Goal: Task Accomplishment & Management: Complete application form

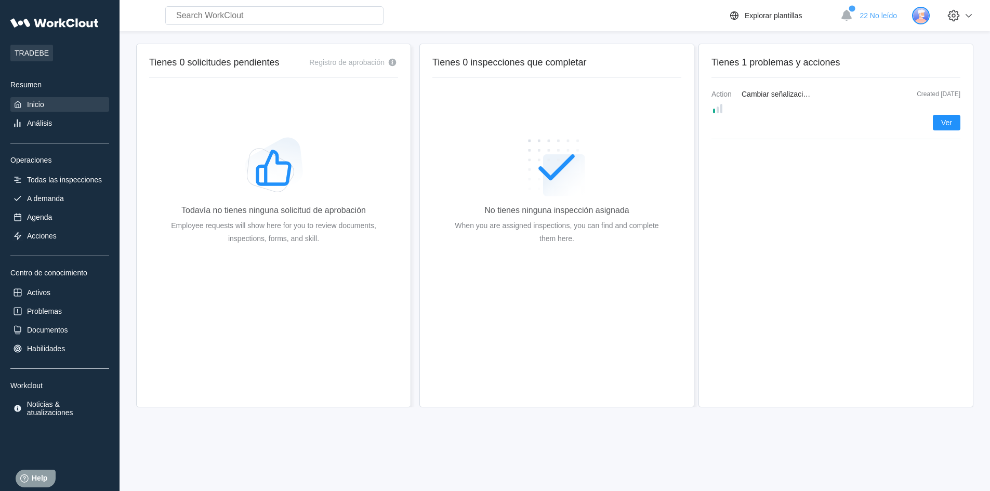
click at [929, 15] on img at bounding box center [921, 16] width 18 height 18
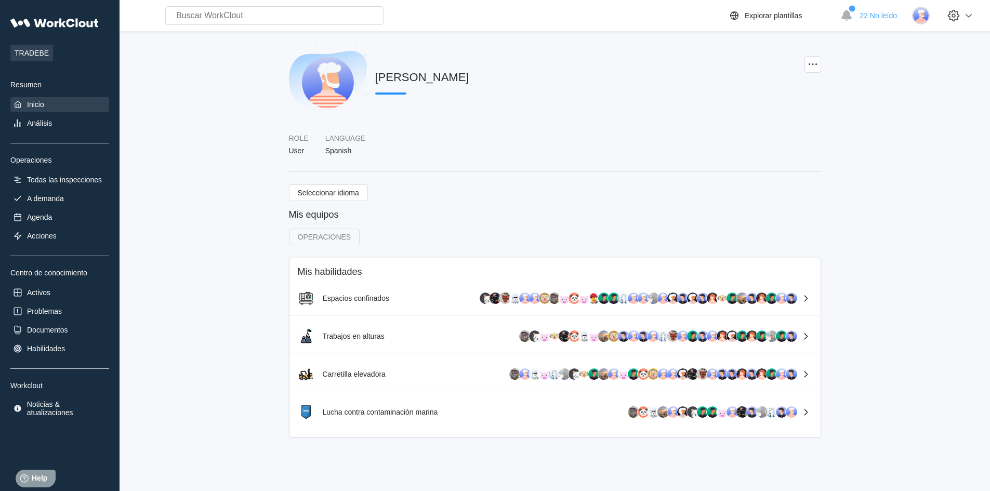
click at [38, 106] on div "Inicio" at bounding box center [35, 104] width 17 height 8
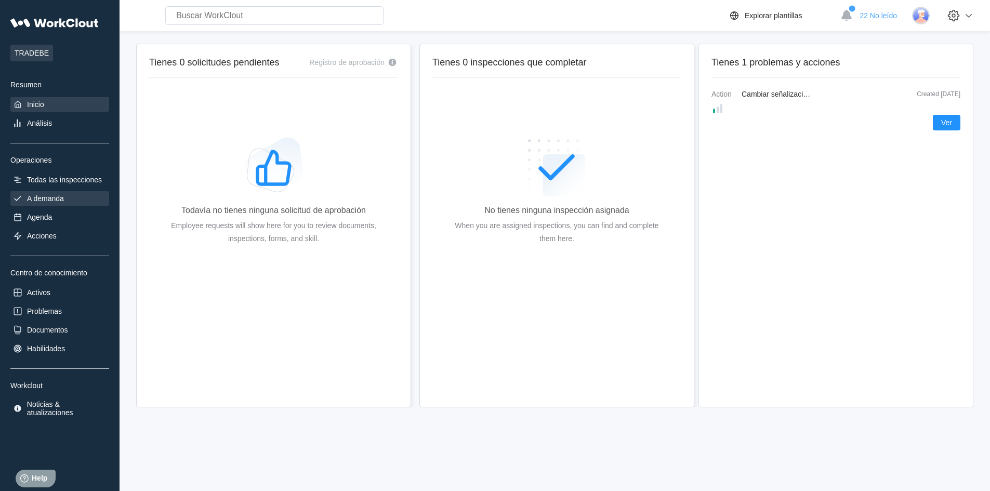
click at [50, 199] on div "A demanda" at bounding box center [45, 198] width 37 height 8
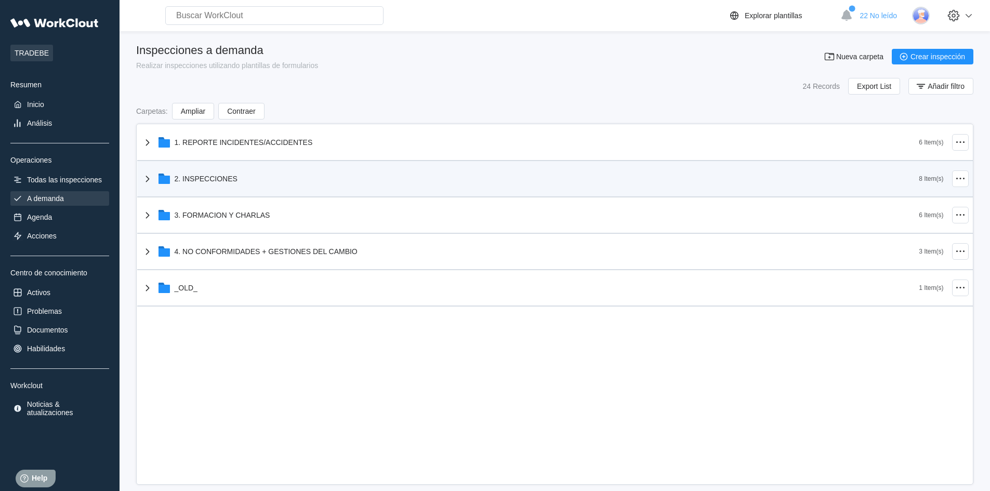
click at [195, 173] on div "2. INSPECCIONES" at bounding box center [530, 178] width 778 height 27
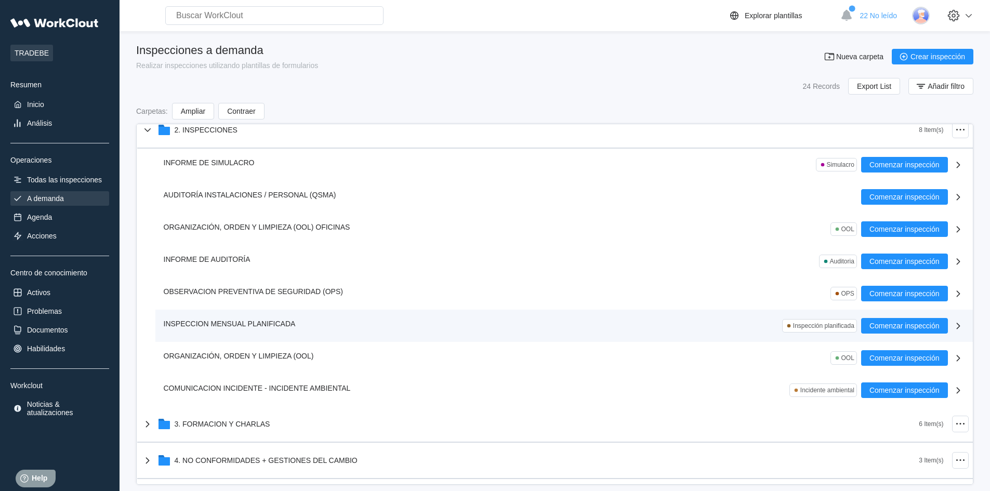
scroll to position [80, 0]
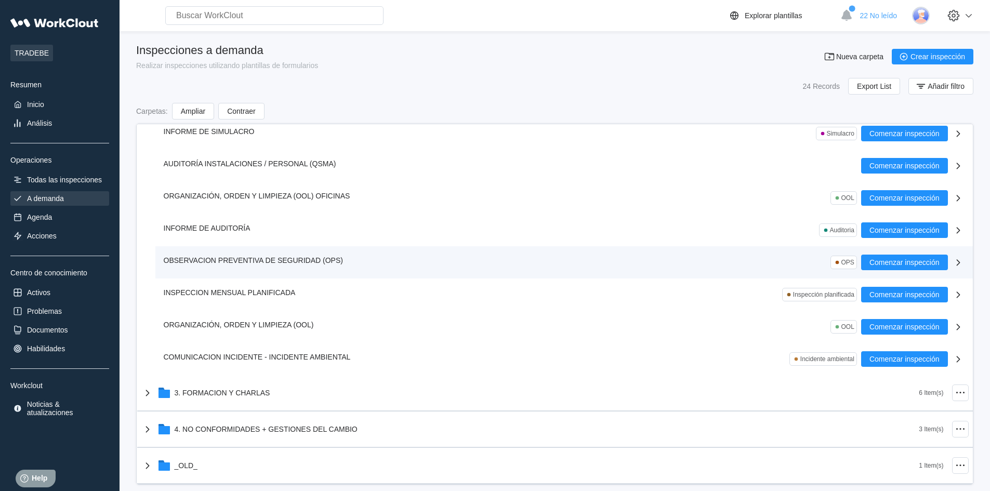
click at [267, 259] on span "OBSERVACION PREVENTIVA DE SEGURIDAD (OPS)" at bounding box center [253, 260] width 179 height 8
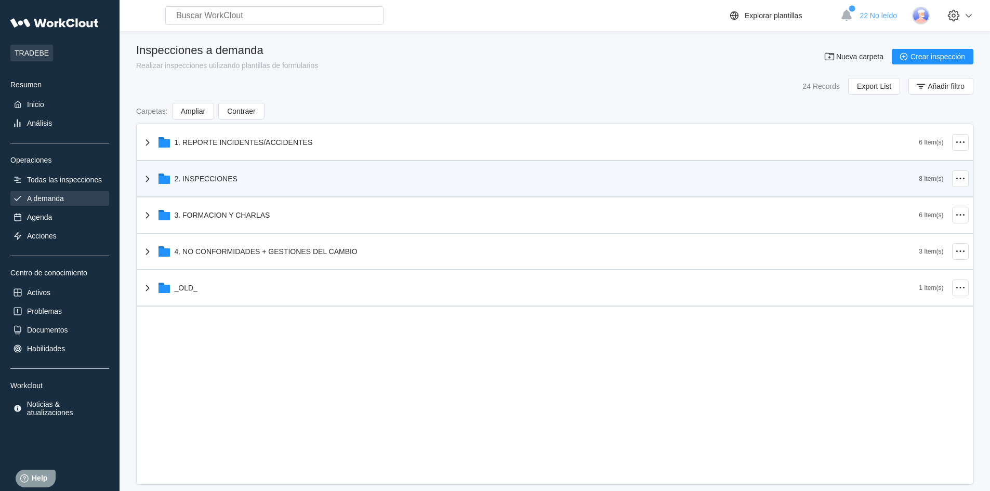
click at [218, 178] on div "2. INSPECCIONES" at bounding box center [206, 179] width 63 height 8
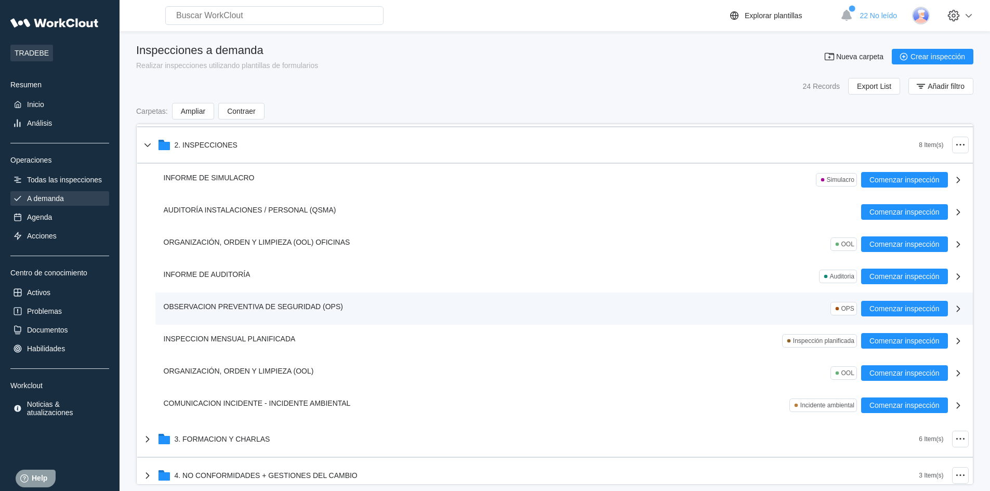
scroll to position [52, 0]
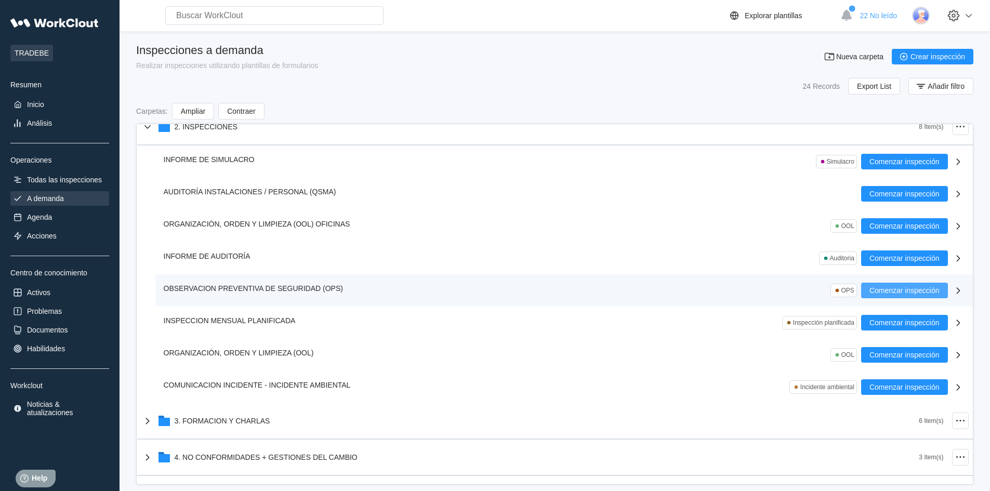
click at [895, 291] on span "Comenzar inspección" at bounding box center [904, 290] width 70 height 7
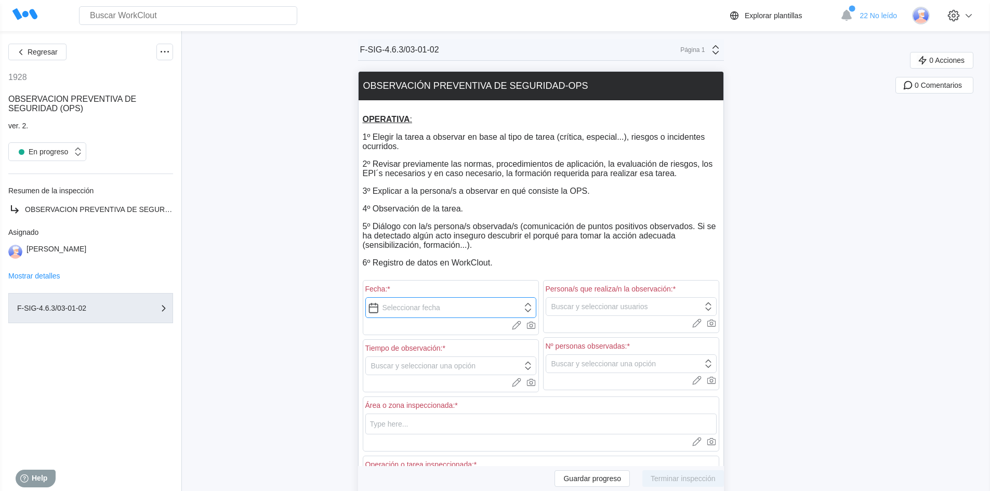
click at [431, 308] on input "text" at bounding box center [450, 307] width 171 height 21
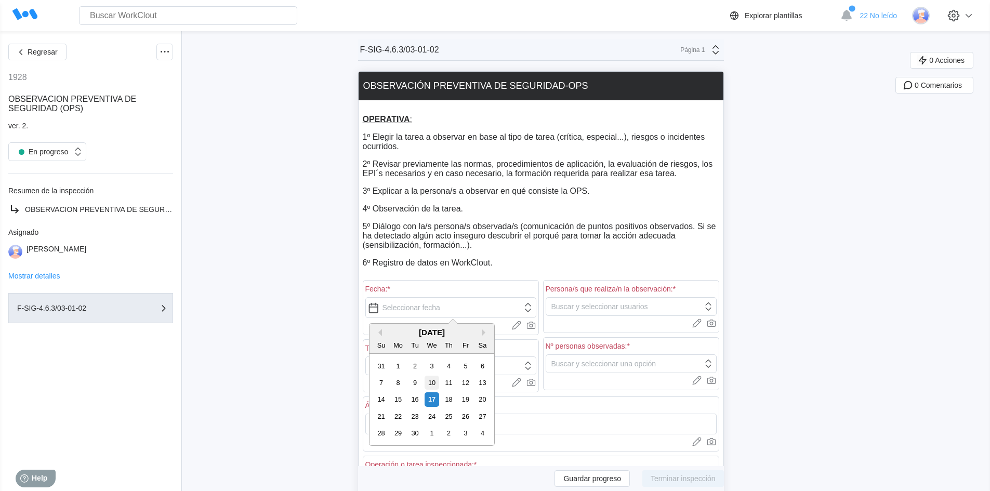
click at [431, 381] on div "10" at bounding box center [431, 383] width 14 height 14
type input "[DATE]"
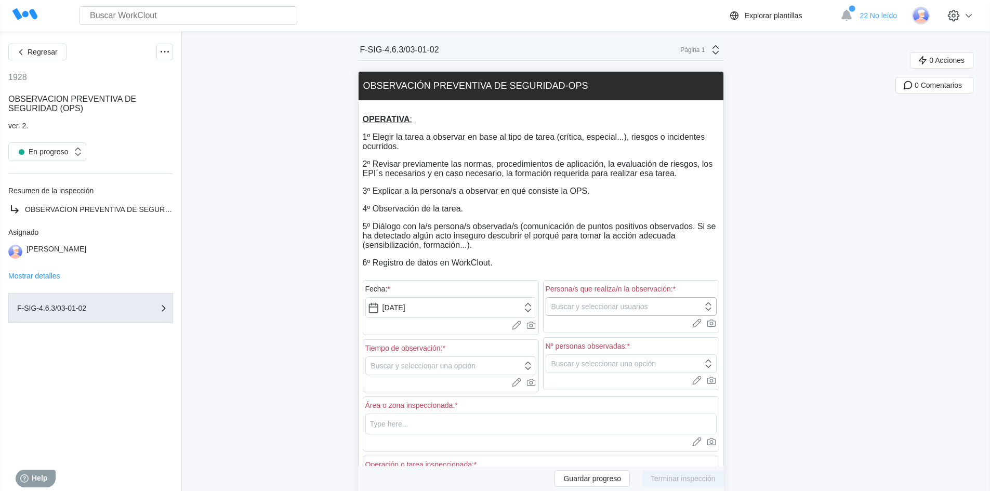
click at [616, 303] on div "Buscar y seleccionar usuarios" at bounding box center [599, 306] width 97 height 8
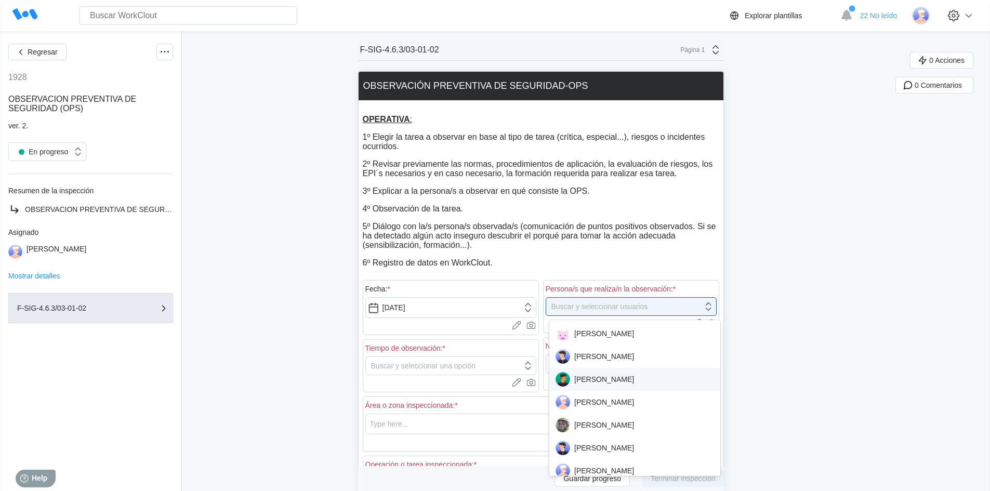
scroll to position [52, 0]
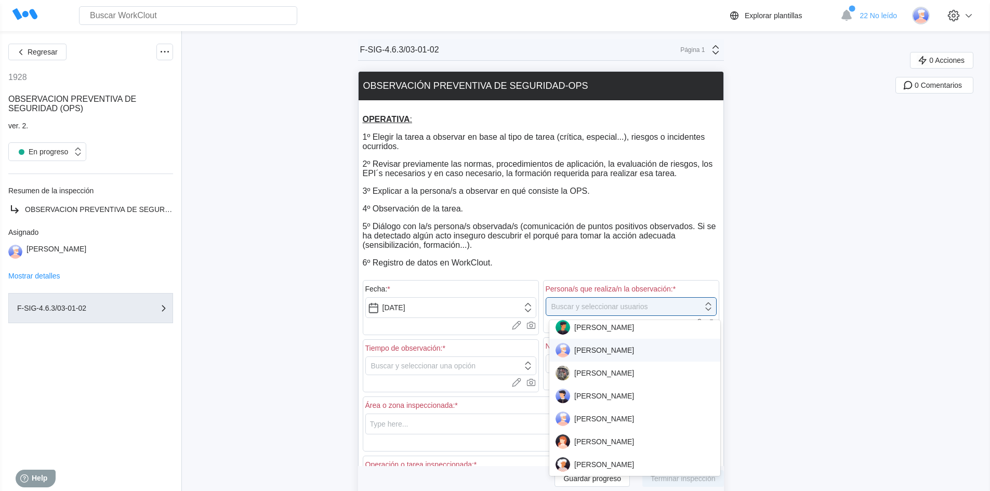
click at [621, 354] on div "[PERSON_NAME]" at bounding box center [634, 350] width 158 height 15
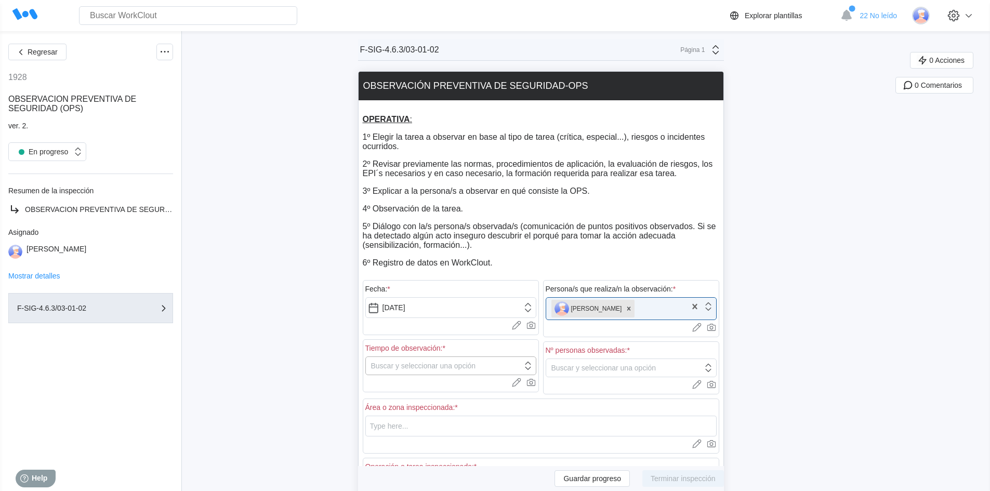
click at [421, 366] on div "Buscar y seleccionar una opción" at bounding box center [423, 366] width 105 height 8
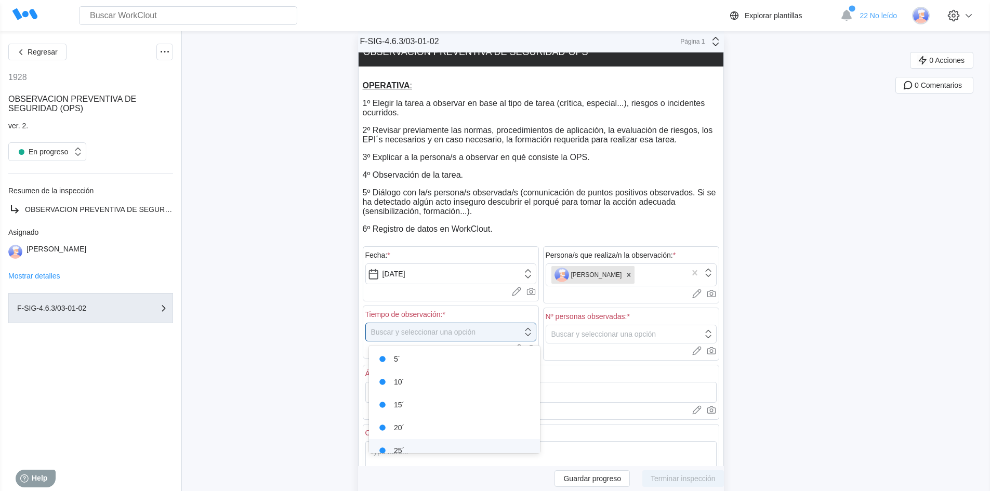
scroll to position [34, 0]
click at [418, 415] on div "25´" at bounding box center [454, 416] width 158 height 15
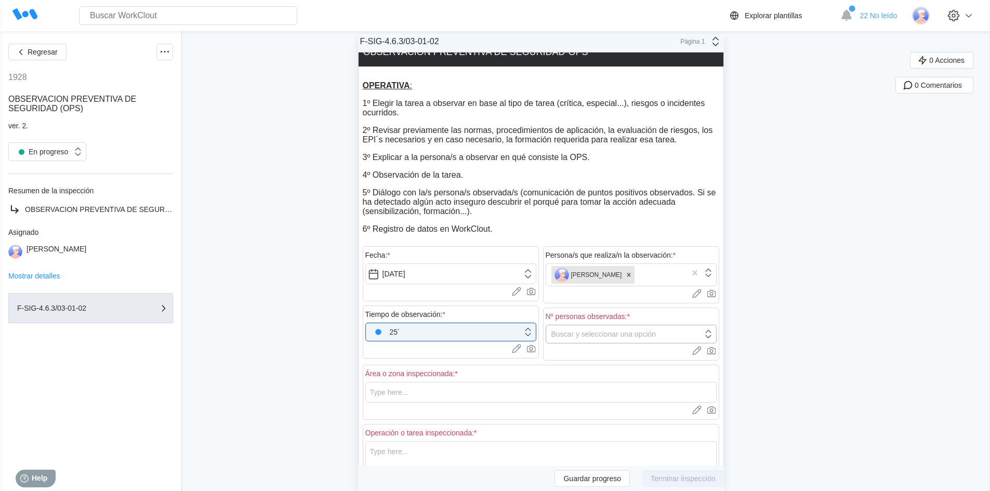
click at [604, 337] on div "Buscar y seleccionar una opción" at bounding box center [603, 334] width 105 height 8
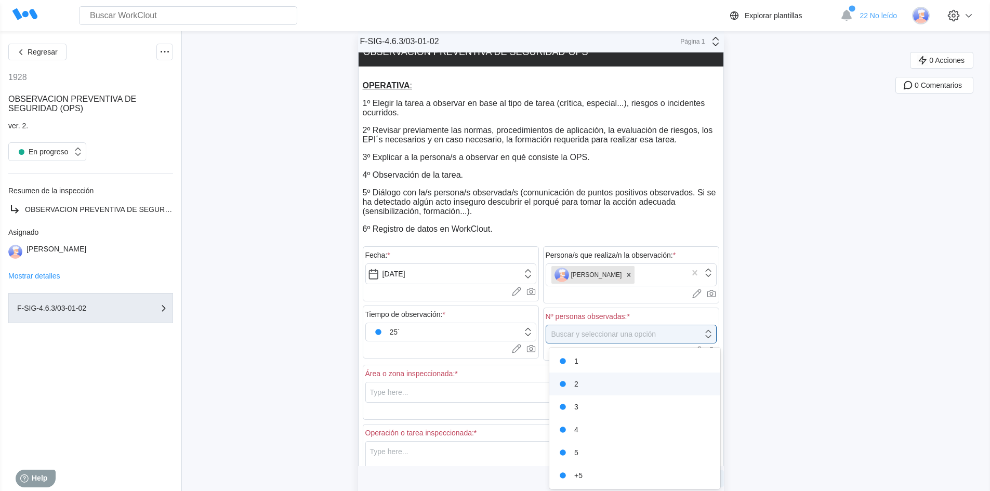
click at [577, 383] on div "2" at bounding box center [634, 384] width 158 height 15
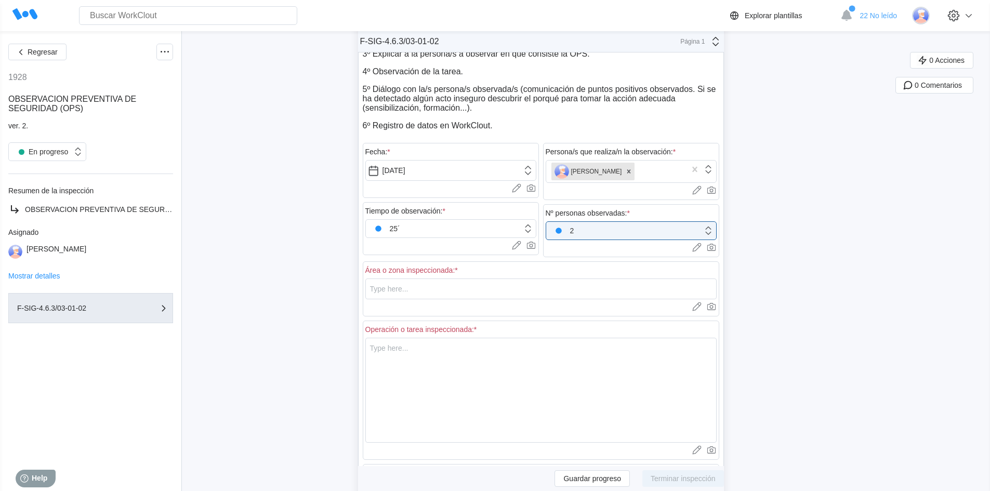
scroll to position [138, 0]
click at [428, 293] on input "text" at bounding box center [540, 288] width 351 height 21
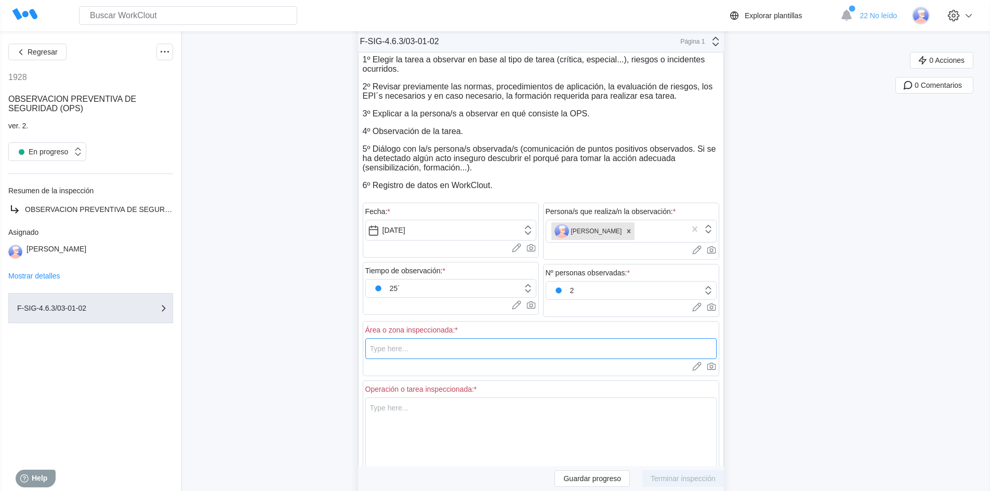
scroll to position [208, 0]
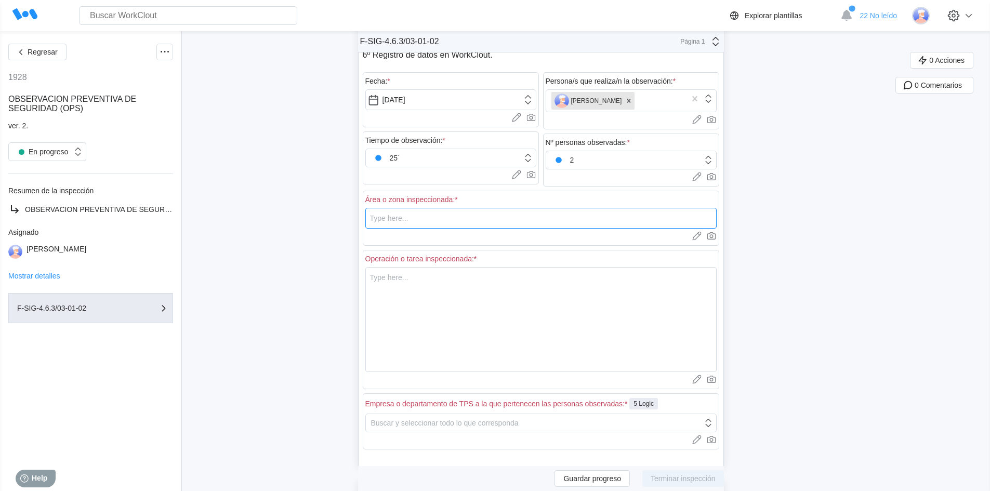
click at [421, 215] on input "text" at bounding box center [540, 218] width 351 height 21
type input "SB1"
click at [423, 278] on textarea at bounding box center [540, 319] width 351 height 105
type textarea "C"
type textarea "x"
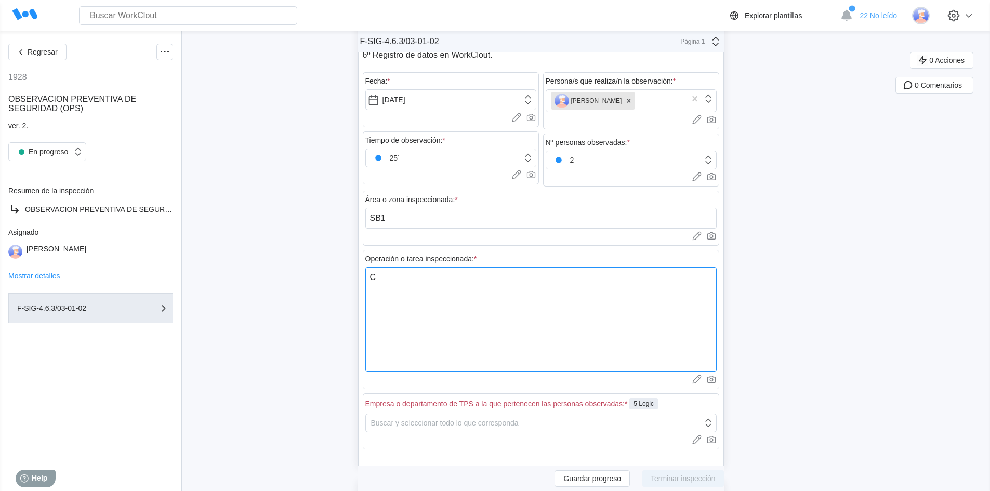
type textarea "Co"
type textarea "x"
type textarea "Col"
type textarea "x"
type textarea "Colo"
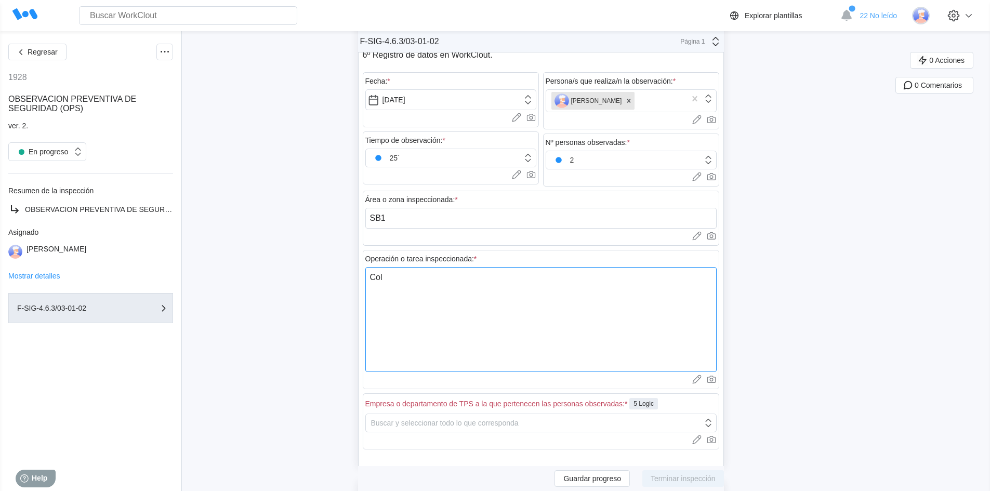
type textarea "x"
type textarea "Coloc"
type textarea "x"
type textarea "Coloca"
type textarea "x"
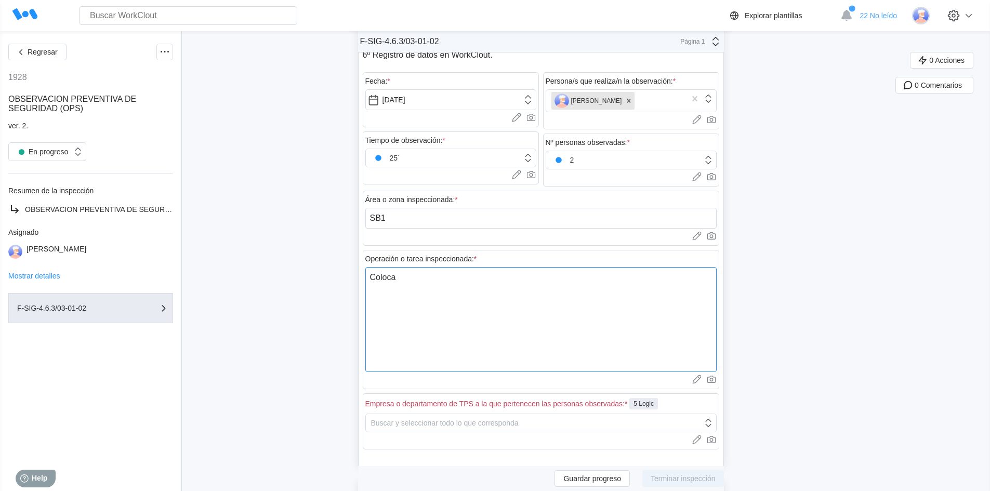
type textarea "Colocac"
type textarea "x"
type textarea "Colocaci"
type textarea "x"
type textarea "Colocacio"
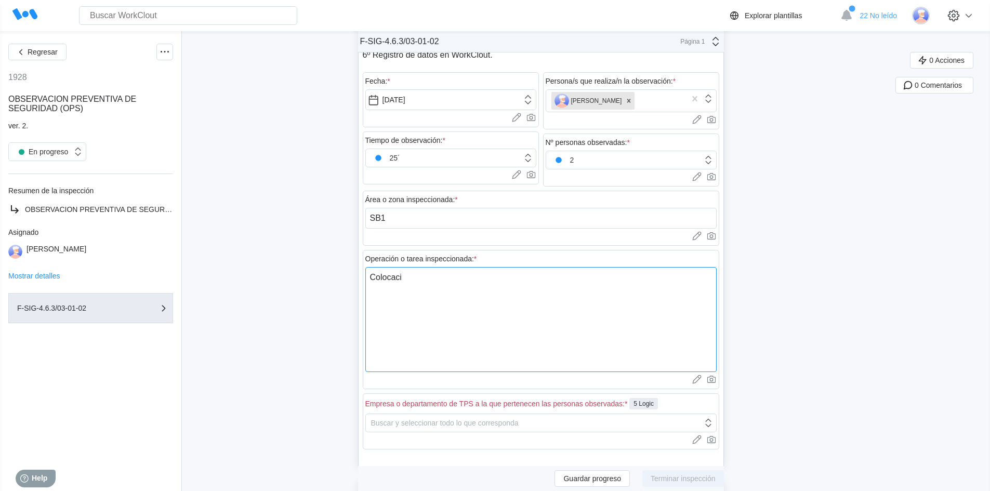
type textarea "x"
type textarea "Colocacion"
type textarea "x"
type textarea "Colocacion"
type textarea "x"
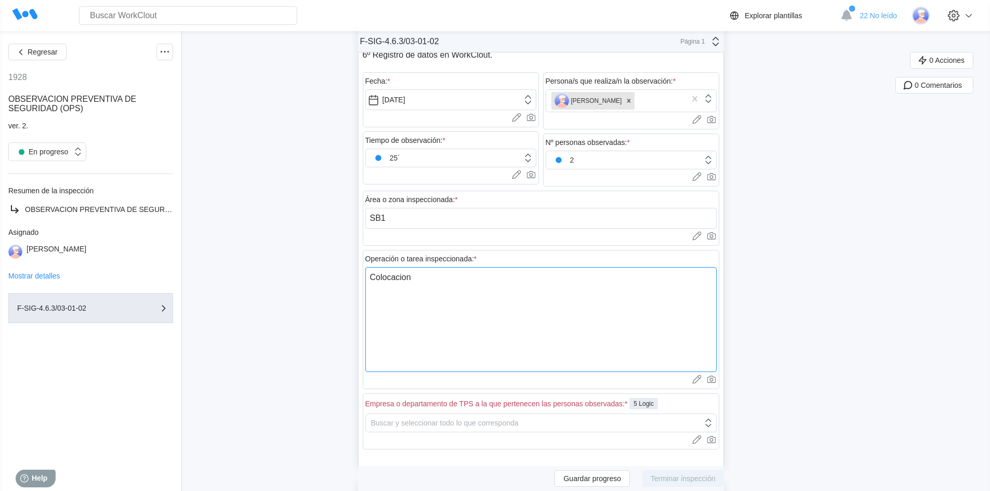
type textarea "Colocacion d"
type textarea "x"
type textarea "Colocacion de"
type textarea "x"
type textarea "Colocacion de"
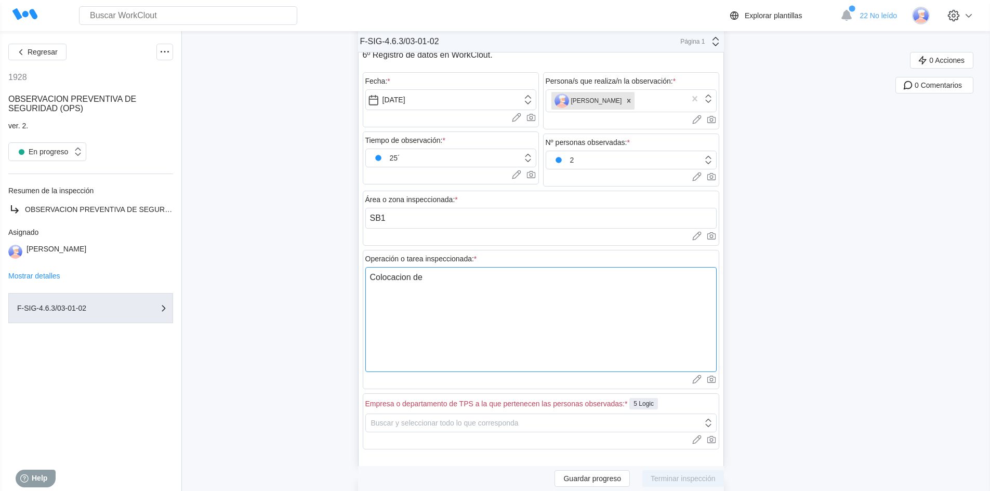
type textarea "x"
type textarea "Colocacion de t"
type textarea "x"
type textarea "Colocacion de to"
type textarea "x"
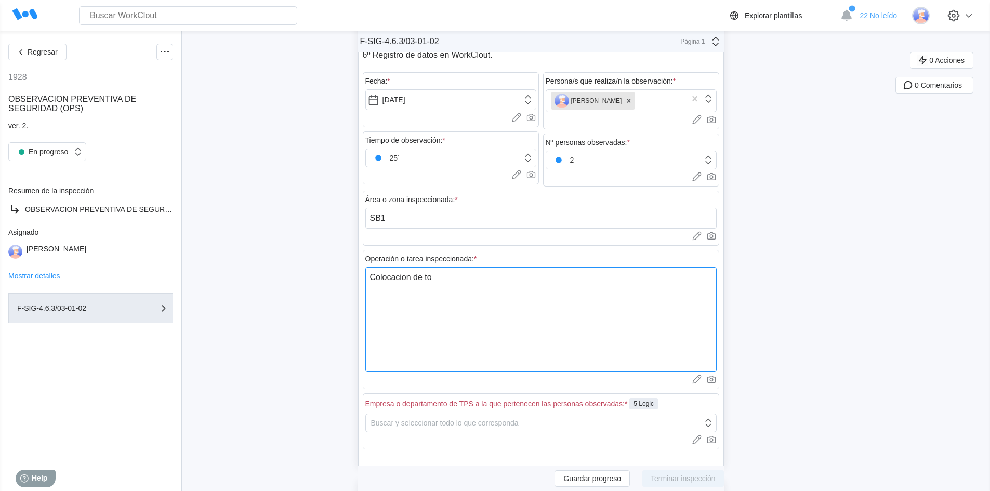
type textarea "Colocacion de top"
type textarea "x"
type textarea "Colocacion de topo"
type textarea "x"
type textarea "Colocacion de topo"
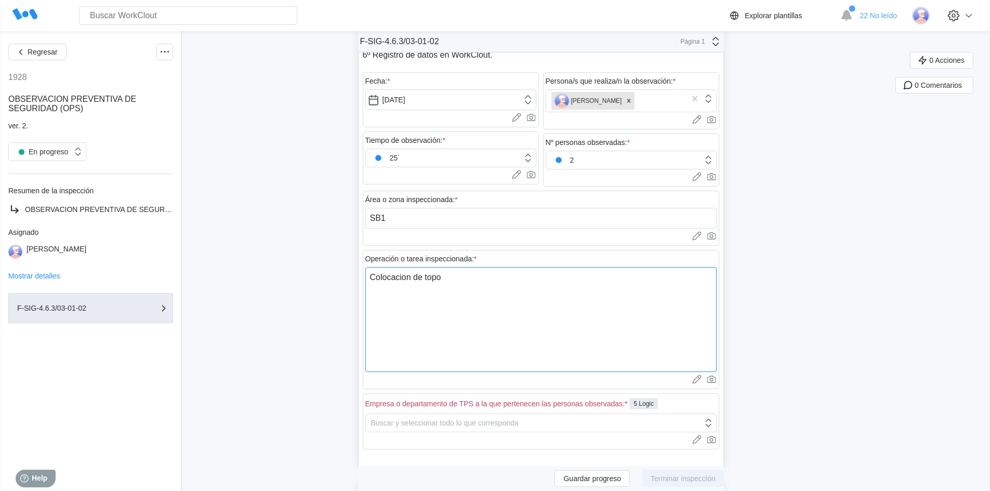
type textarea "x"
type textarea "Colocacion de topo e"
type textarea "x"
type textarea "Colocacion de topo en"
type textarea "x"
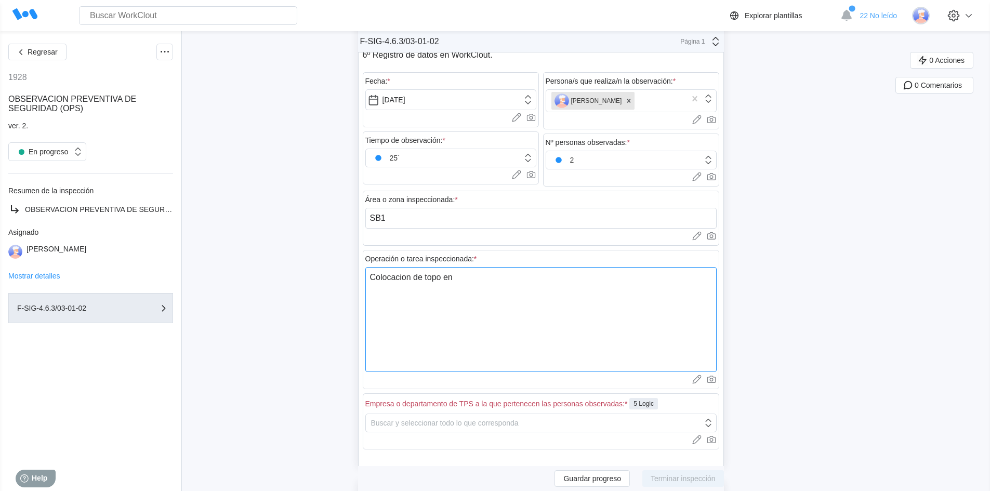
type textarea "Colocacion de topo en"
type textarea "x"
type textarea "Colocacion de topo en t"
type textarea "x"
type textarea "Colocacion de topo en to"
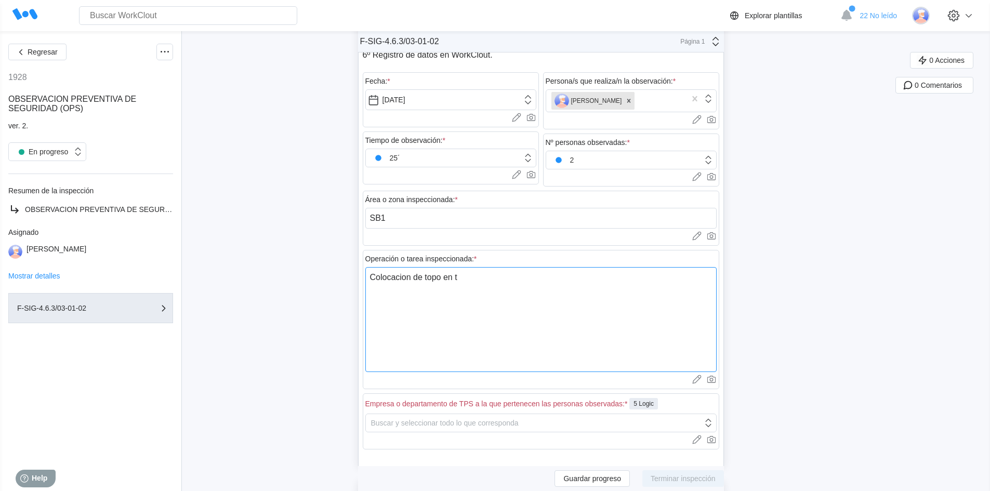
type textarea "x"
type textarea "Colocacion de topo en top"
type textarea "x"
type textarea "Colocacion de topo en tope"
type textarea "x"
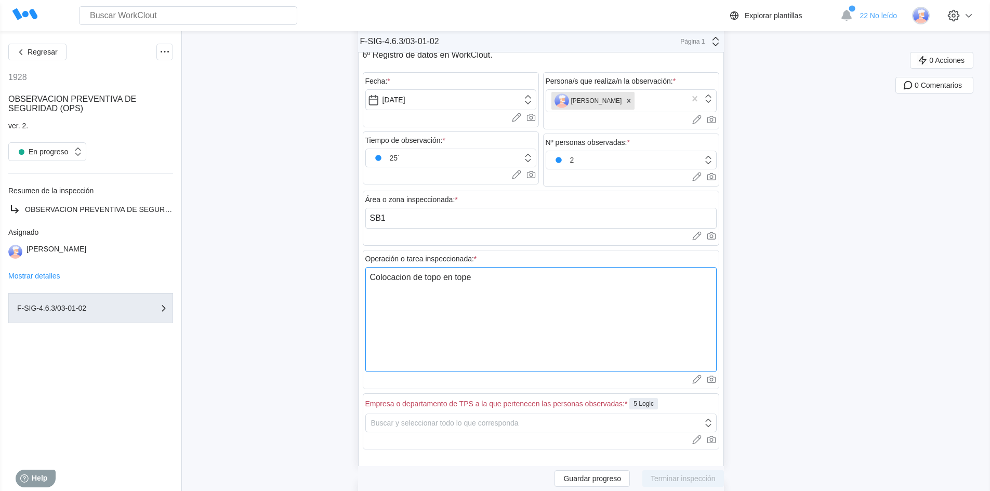
type textarea "Colocacion de topo en toper"
type textarea "x"
type textarea "Colocacion de topo en topera"
type textarea "x"
type textarea "Colocacion de topo en topera"
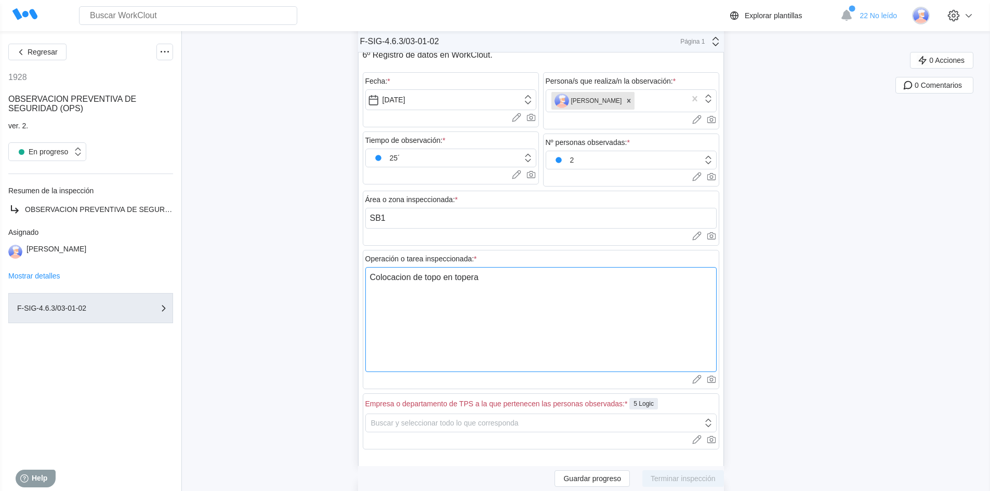
type textarea "x"
type textarea "Colocacion de topo en topera 0"
type textarea "x"
type textarea "Colocacion de topo en topera 00"
type textarea "x"
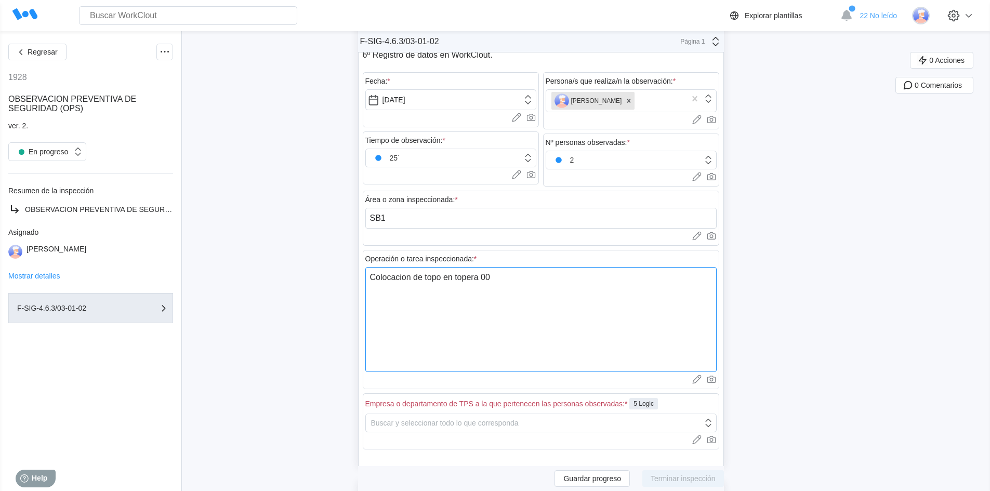
type textarea "Colocacion de topo en topera 003"
type textarea "x"
type textarea "Colocacion de topo en topera 0032"
type textarea "x"
type textarea "Colocacion de topo en topera 0032"
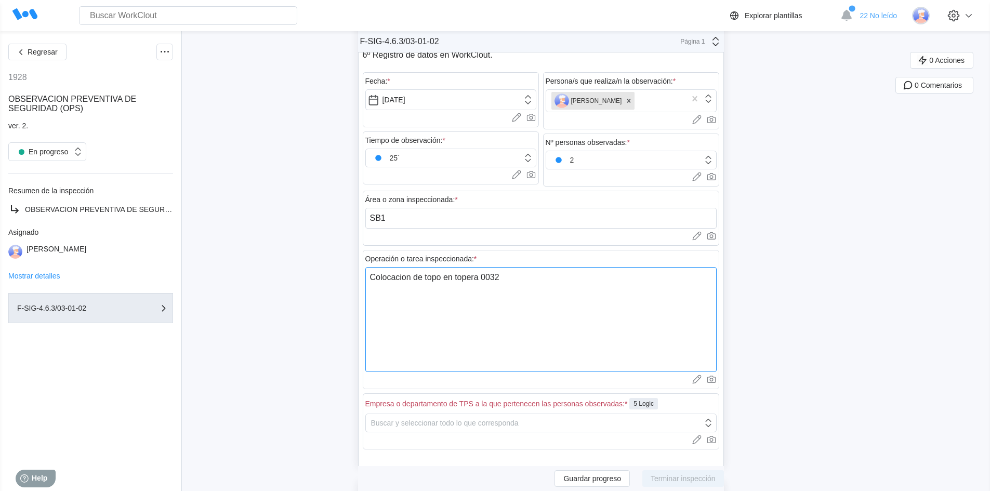
type textarea "x"
type textarea "Colocacion de topo en topera 0032 p"
type textarea "x"
type textarea "Colocacion de topo en topera 0032 pa"
type textarea "x"
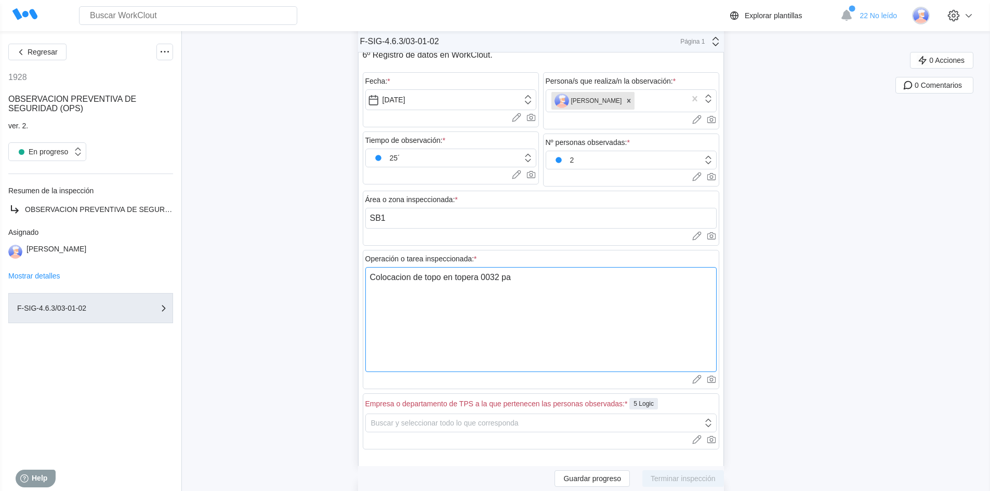
type textarea "Colocacion de topo en topera 0032 par"
type textarea "x"
type textarea "Colocacion de topo en topera 0032 para"
type textarea "x"
type textarea "Colocacion de topo en topera 0032 para"
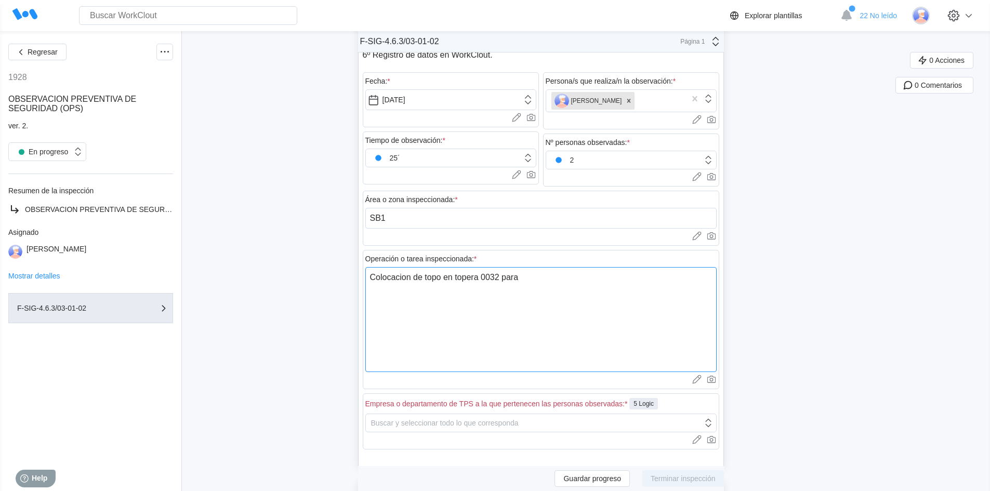
type textarea "x"
click at [393, 278] on textarea "Colocacion de topo en topera 0032 para" at bounding box center [540, 319] width 351 height 105
click at [408, 278] on textarea "Colocacion de topo en topera 0032 para" at bounding box center [540, 319] width 351 height 105
type textarea "Colocacin de topo en topera 0032 para"
type textarea "x"
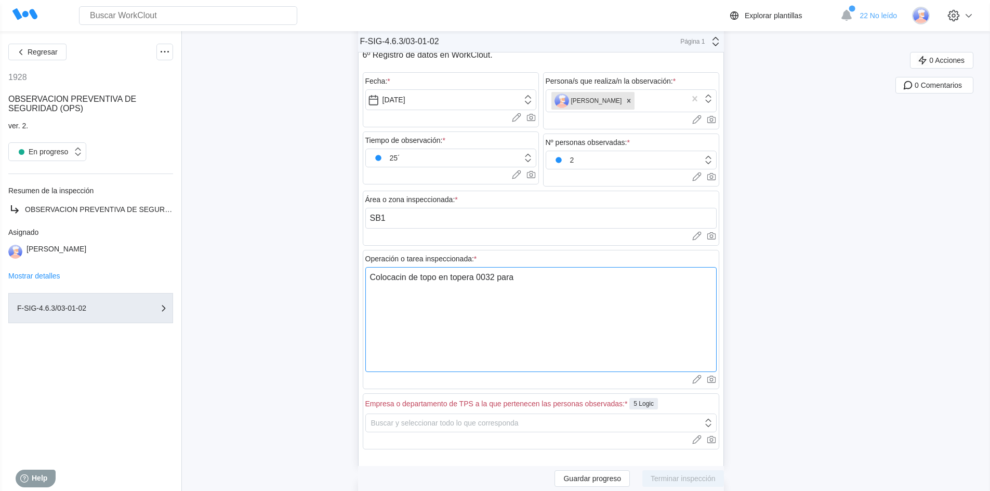
type textarea "Colocación de topo en topera 0032 para"
type textarea "x"
click at [529, 281] on textarea "Colocación de topo en topera 0032 para" at bounding box center [540, 319] width 351 height 105
type textarea "Colocación de topo en topera 0032 para s"
type textarea "x"
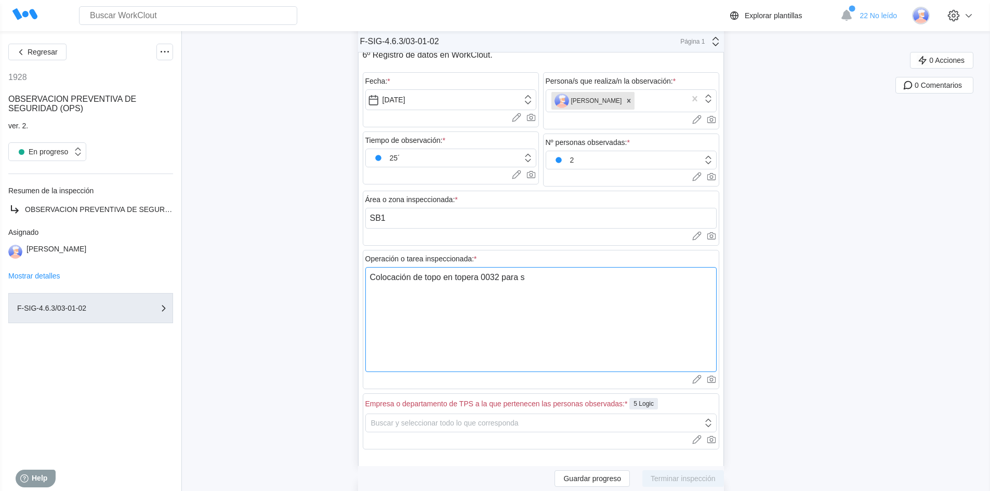
type textarea "Colocación de topo en topera 0032 para su"
type textarea "x"
type textarea "Colocación de topo en topera 0032 para su"
type textarea "x"
type textarea "Colocación de topo en topera 0032 para su p"
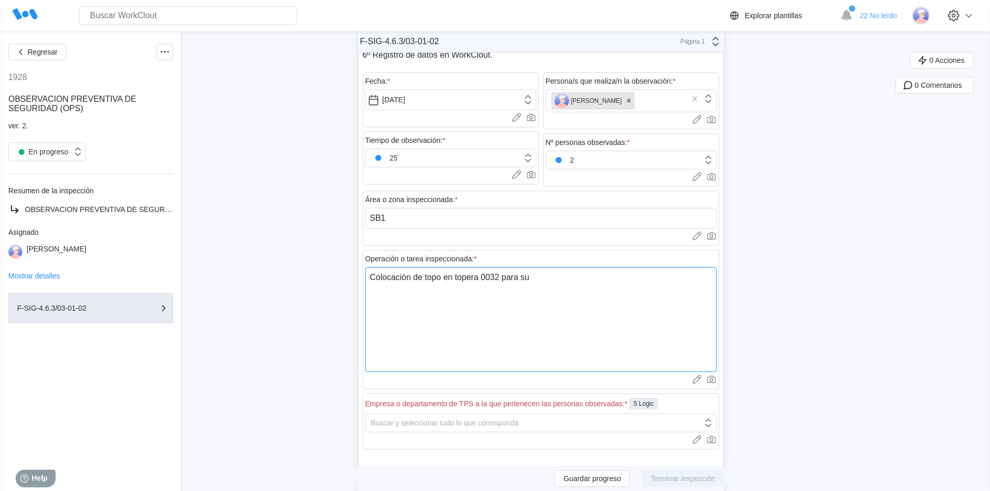
type textarea "x"
type textarea "Colocación de topo en topera 0032 para su po"
type textarea "x"
type textarea "Colocación de topo en topera 0032 para su pos"
type textarea "x"
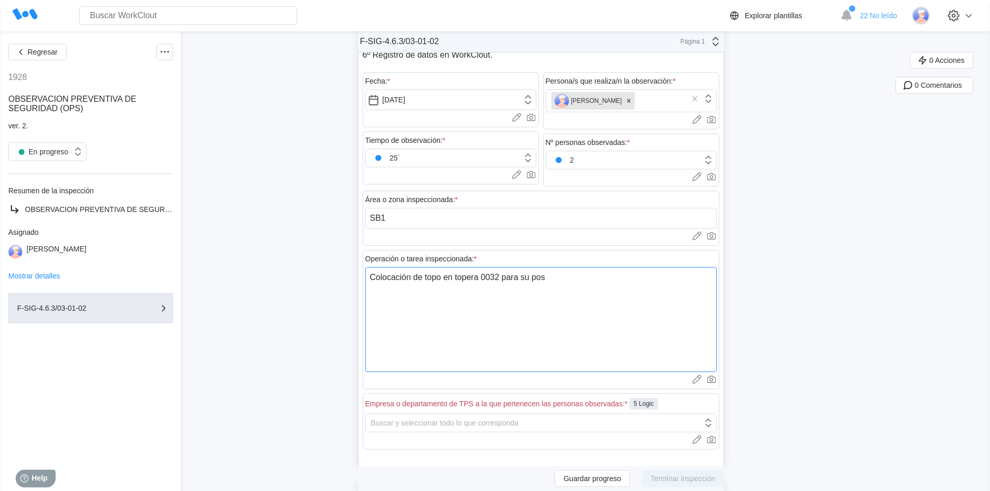
type textarea "Colocación de topo en topera 0032 para su post"
type textarea "x"
type textarea "Colocación de topo en topera 0032 para su poste"
type textarea "x"
type textarea "Colocación de topo en topera 0032 para su poster"
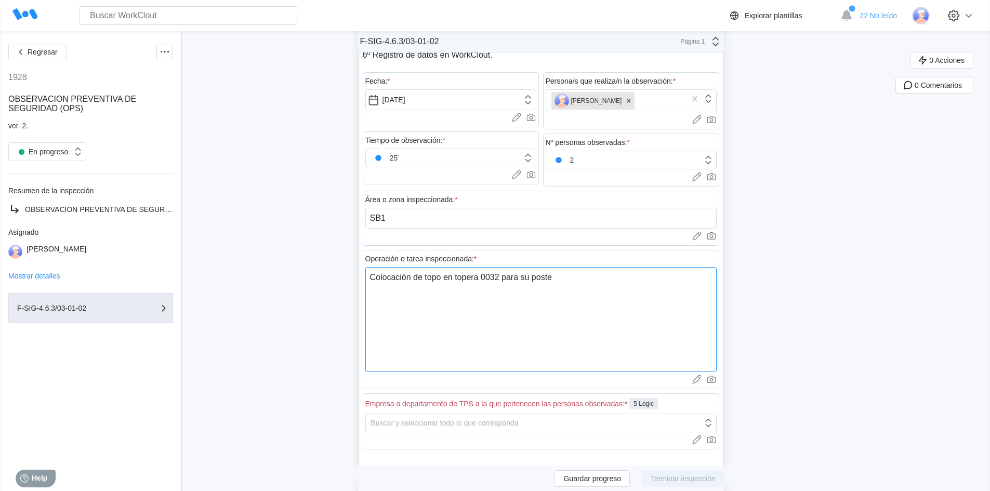
type textarea "x"
type textarea "Colocación de topo en topera 0032 para su posteri"
type textarea "x"
type textarea "Colocación de topo en topera 0032 para su posterio"
type textarea "x"
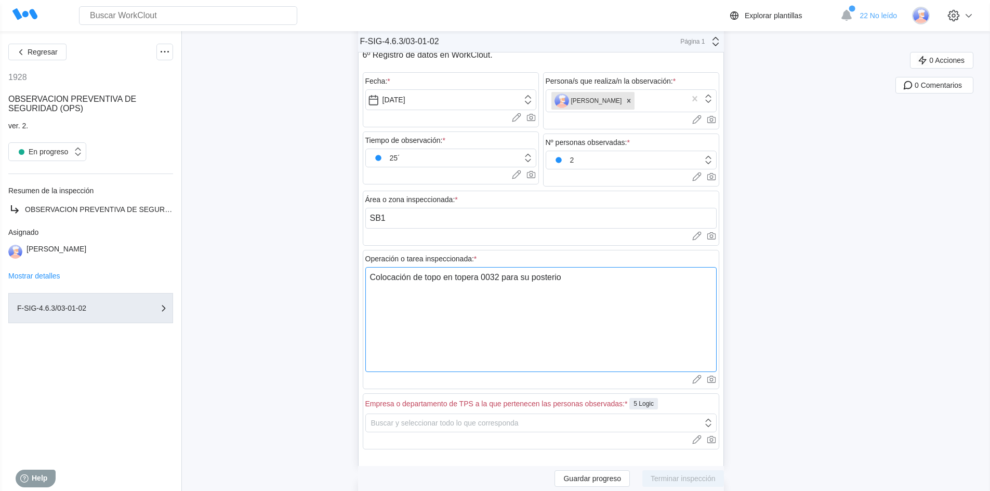
type textarea "Colocación de topo en topera 0032 para su posterioi"
type textarea "x"
type textarea "Colocación de topo en topera 0032 para su posterio"
type textarea "x"
type textarea "Colocación de topo en topera 0032 para su posterior"
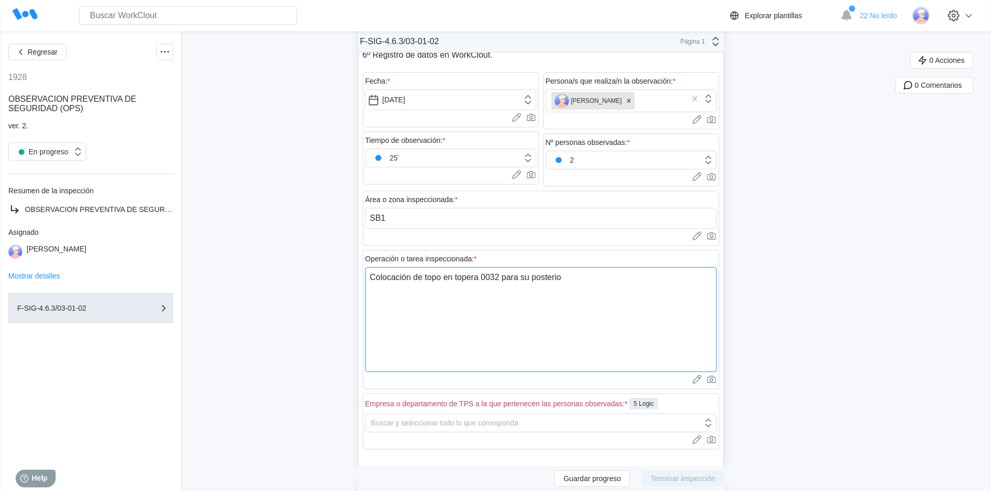
type textarea "x"
type textarea "Colocación de topo en topera 0032 para su posterior"
type textarea "x"
type textarea "Colocación de topo en topera 0032 para su posterior e"
type textarea "x"
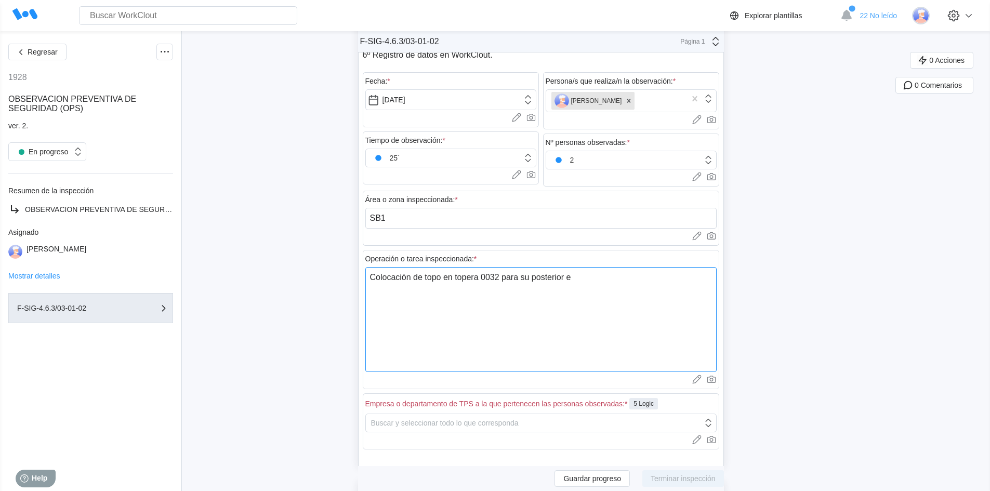
type textarea "Colocación de topo en topera 0032 para su posterior en"
type textarea "x"
type textarea "Colocación de topo en topera 0032 para su posterior env"
type textarea "x"
type textarea "Colocación de topo en topera 0032 para su posterior envi"
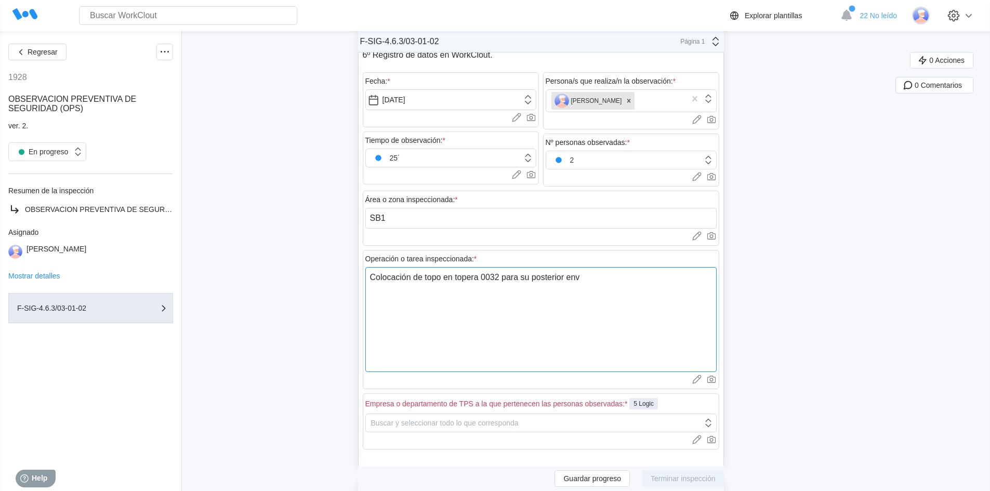
type textarea "x"
type textarea "Colocación de topo en topera 0032 para su posterior envio"
type textarea "x"
type textarea "Colocación de topo en topera 0032 para su posterior envio"
type textarea "x"
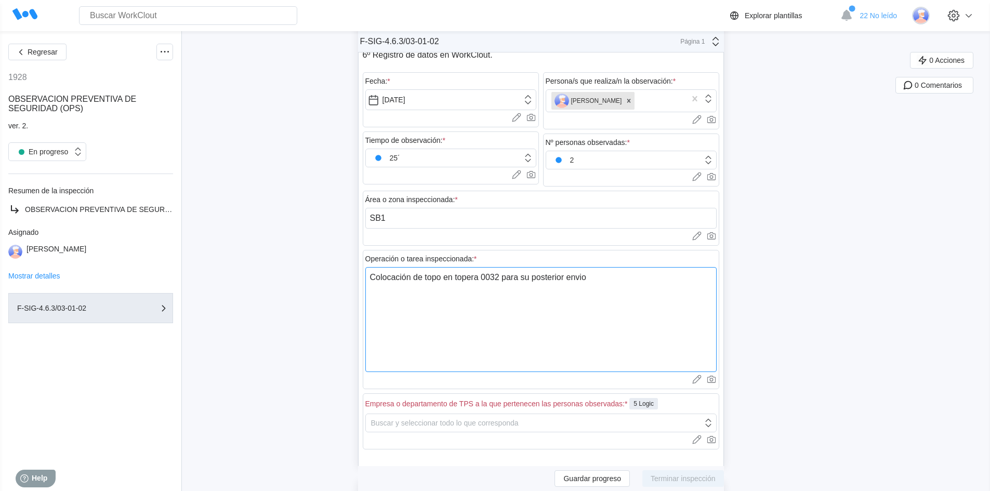
click at [584, 275] on textarea "Colocación de topo en topera 0032 para su posterior envio" at bounding box center [540, 319] width 351 height 105
type textarea "Colocación de topo en topera 0032 para su posterior envo"
type textarea "x"
type textarea "Colocación de topo en topera 0032 para su posterior envío"
type textarea "x"
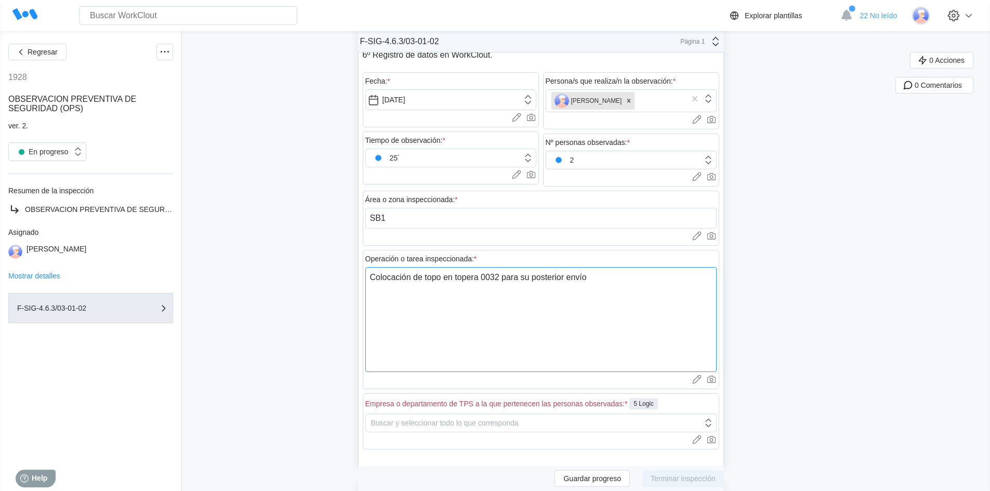
click at [604, 277] on textarea "Colocación de topo en topera 0032 para su posterior envío" at bounding box center [540, 319] width 351 height 105
type textarea "Colocación de topo en topera 0032 para su posterior envío h"
type textarea "x"
type textarea "Colocación de topo en topera 0032 para su posterior envío ha"
type textarea "x"
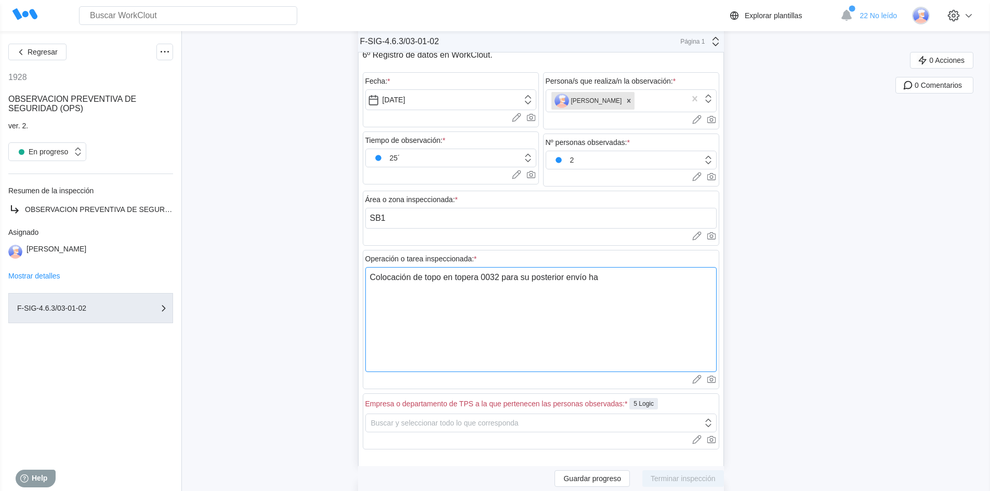
type textarea "Colocación de topo en topera 0032 para su posterior envío hac"
type textarea "x"
type textarea "Colocación de topo en topera 0032 para su posterior envío haci"
type textarea "x"
type textarea "Colocación de topo en topera 0032 para su posterior envío hacia"
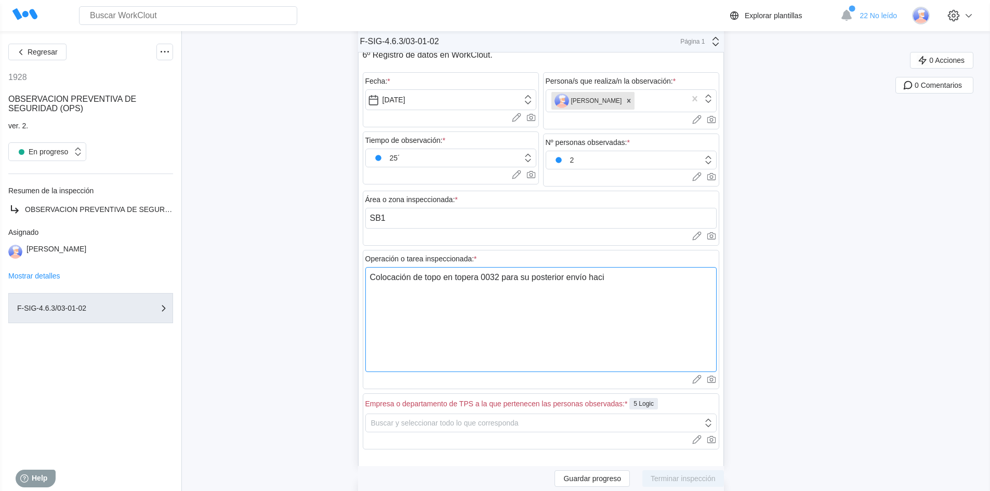
type textarea "x"
type textarea "Colocación de topo en topera 0032 para su posterior envío hacia"
type textarea "x"
type textarea "Colocación de topo en topera 0032 para su posterior envío hacia a"
type textarea "x"
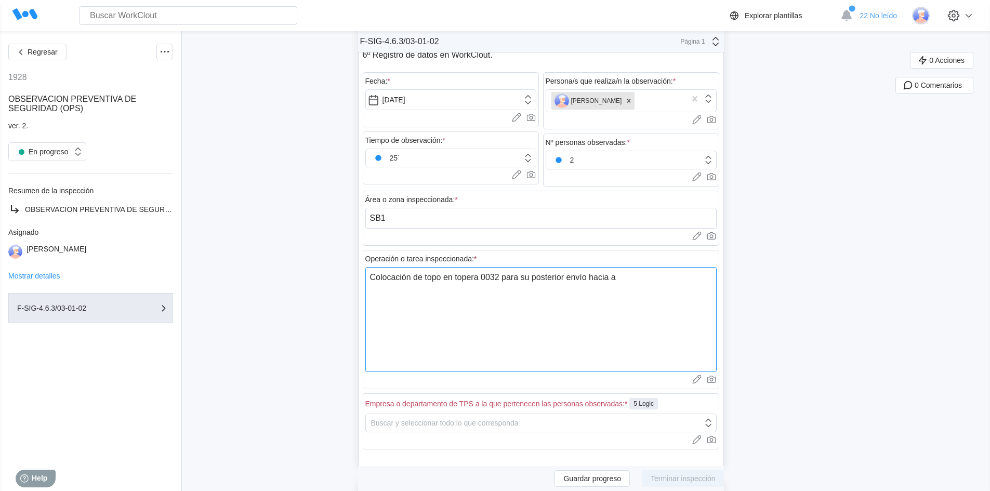
type textarea "Colocación de topo en topera 0032 para su posterior envío hacia at"
type textarea "x"
type textarea "Colocación de topo en topera 0032 para su posterior envío hacia atr"
type textarea "x"
type textarea "Colocación de topo en topera 0032 para su posterior envío hacia atra"
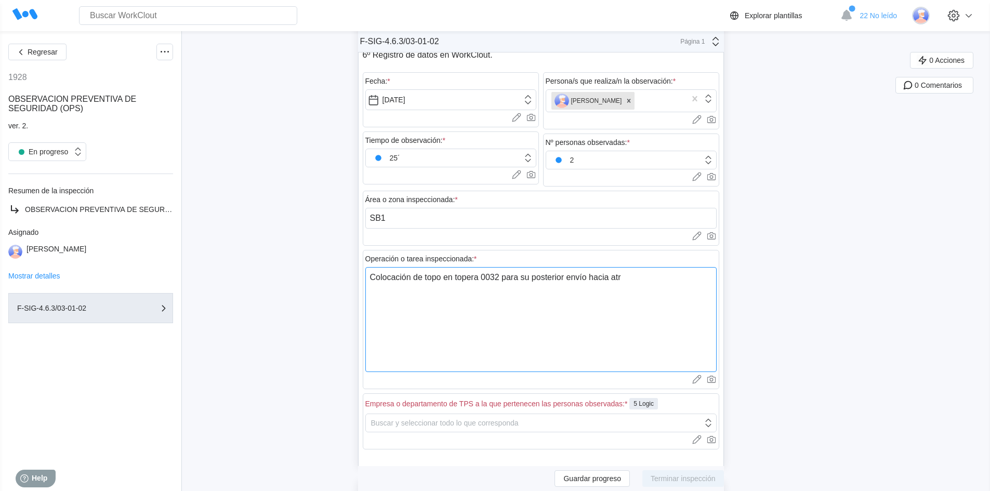
type textarea "x"
type textarea "Colocación de topo en topera 0032 para su posterior envío hacia atraq"
type textarea "x"
type textarea "Colocación de topo en topera 0032 para su posterior envío hacia atraqu"
type textarea "x"
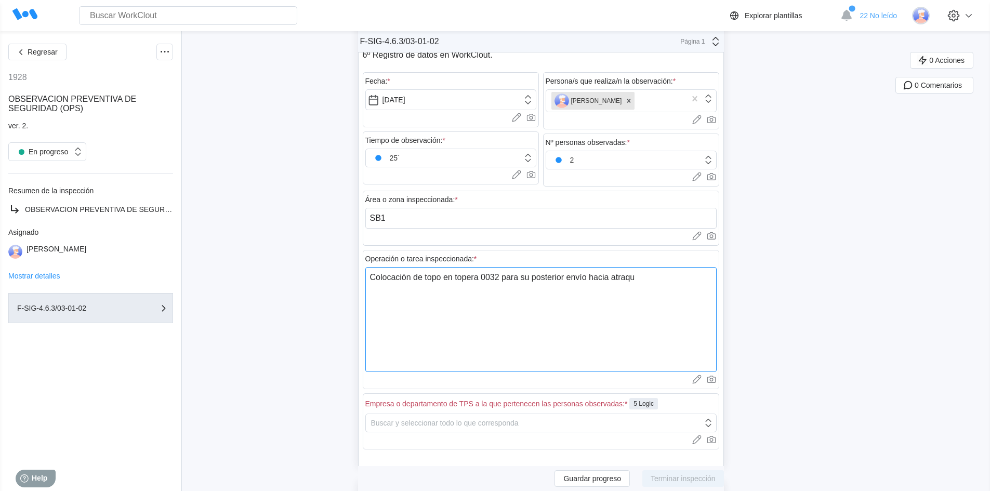
type textarea "Colocación de topo en topera 0032 para su posterior envío hacia atraque"
type textarea "x"
type textarea "Colocación de topo en topera 0032 para su posterior envío hacia atraque"
type textarea "x"
type textarea "Colocación de topo en topera 0032 para su posterior envío hacia atraque A"
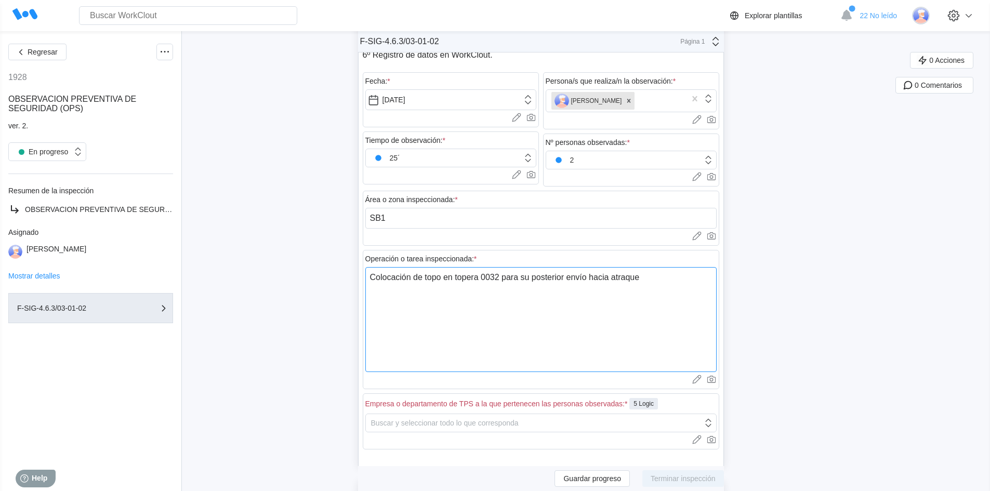
type textarea "x"
type textarea "Colocación de topo en topera 0032 para su posterior envío hacia atraque A3"
type textarea "x"
type textarea "Colocación de topo en topera 0032 para su posterior envío hacia atraque A32"
type textarea "x"
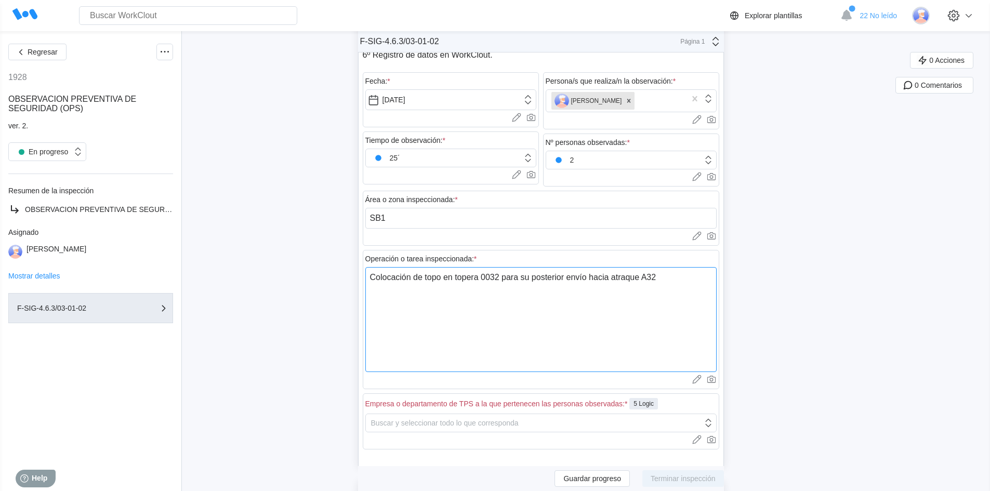
type textarea "Colocación de topo en topera 0032 para su posterior envío hacia atraque A32G"
type textarea "x"
type textarea "Colocación de topo en topera 0032 para su posterior envío hacia atraque A32G."
type textarea "x"
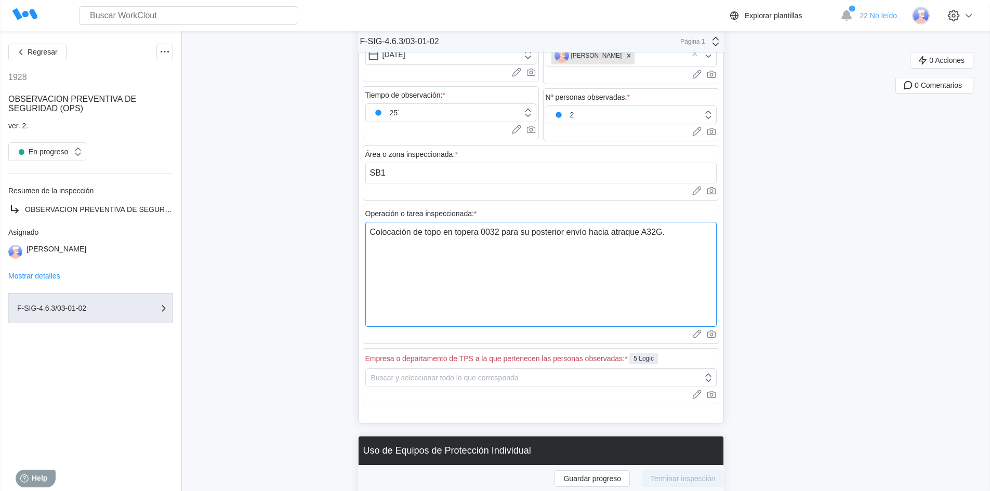
scroll to position [312, 0]
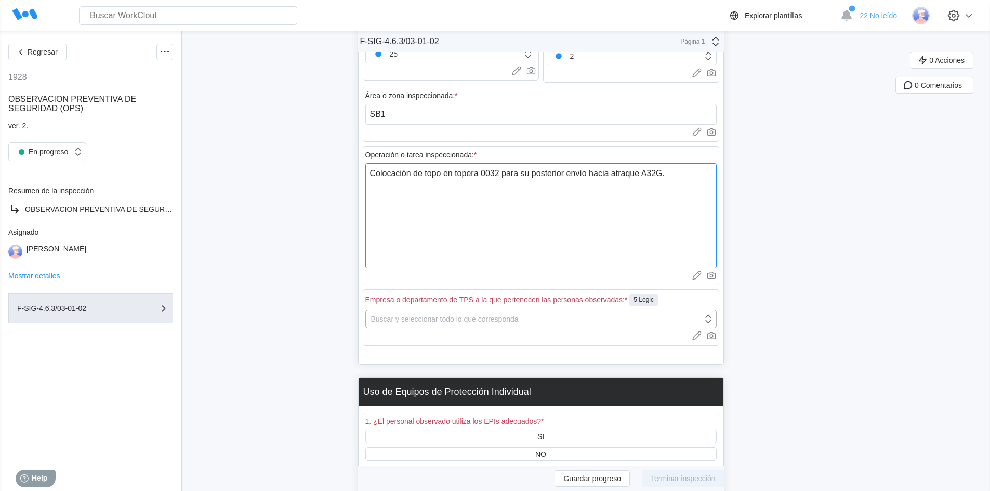
type textarea "Colocación de topo en topera 0032 para su posterior envío hacia atraque A32G."
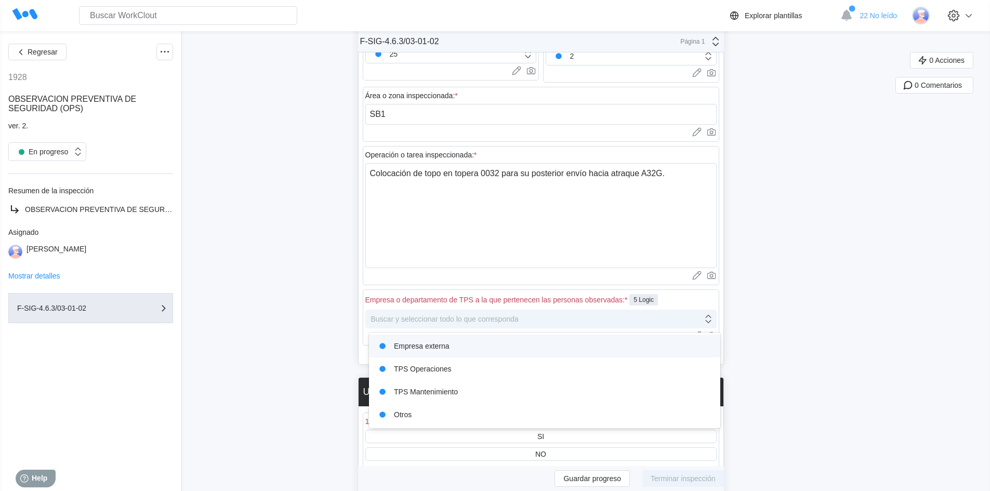
click at [690, 318] on div "Buscar y seleccionar todo lo que corresponda" at bounding box center [534, 319] width 337 height 15
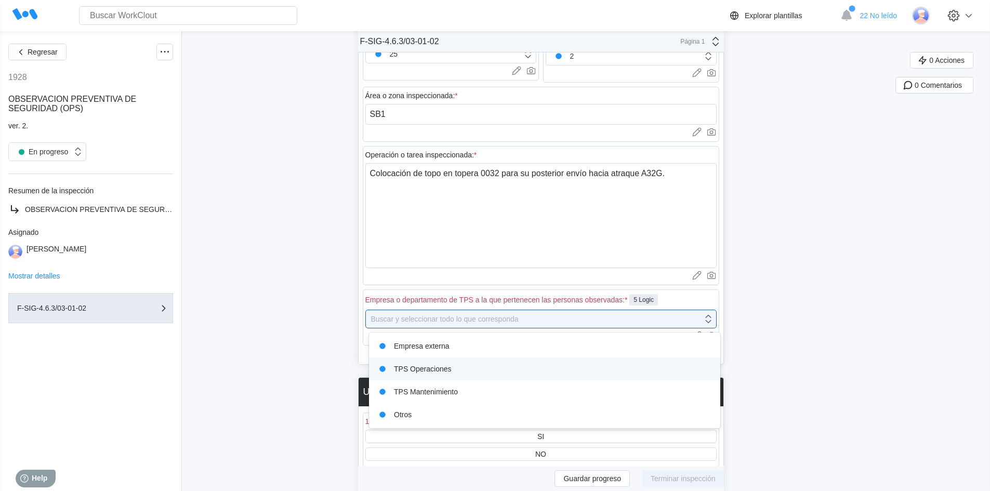
click at [431, 370] on div "TPS Operaciones" at bounding box center [544, 369] width 339 height 15
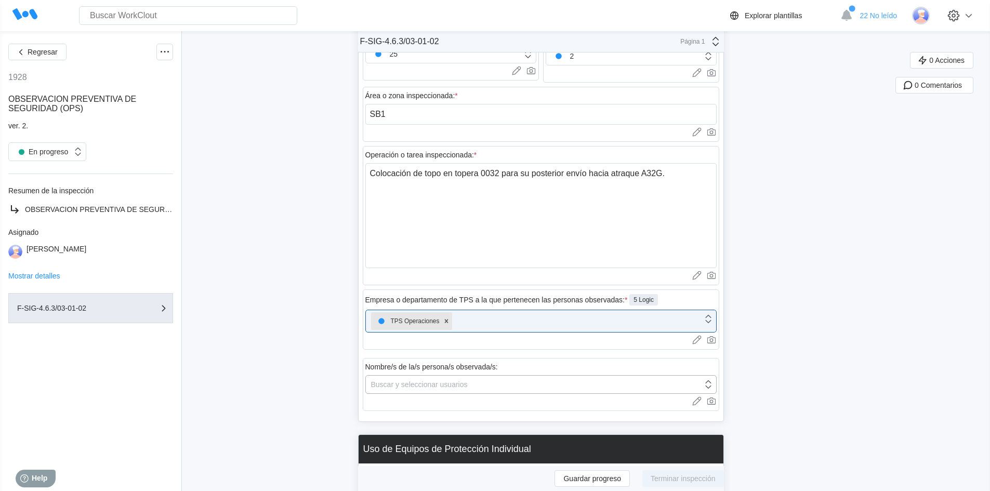
click at [431, 385] on div "Buscar y seleccionar usuarios" at bounding box center [419, 384] width 97 height 8
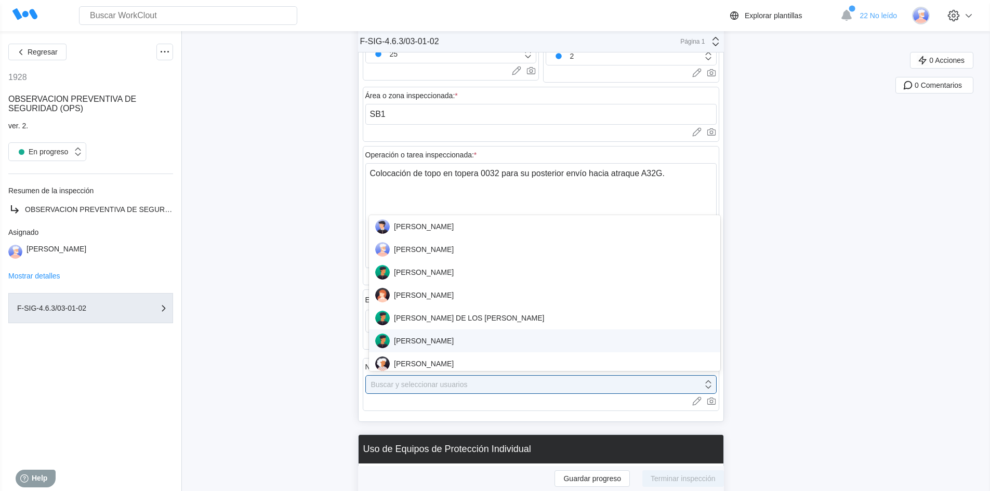
scroll to position [260, 0]
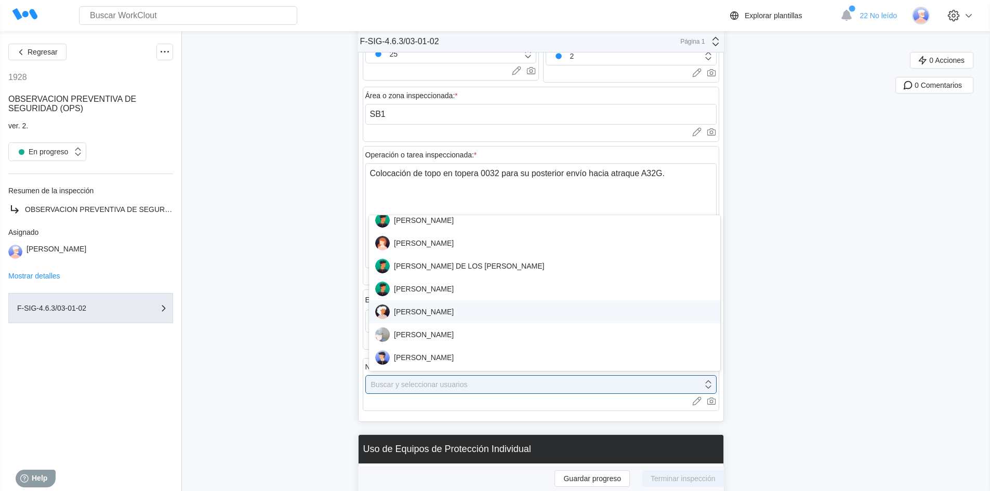
click at [438, 317] on div "[PERSON_NAME]" at bounding box center [544, 311] width 339 height 15
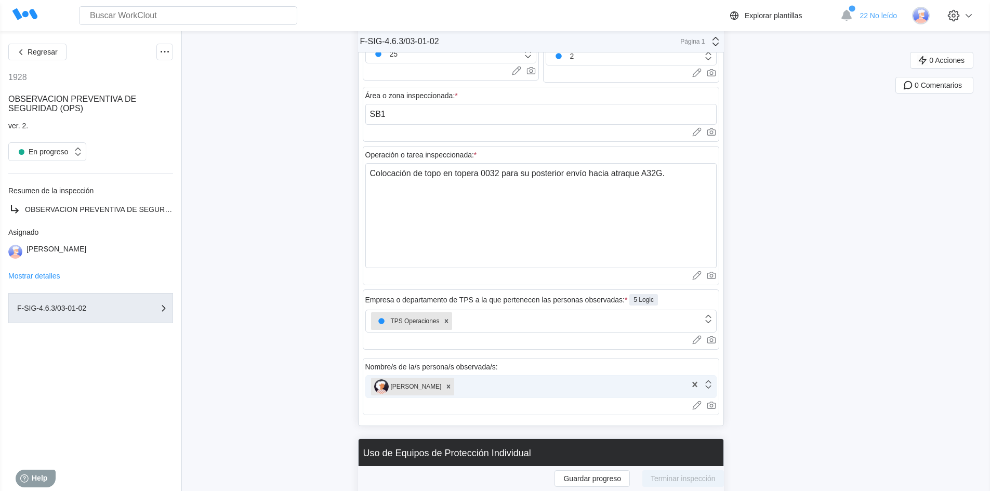
click at [507, 387] on div "[PERSON_NAME]" at bounding box center [526, 387] width 321 height 22
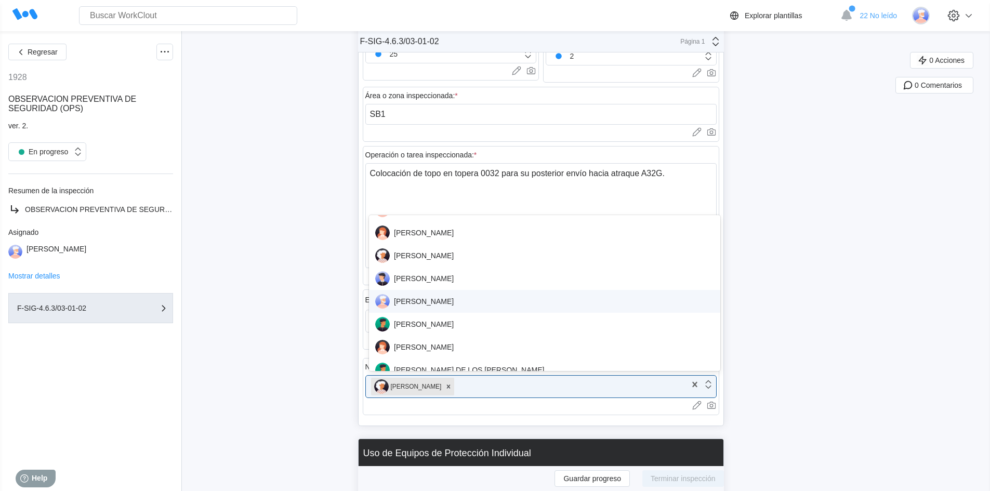
scroll to position [208, 0]
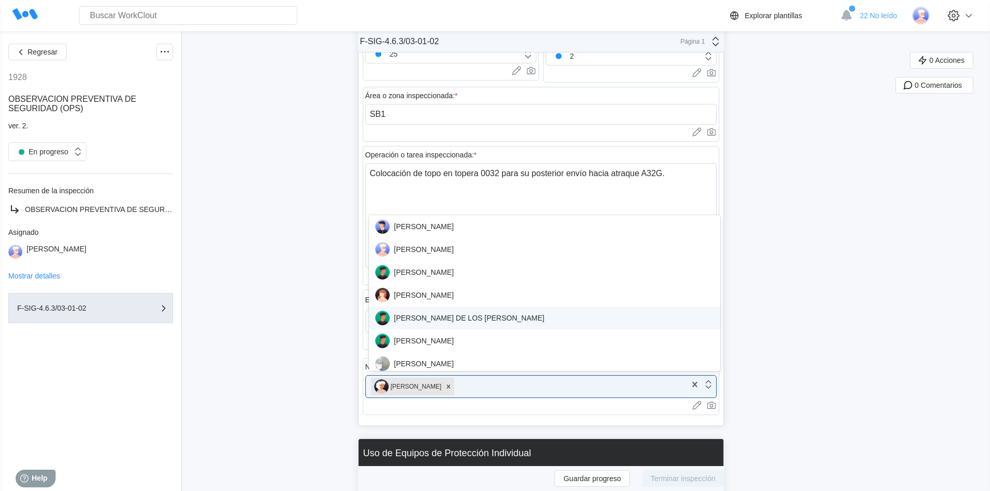
click at [464, 314] on div "[PERSON_NAME] DE LOS [PERSON_NAME]" at bounding box center [544, 318] width 339 height 15
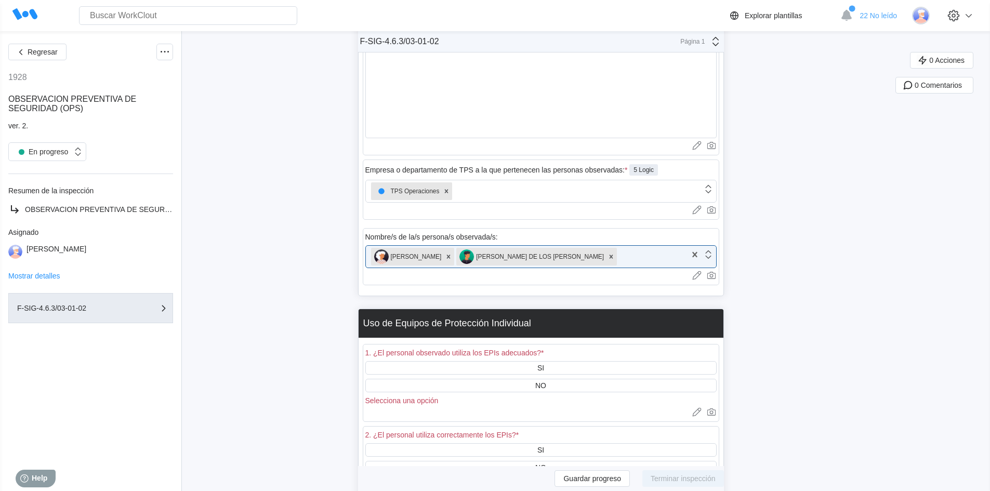
scroll to position [468, 0]
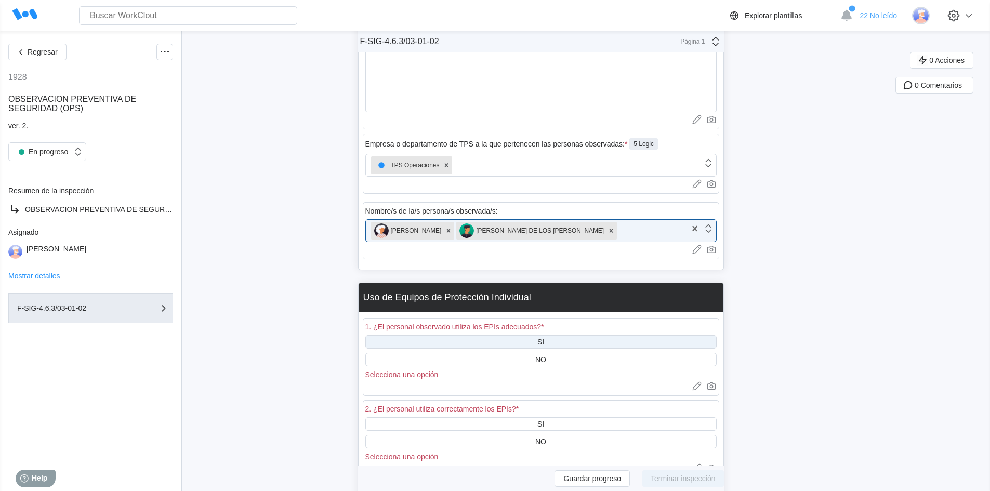
click at [551, 341] on div "SI" at bounding box center [540, 342] width 351 height 14
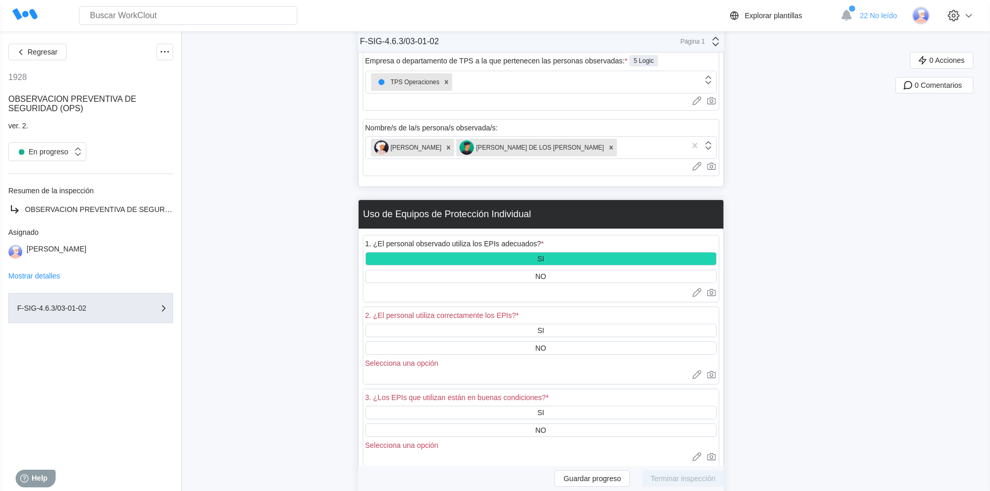
scroll to position [571, 0]
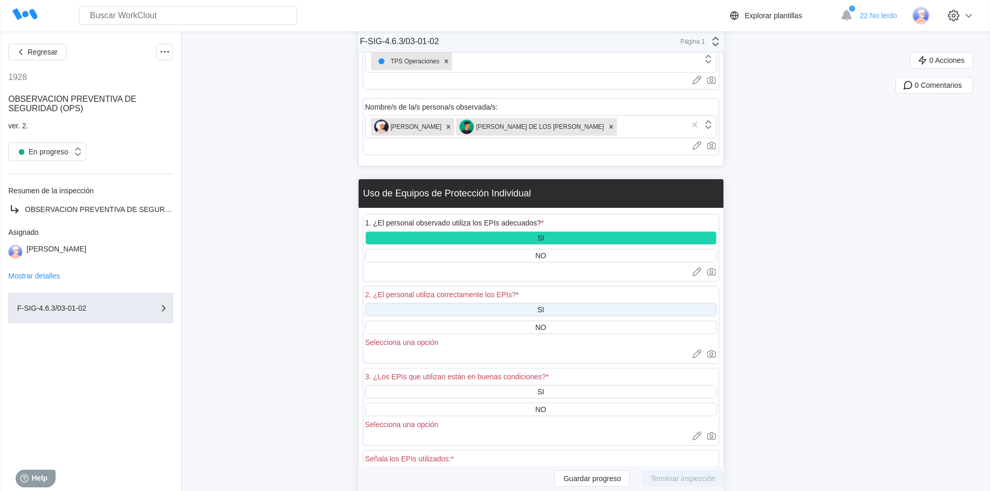
click at [556, 313] on div "SI" at bounding box center [540, 310] width 351 height 14
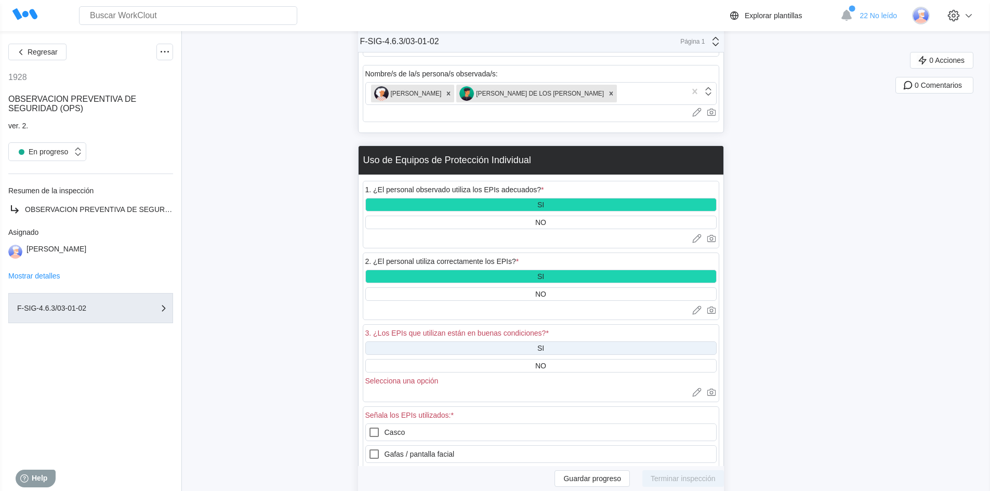
scroll to position [675, 0]
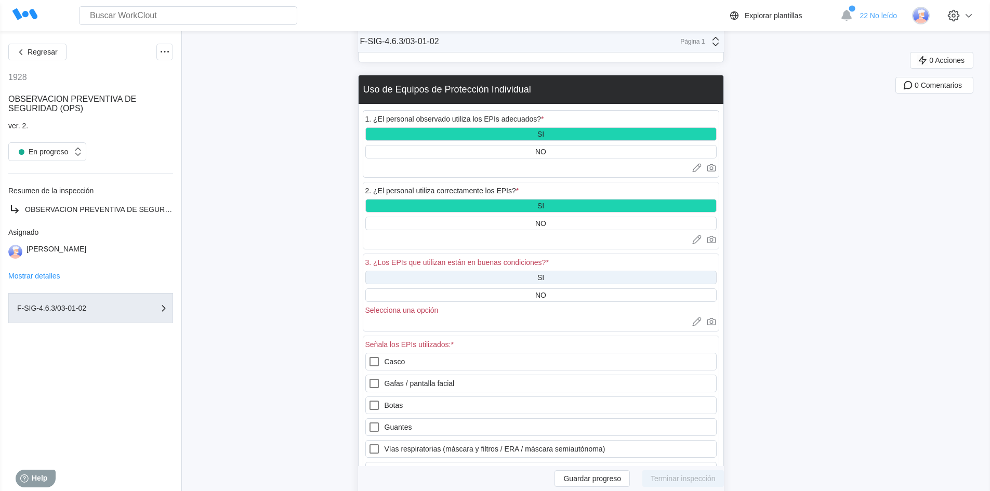
click at [536, 281] on div "SI" at bounding box center [540, 278] width 351 height 14
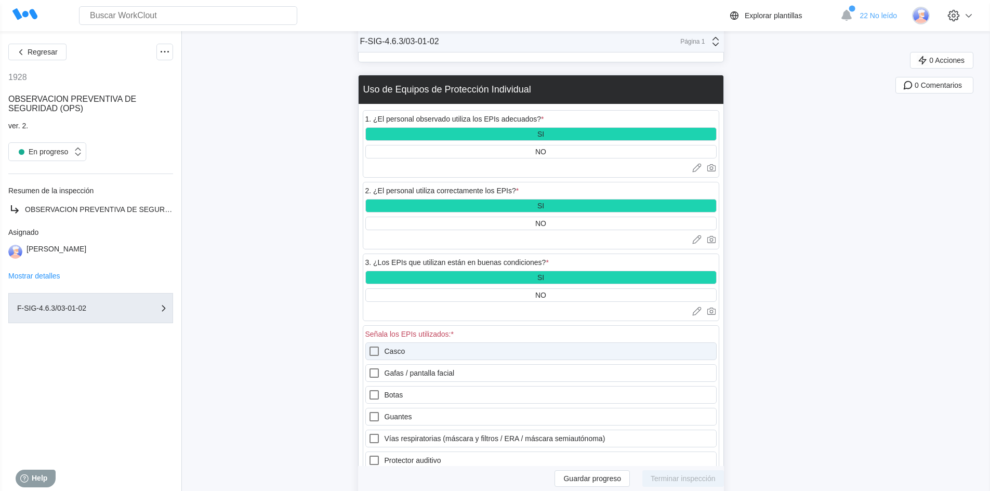
click at [433, 352] on label "Casco" at bounding box center [540, 351] width 351 height 18
click at [368, 345] on input "Casco" at bounding box center [368, 345] width 1 height 1
checkbox input "true"
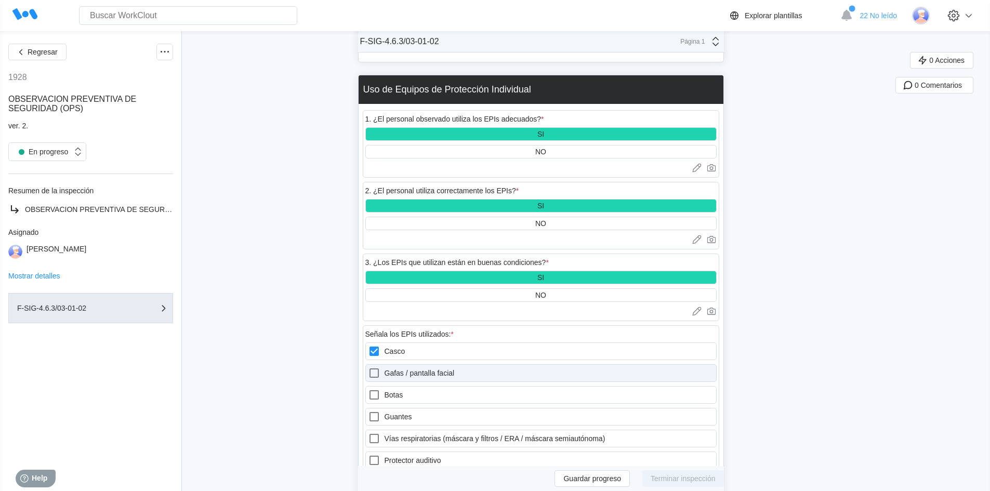
click at [406, 376] on label "Gafas / pantalla facial" at bounding box center [540, 373] width 351 height 18
click at [368, 367] on facial "Gafas / pantalla facial" at bounding box center [368, 367] width 1 height 1
checkbox facial "true"
click at [397, 400] on label "Botas" at bounding box center [540, 395] width 351 height 18
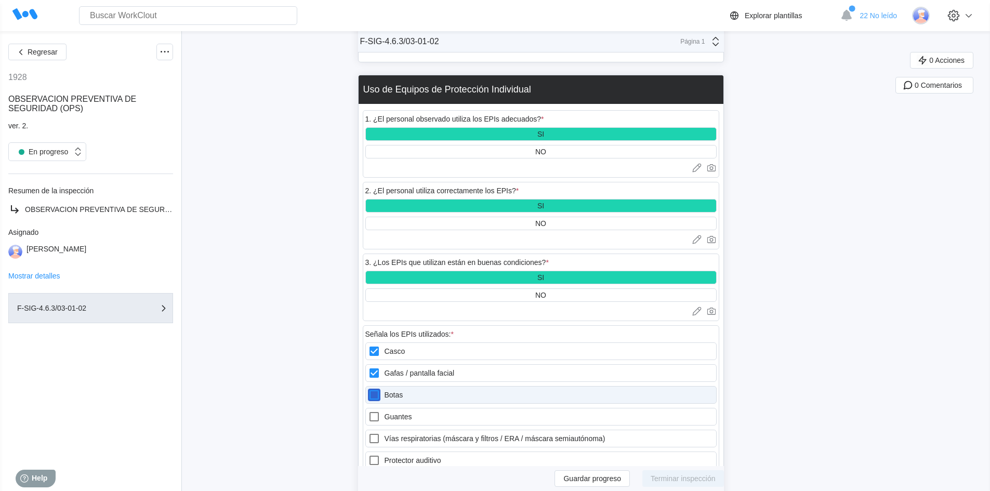
click at [368, 389] on input "Botas" at bounding box center [368, 389] width 1 height 1
checkbox input "true"
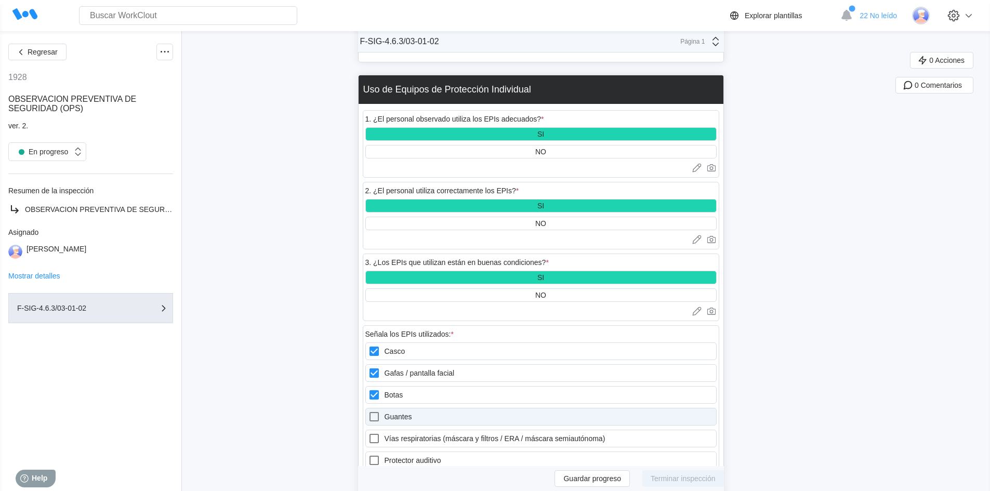
click at [395, 415] on label "Guantes" at bounding box center [540, 417] width 351 height 18
click at [368, 411] on input "Guantes" at bounding box center [368, 410] width 1 height 1
checkbox input "true"
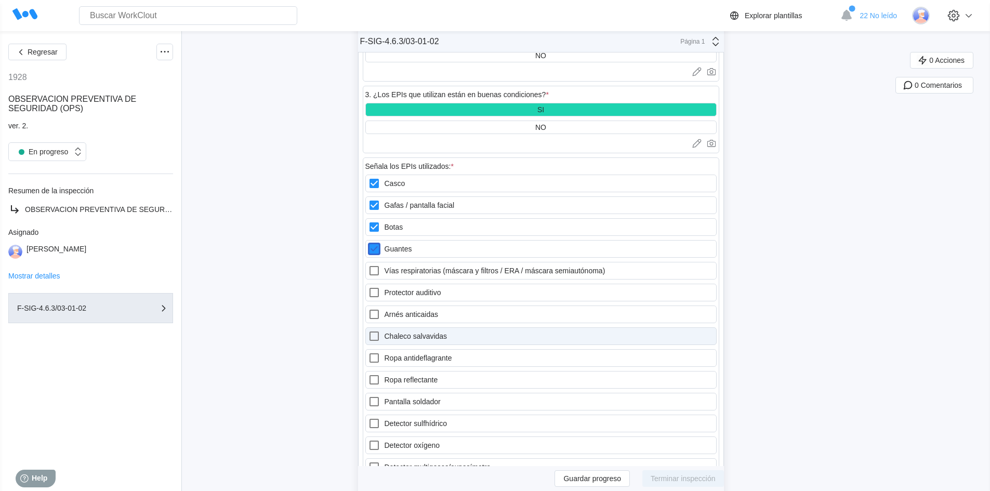
scroll to position [883, 0]
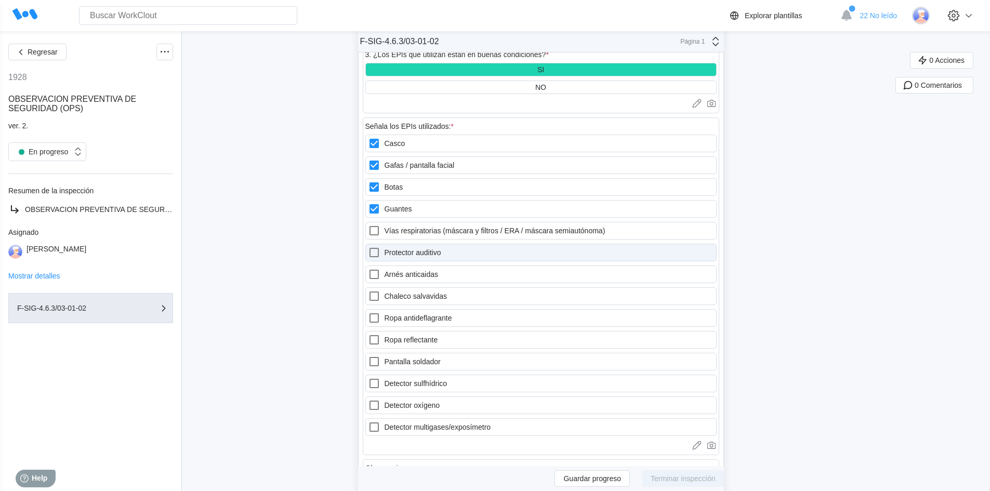
click at [420, 257] on label "Protector auditivo" at bounding box center [540, 253] width 351 height 18
click at [368, 247] on auditivo "Protector auditivo" at bounding box center [368, 246] width 1 height 1
checkbox auditivo "true"
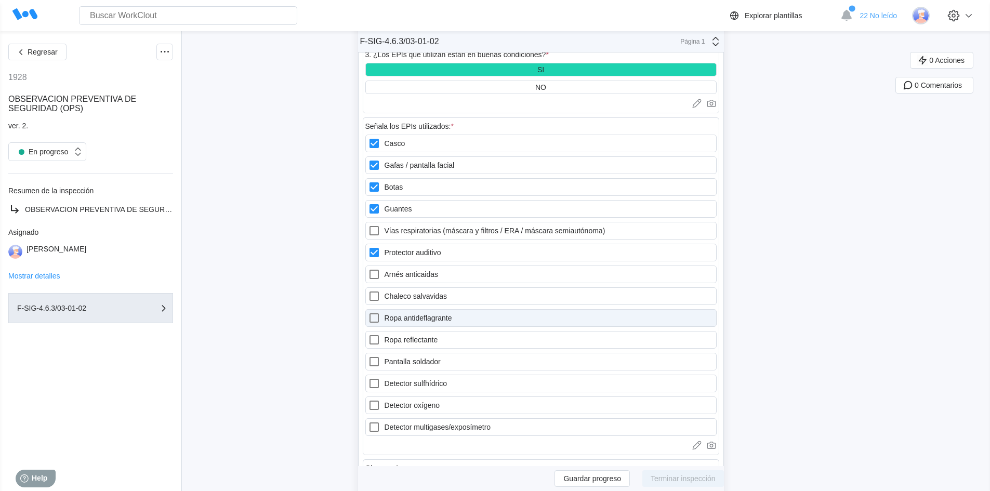
click at [384, 321] on div at bounding box center [376, 318] width 17 height 12
click at [368, 312] on antideflagrante "Ropa antideflagrante" at bounding box center [368, 312] width 1 height 1
checkbox antideflagrante "true"
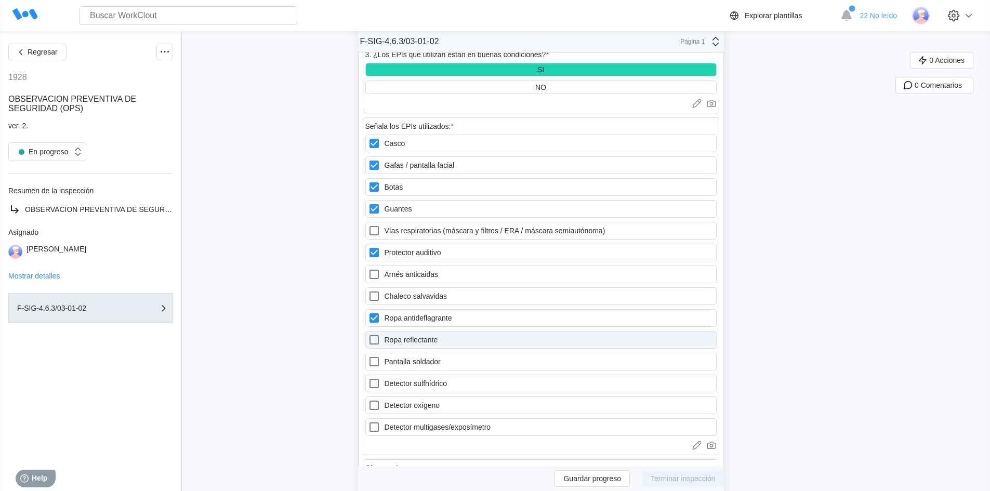
click at [391, 341] on label "Ropa reflectante" at bounding box center [540, 340] width 351 height 18
click at [368, 334] on reflectante "Ropa reflectante" at bounding box center [368, 334] width 1 height 1
checkbox reflectante "true"
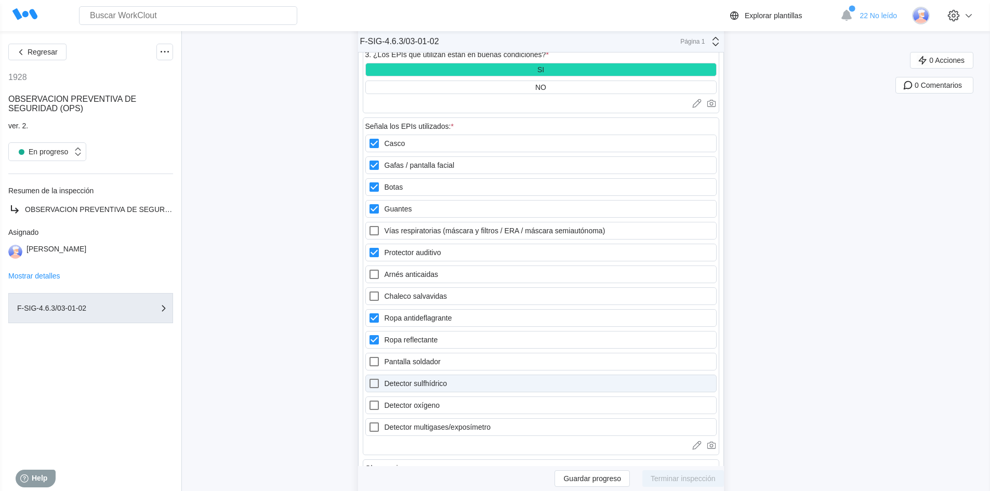
click at [377, 383] on icon at bounding box center [374, 383] width 12 height 12
click at [368, 378] on sulfhídrico "Detector sulfhídrico" at bounding box center [368, 377] width 1 height 1
checkbox sulfhídrico "true"
click at [375, 407] on icon at bounding box center [374, 405] width 12 height 12
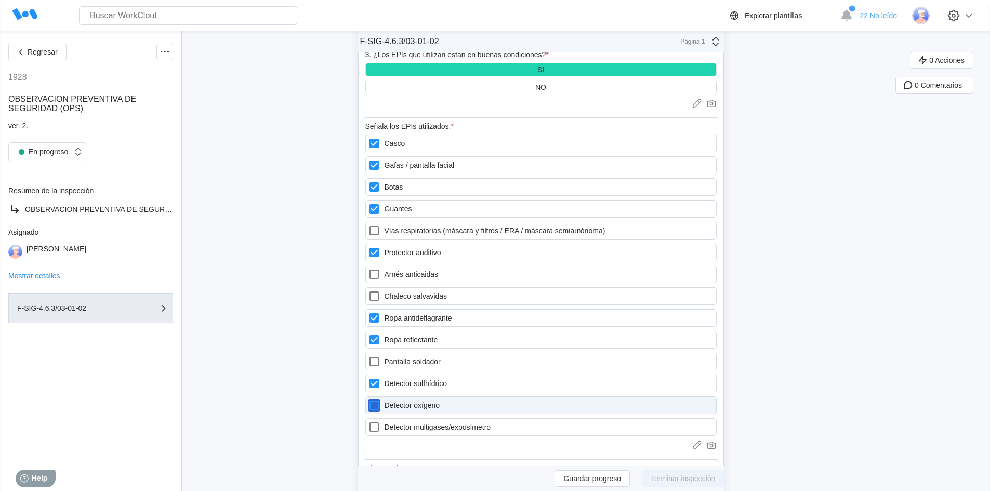
click at [368, 399] on oxígeno "Detector oxígeno" at bounding box center [368, 399] width 1 height 1
checkbox oxígeno "true"
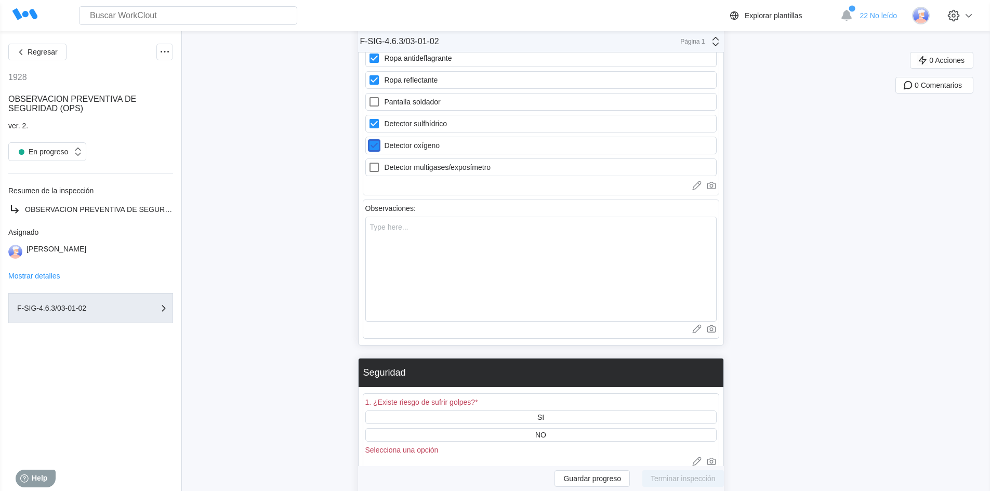
scroll to position [1195, 0]
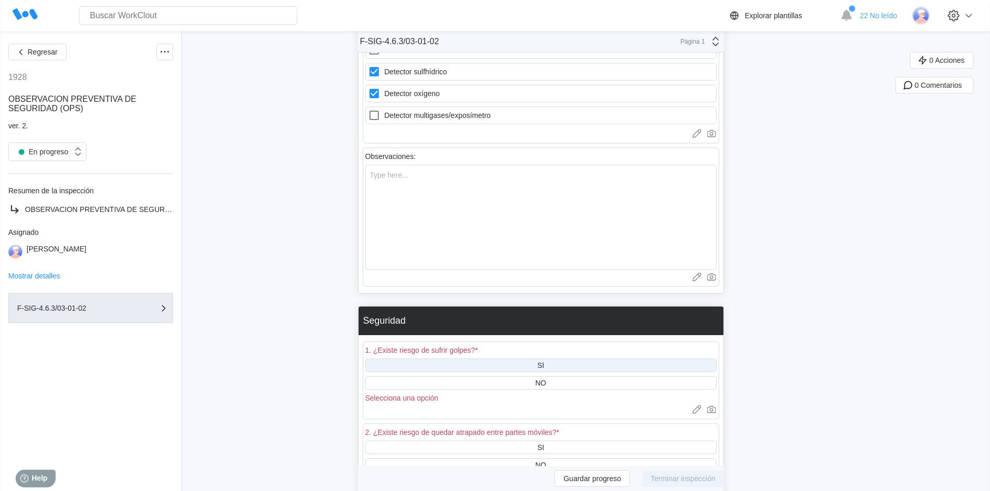
click at [475, 367] on div "SI" at bounding box center [540, 365] width 351 height 14
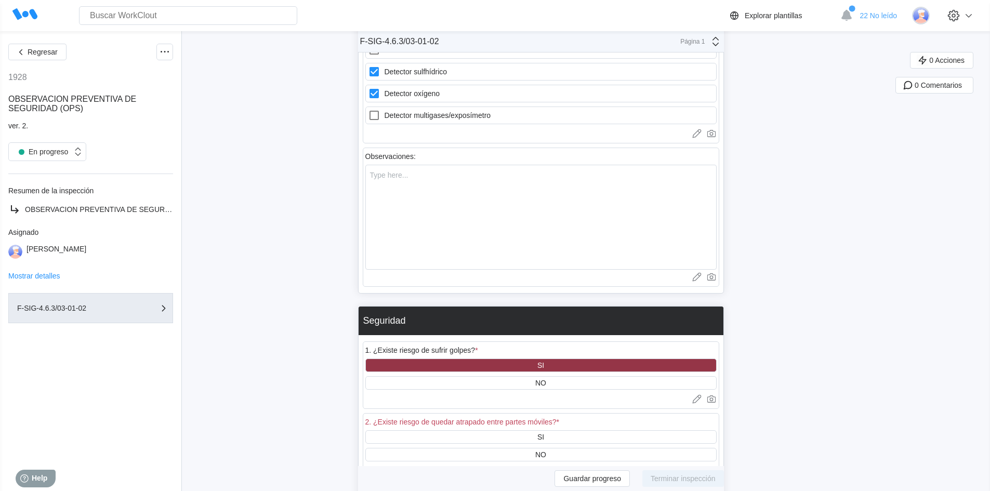
scroll to position [1299, 0]
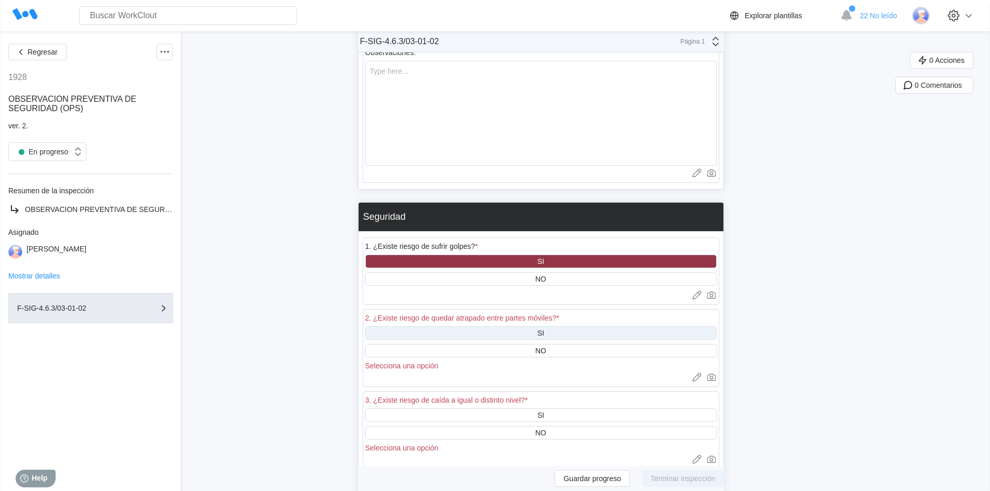
click at [544, 332] on div "SI" at bounding box center [540, 333] width 7 height 8
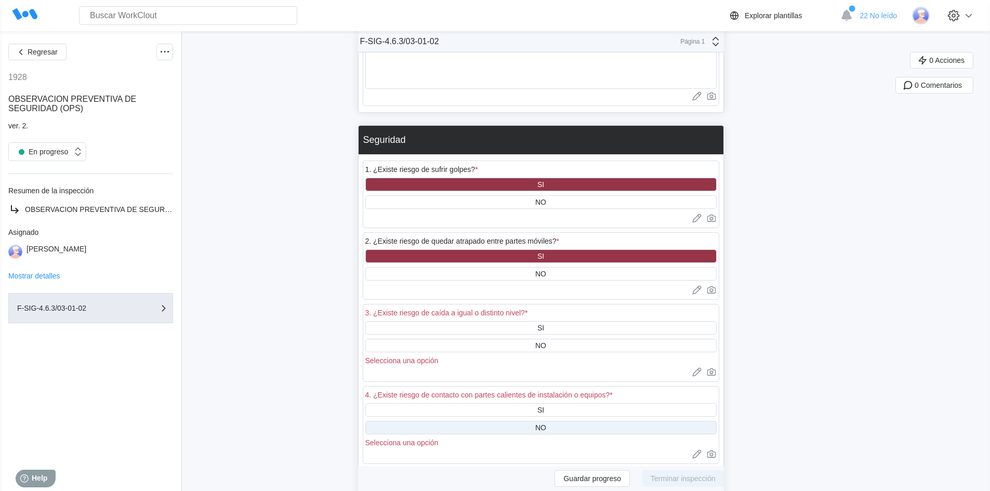
scroll to position [1403, 0]
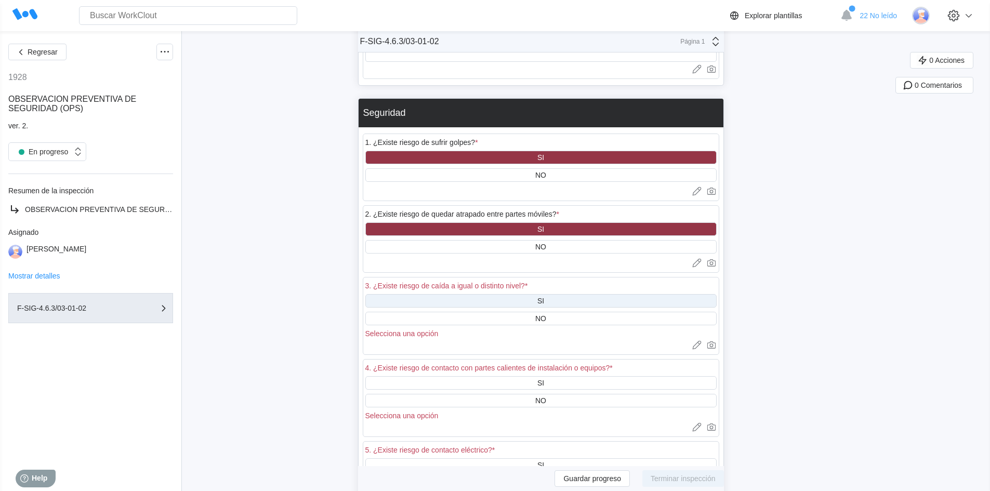
click at [551, 300] on div "SI" at bounding box center [540, 301] width 351 height 14
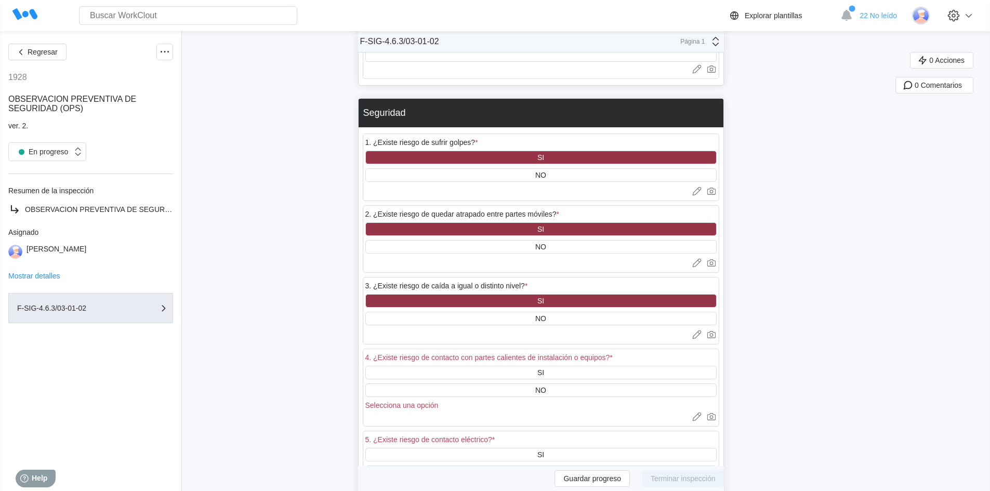
scroll to position [1455, 0]
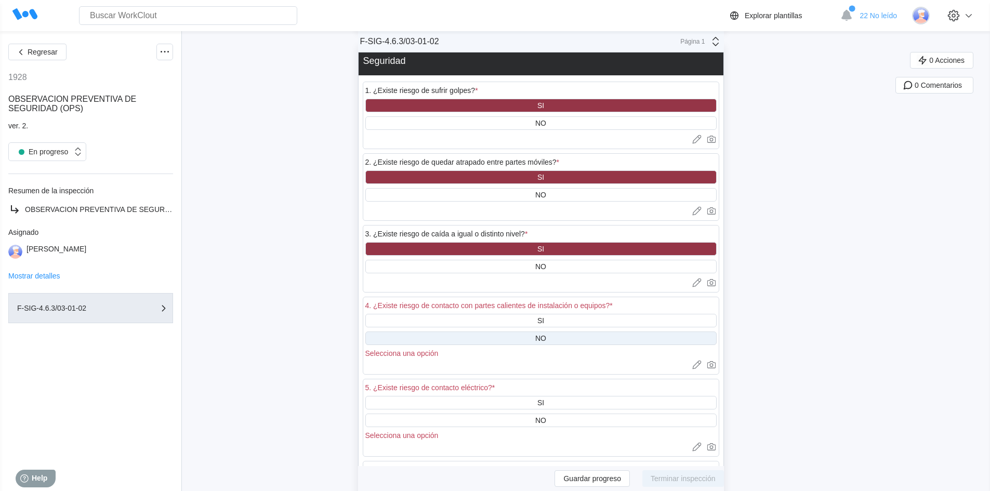
click at [544, 341] on div "NO" at bounding box center [540, 338] width 11 height 8
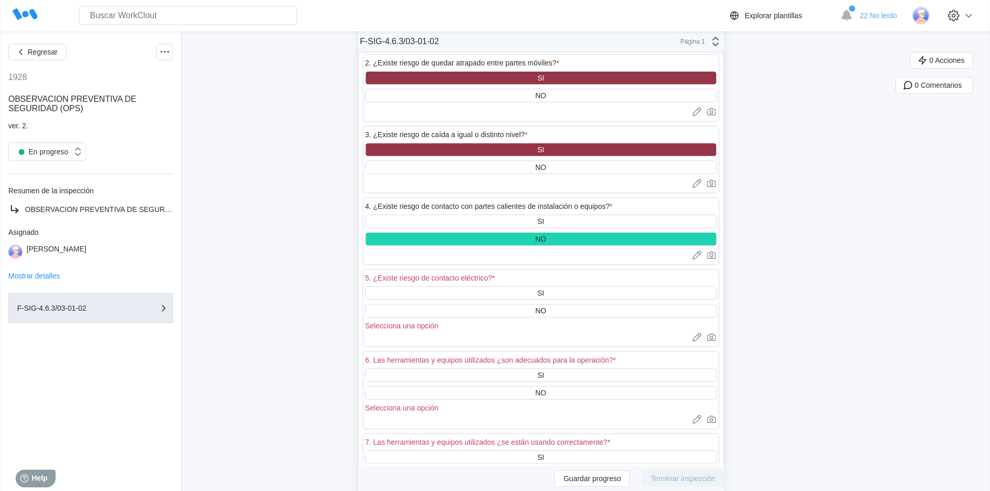
scroll to position [1558, 0]
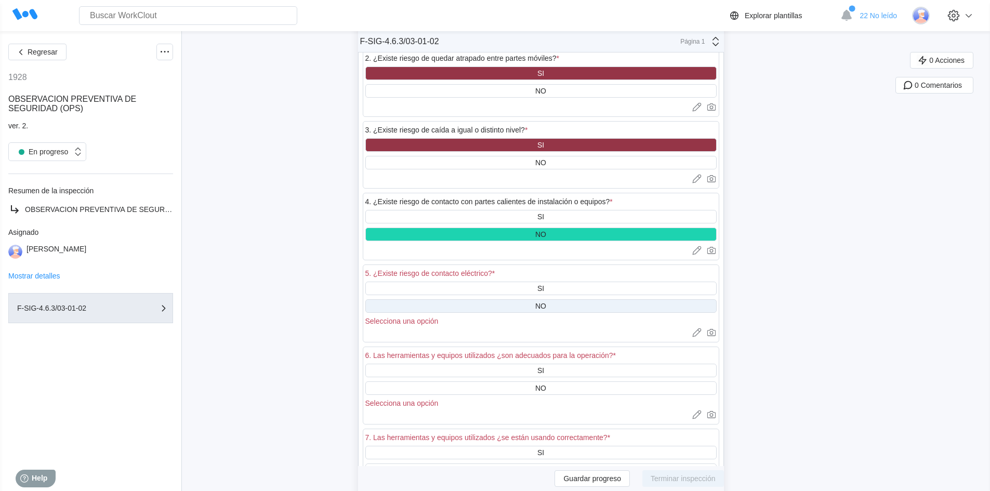
click at [546, 309] on div "NO" at bounding box center [540, 306] width 11 height 8
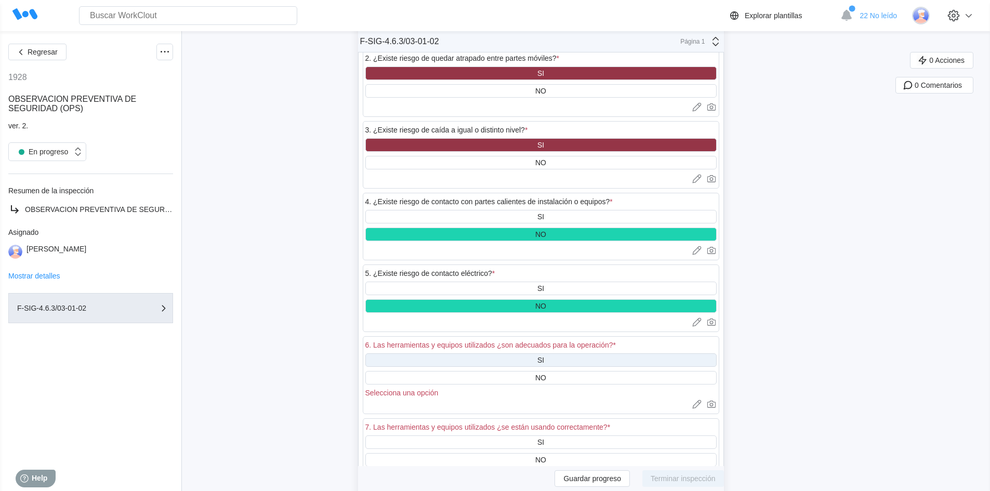
click at [544, 357] on div "SI" at bounding box center [540, 360] width 7 height 8
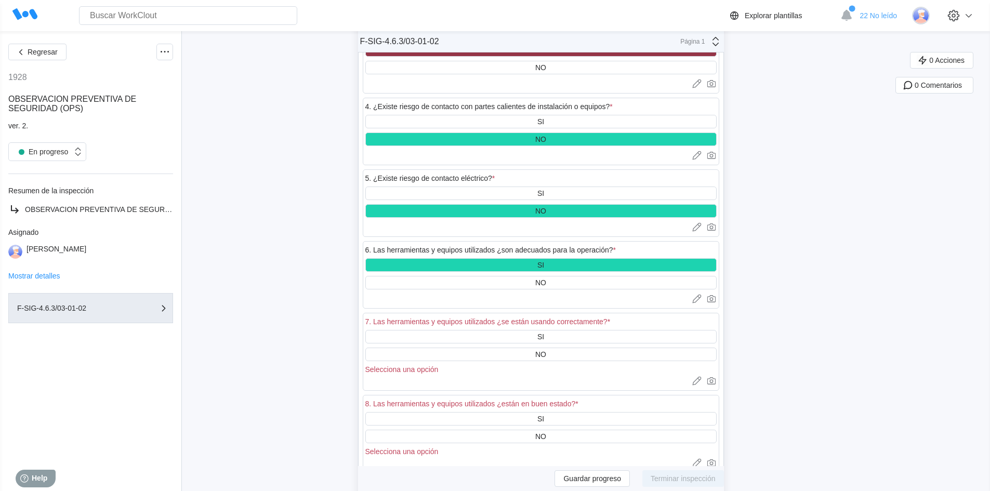
scroll to position [1662, 0]
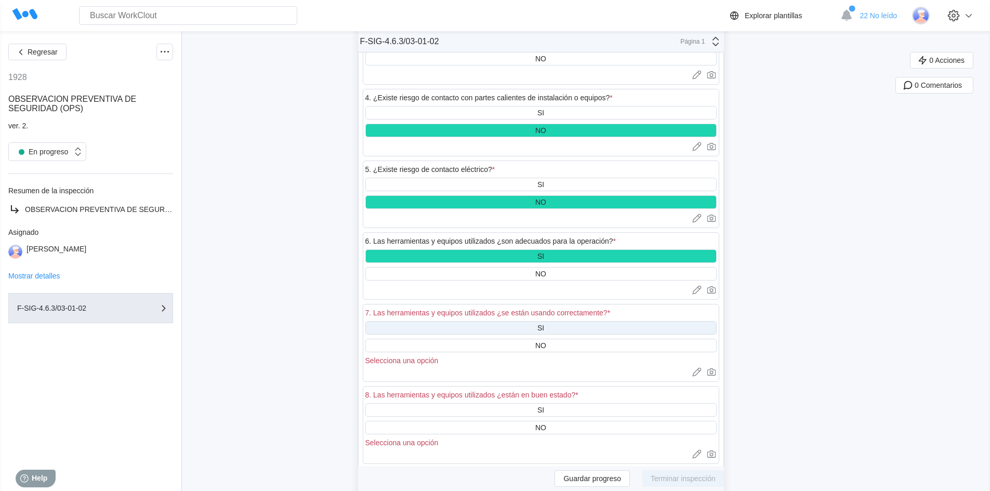
click at [540, 323] on div "SI" at bounding box center [540, 328] width 351 height 14
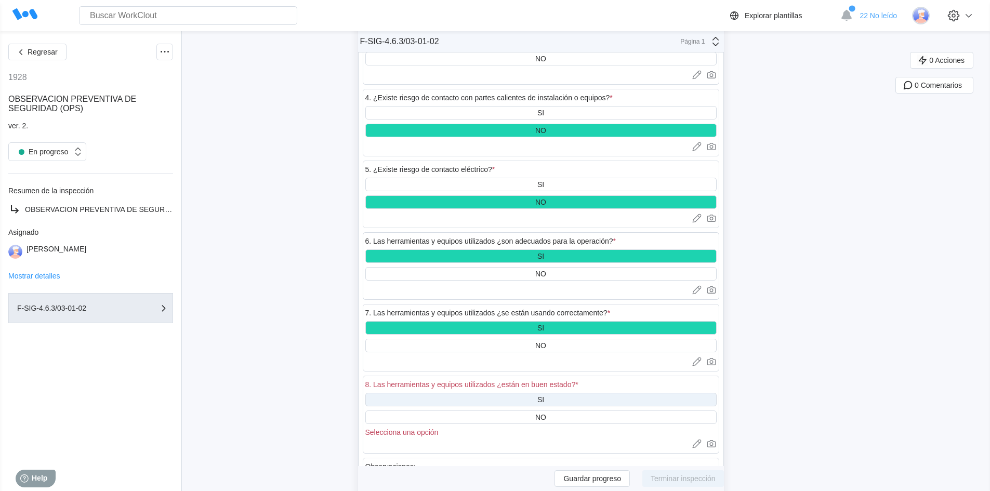
click at [532, 395] on div "SI" at bounding box center [540, 400] width 351 height 14
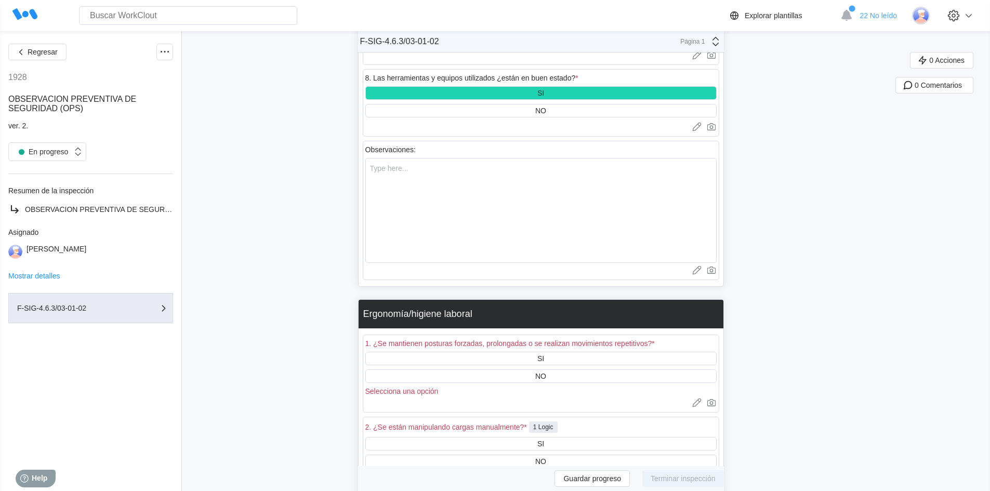
scroll to position [1974, 0]
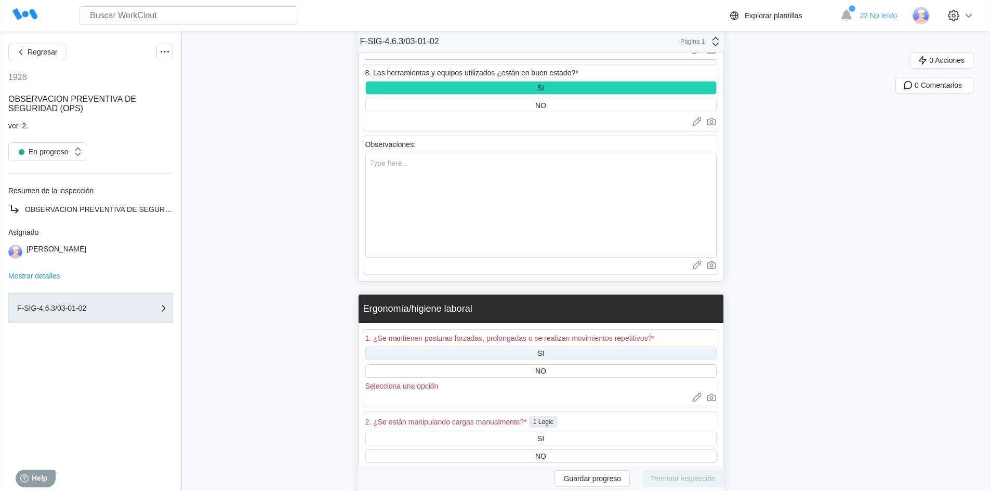
click at [524, 353] on div "SI" at bounding box center [540, 354] width 351 height 14
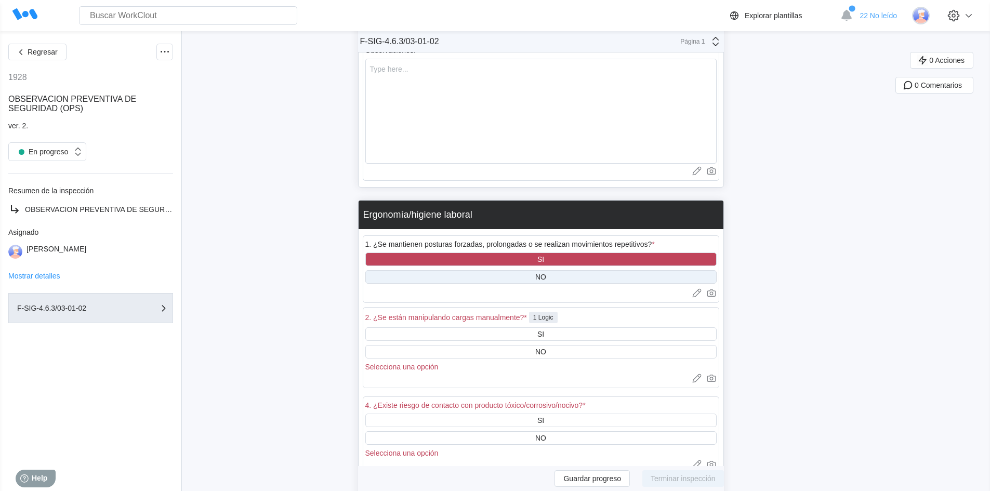
scroll to position [2078, 0]
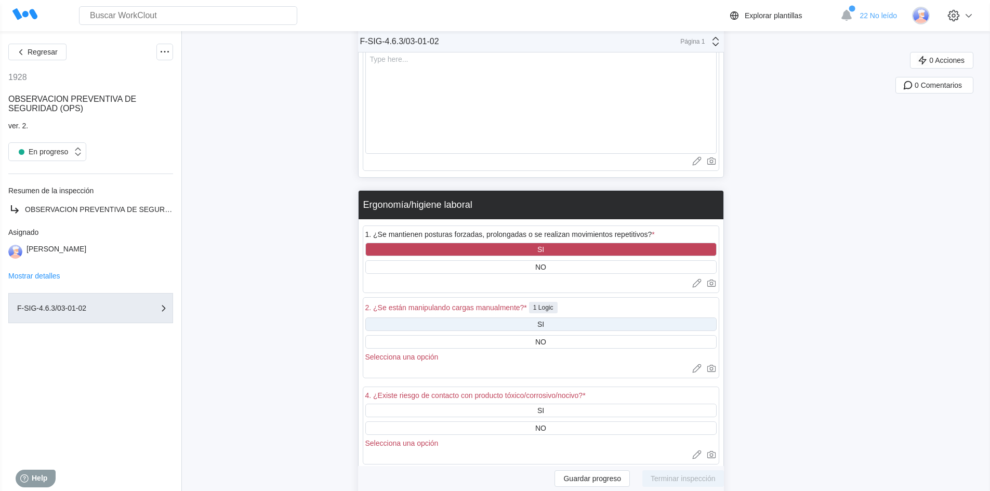
click at [544, 325] on div "SI" at bounding box center [540, 324] width 7 height 8
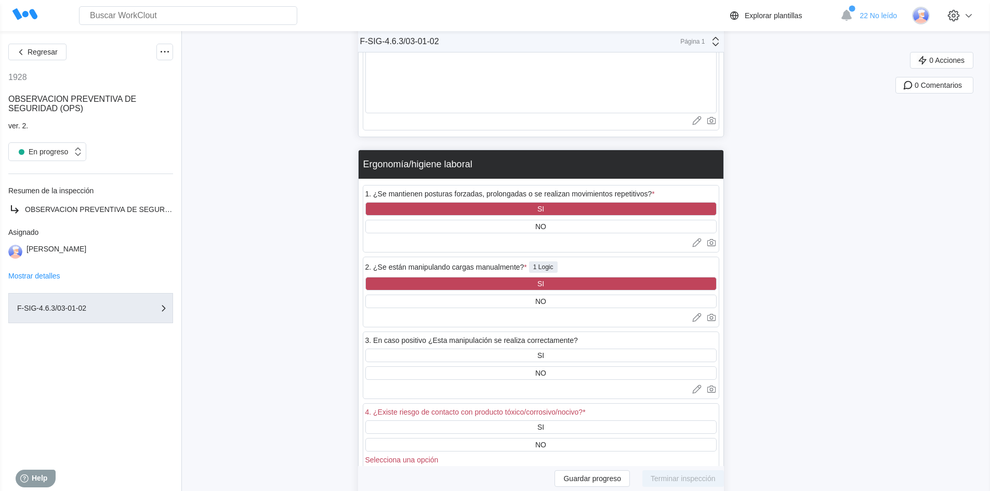
scroll to position [2182, 0]
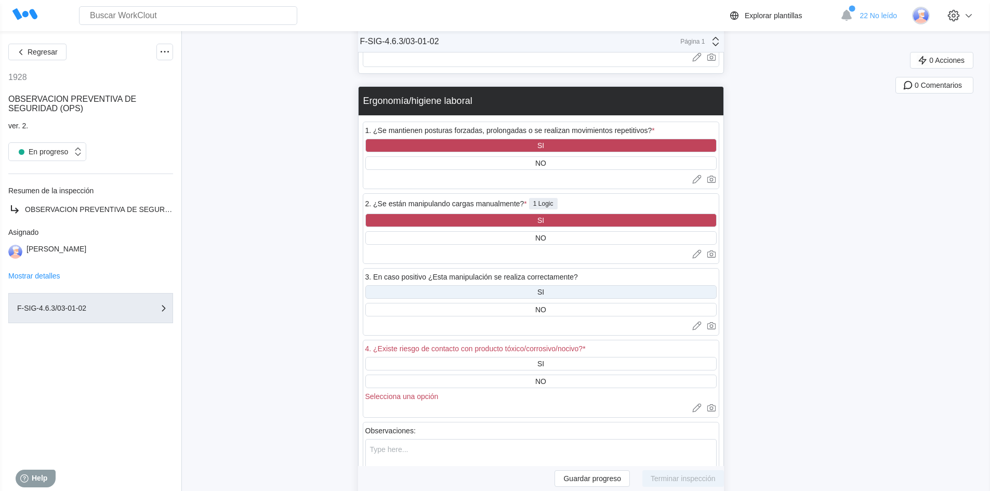
click at [529, 293] on div "SI" at bounding box center [540, 292] width 351 height 14
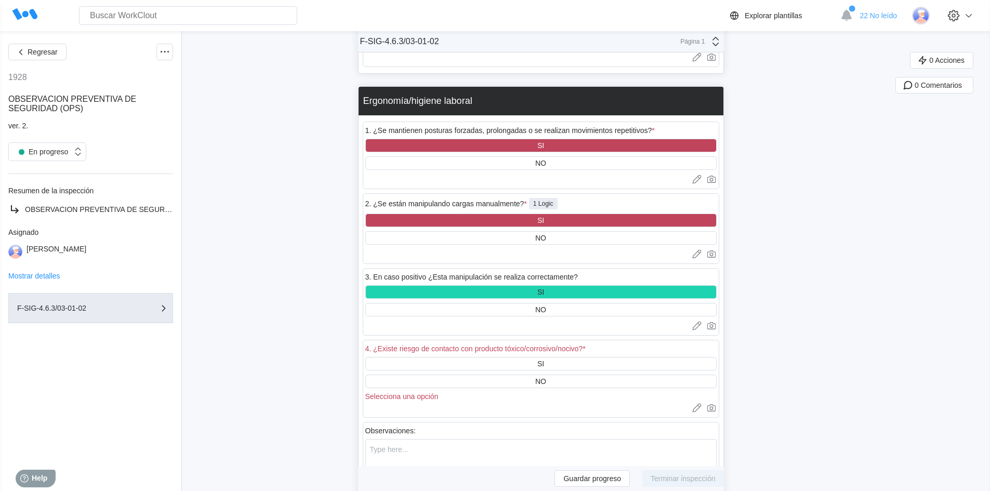
scroll to position [2234, 0]
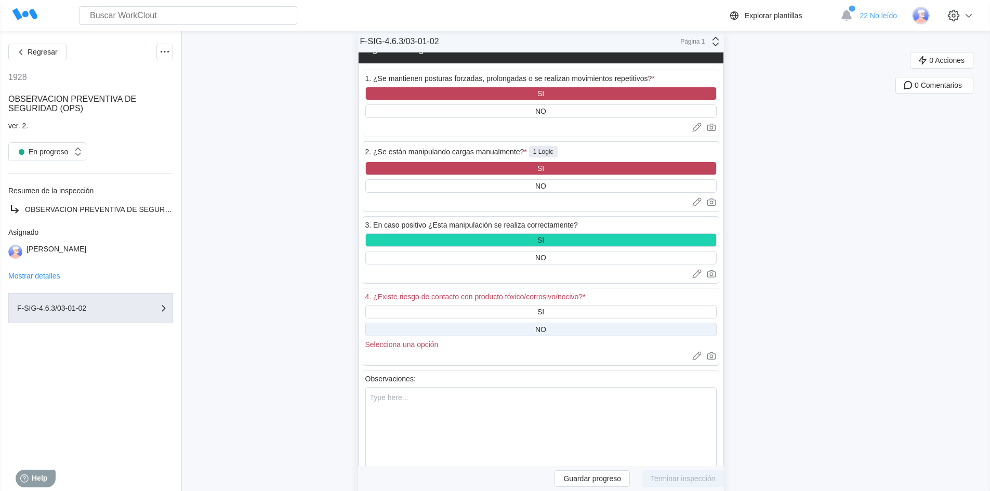
click at [543, 330] on div "NO" at bounding box center [540, 329] width 11 height 8
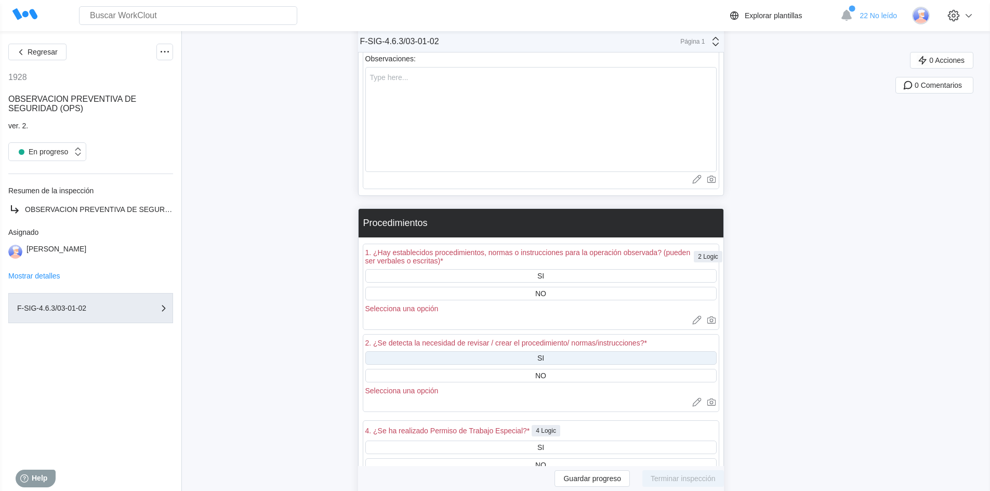
scroll to position [2546, 0]
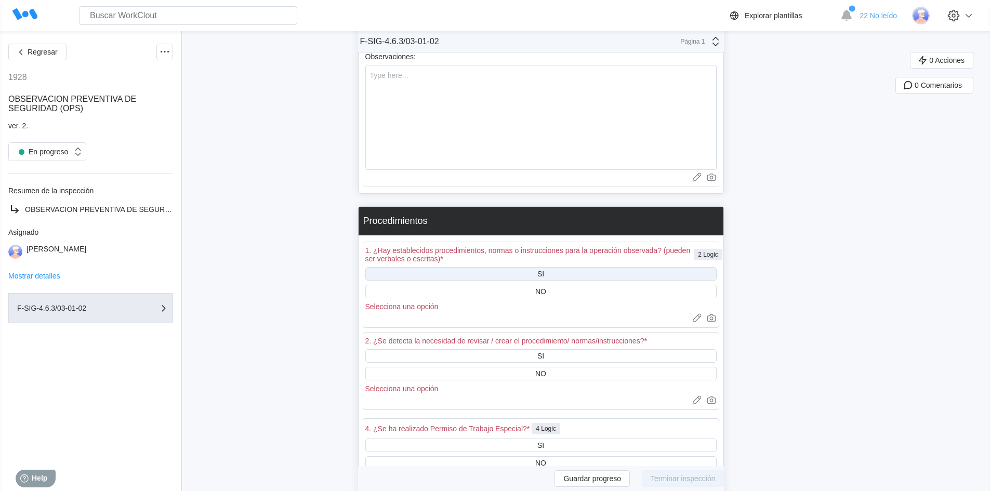
click at [528, 271] on div "SI" at bounding box center [540, 274] width 351 height 14
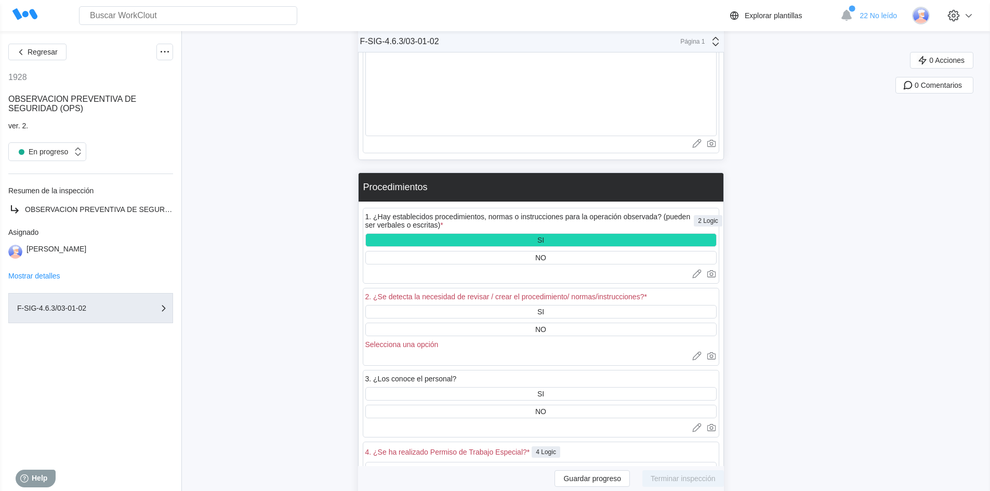
scroll to position [2597, 0]
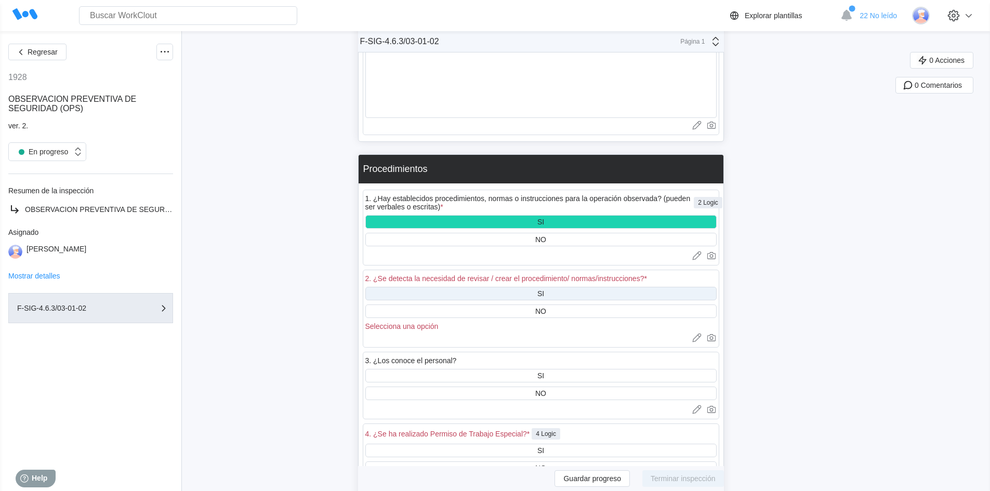
click at [532, 293] on div "SI" at bounding box center [540, 294] width 351 height 14
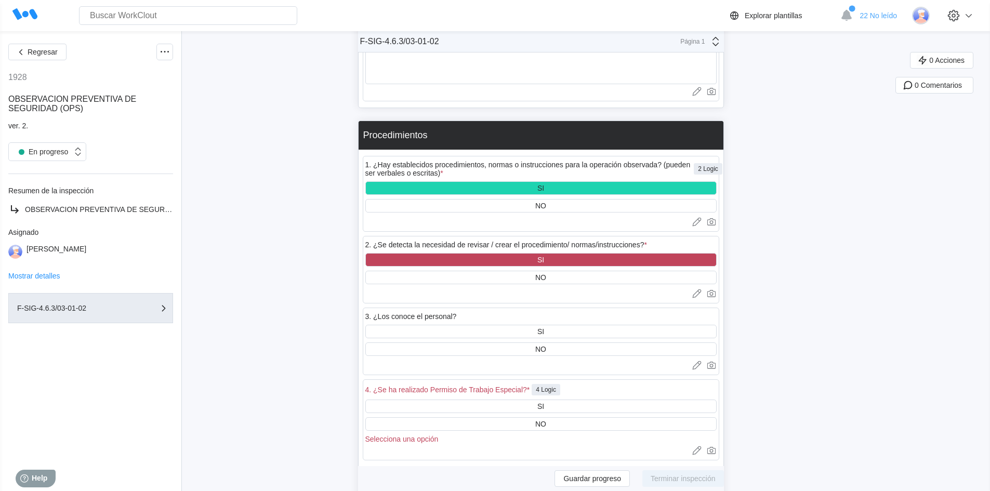
scroll to position [2649, 0]
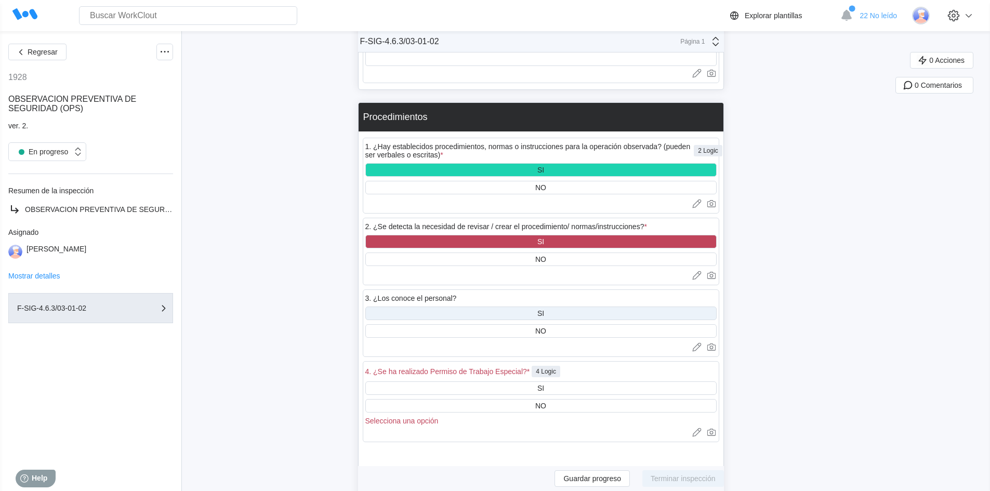
click at [542, 316] on div "SI" at bounding box center [540, 313] width 7 height 8
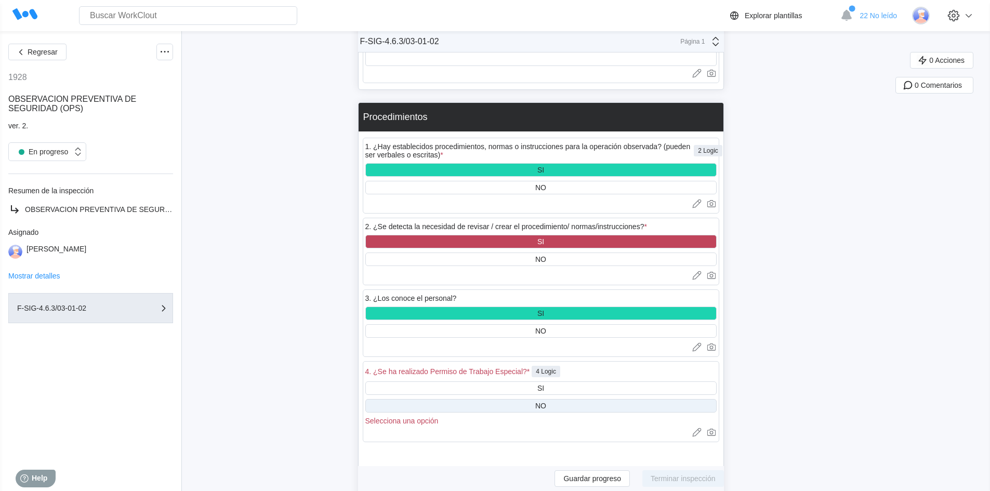
click at [513, 401] on div "NO" at bounding box center [540, 406] width 351 height 14
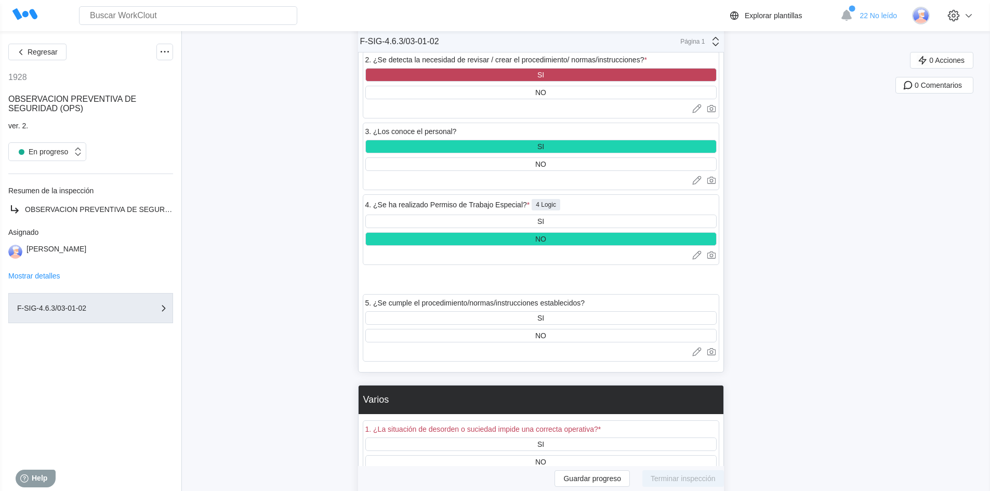
scroll to position [2857, 0]
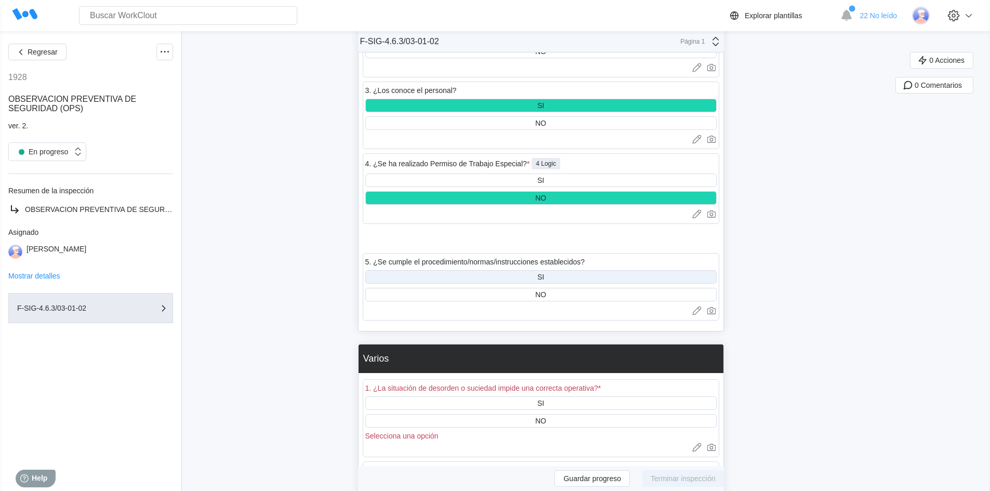
click at [544, 277] on div "SI" at bounding box center [540, 277] width 7 height 8
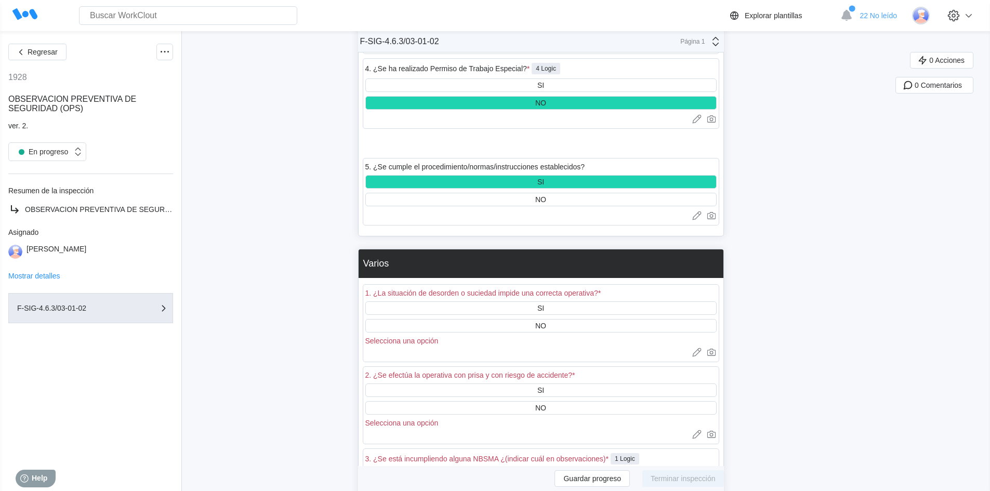
scroll to position [2961, 0]
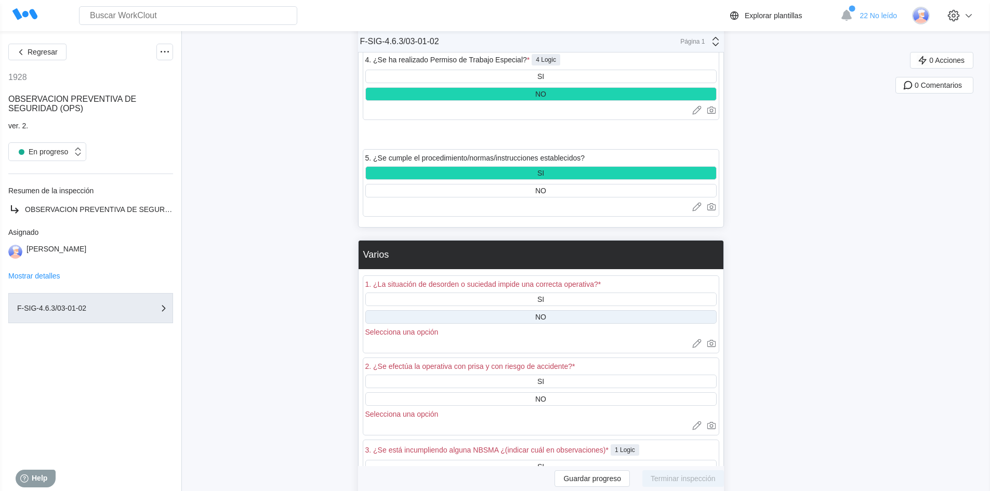
click at [541, 317] on div "NO" at bounding box center [540, 317] width 11 height 8
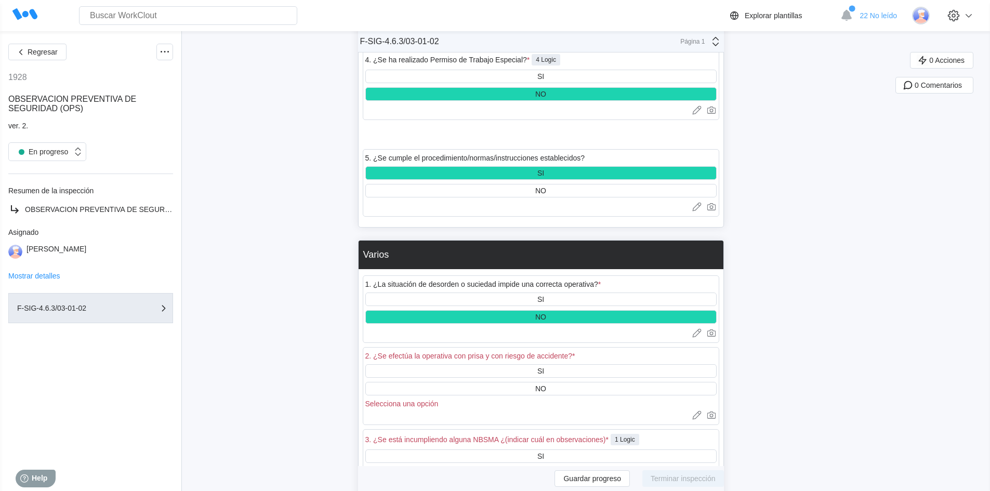
scroll to position [3013, 0]
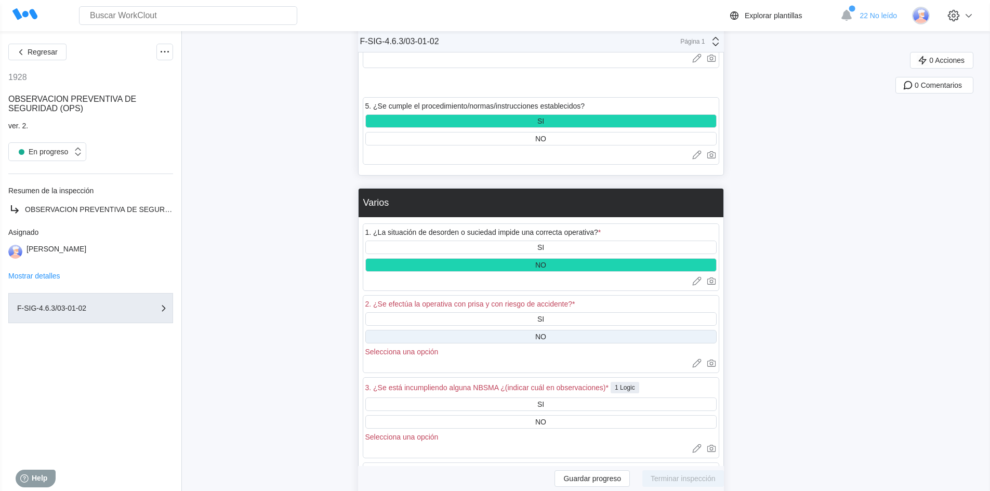
click at [544, 334] on div "NO" at bounding box center [540, 336] width 11 height 8
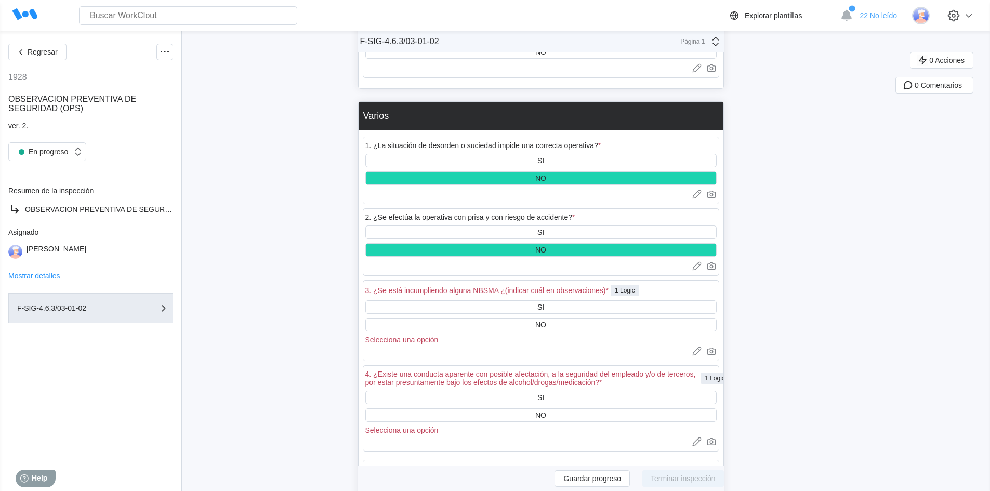
scroll to position [3117, 0]
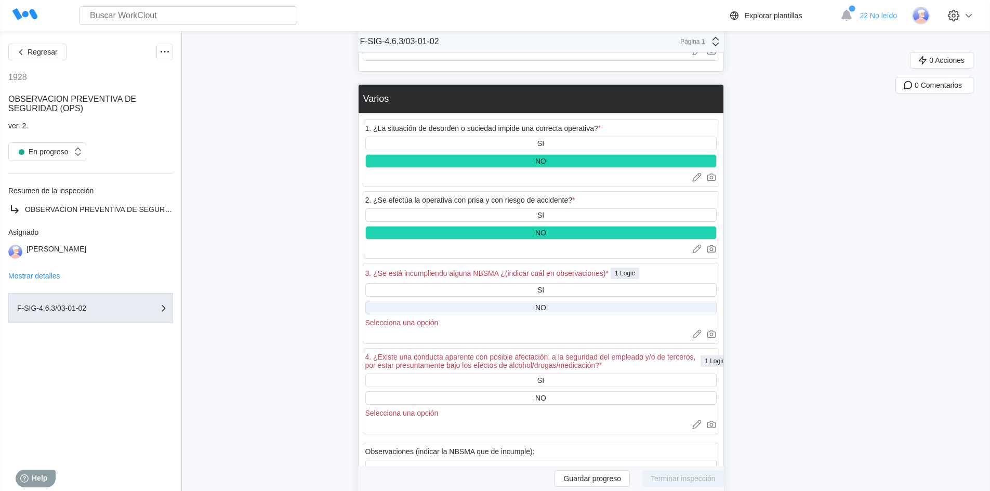
click at [536, 305] on div "NO" at bounding box center [540, 308] width 351 height 14
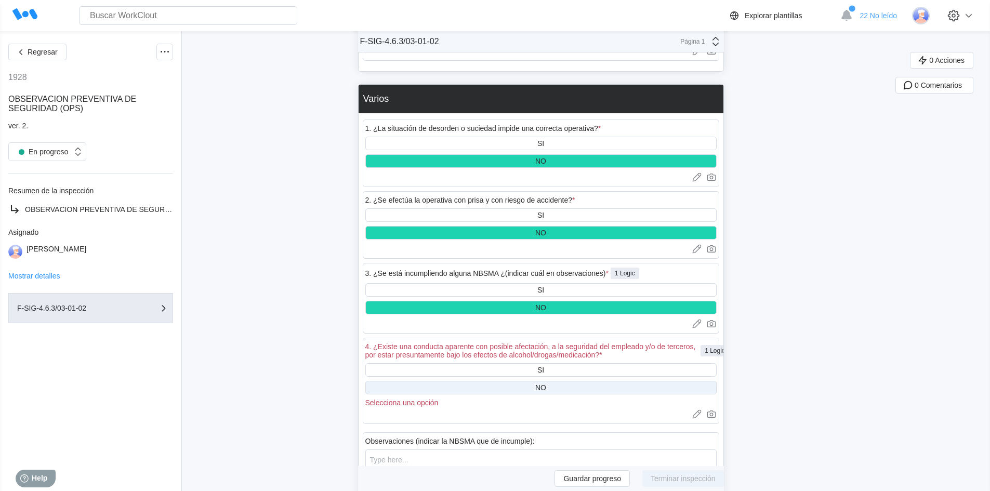
click at [537, 384] on div "NO" at bounding box center [540, 388] width 351 height 14
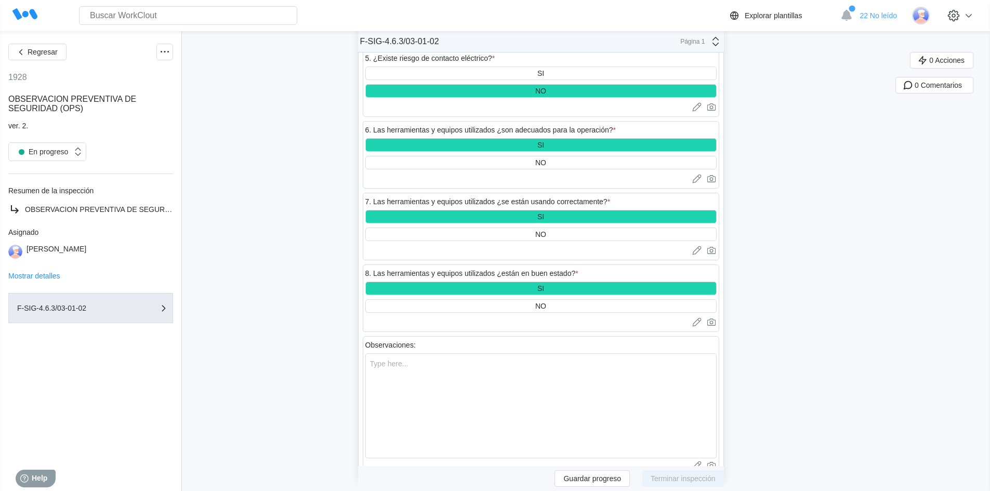
scroll to position [1897, 0]
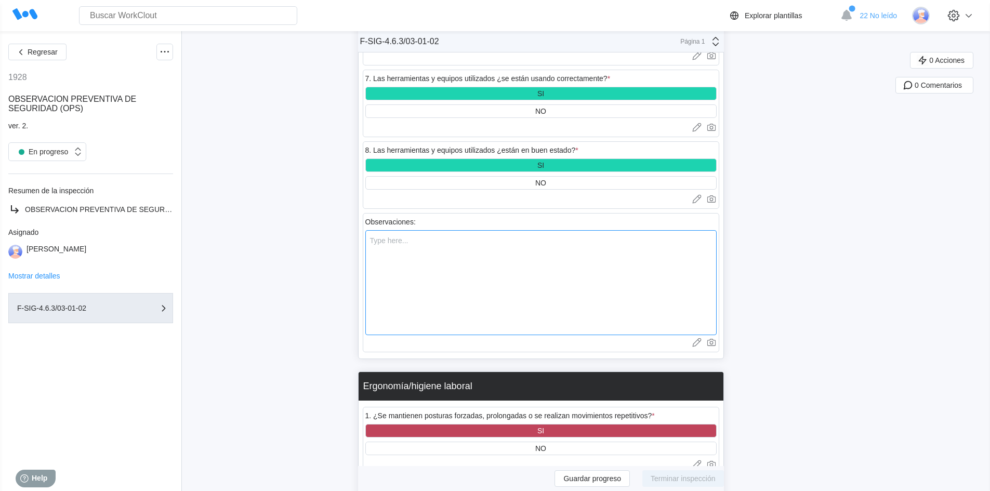
click at [430, 256] on textarea at bounding box center [540, 282] width 351 height 105
type textarea "P"
type textarea "x"
type textarea "Pa"
type textarea "x"
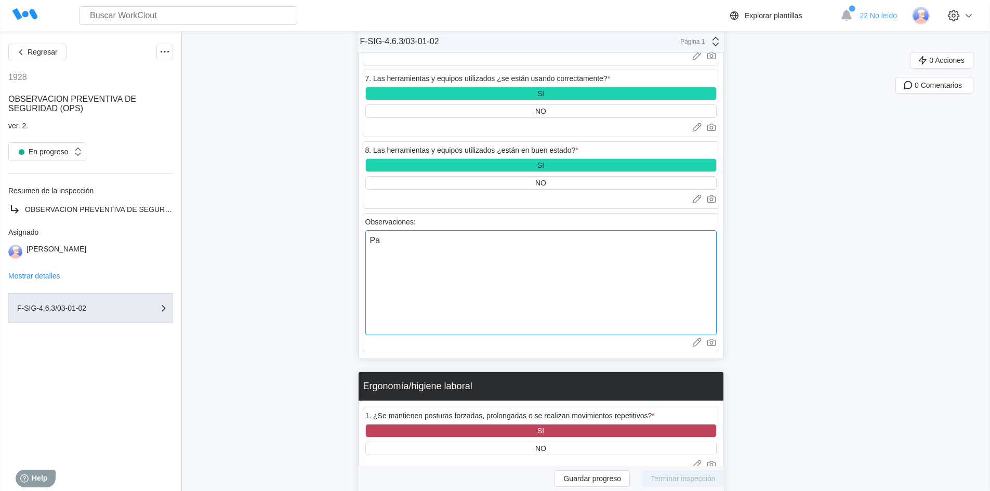
type textarea "Par"
type textarea "x"
type textarea "Para"
type textarea "x"
type textarea "Para"
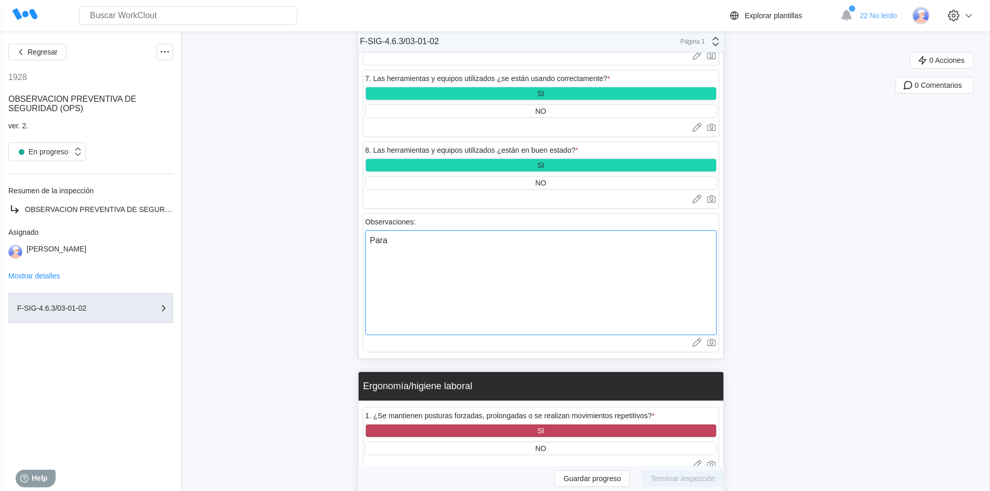
type textarea "x"
type textarea "Para c"
type textarea "x"
type textarea "Para co"
type textarea "x"
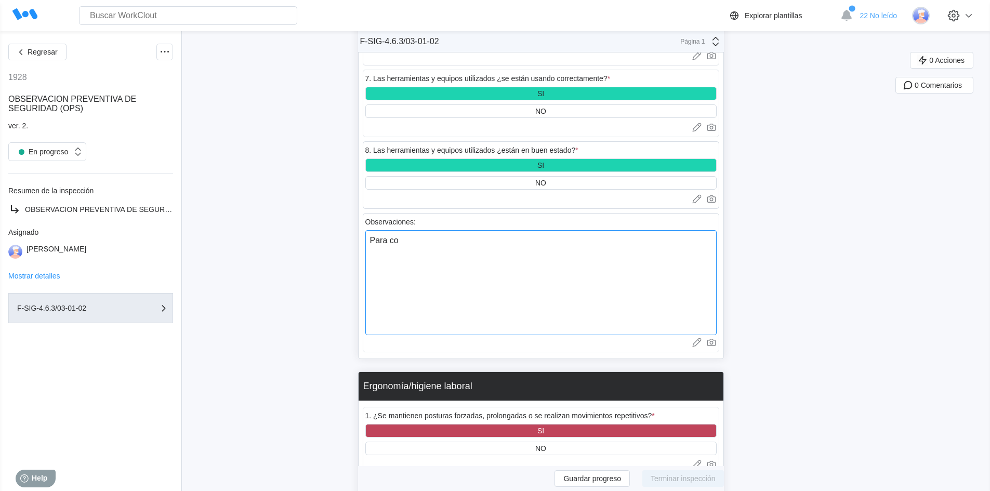
type textarea "Para col"
type textarea "x"
type textarea "Para colo"
type textarea "x"
type textarea "Para coloc"
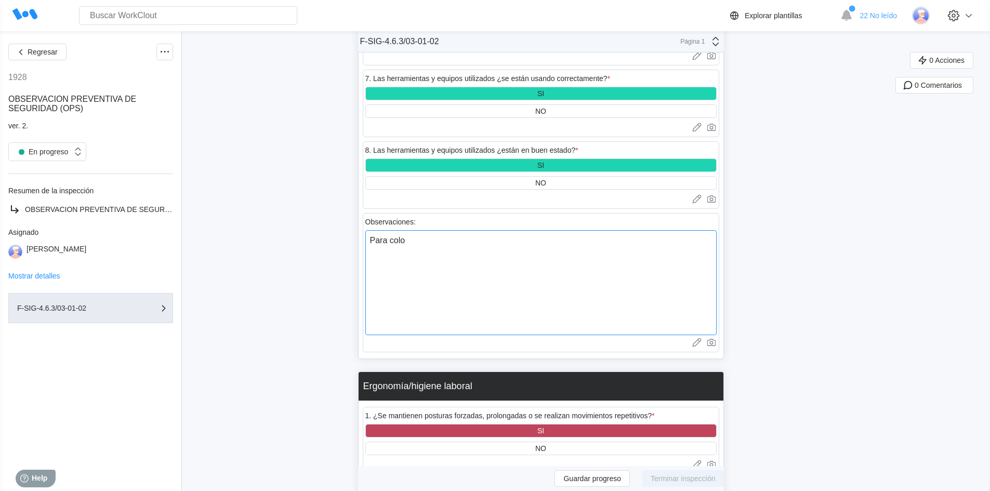
type textarea "x"
type textarea "Para coloca"
type textarea "x"
click at [417, 249] on textarea "Para colocar el topo se ha de retirar la manguera de 8" que esta colocada en la…" at bounding box center [540, 282] width 351 height 105
click at [432, 250] on textarea "Para colocar el topo se ha de retirar la manguera de 8" que esta colocada en la…" at bounding box center [540, 282] width 351 height 105
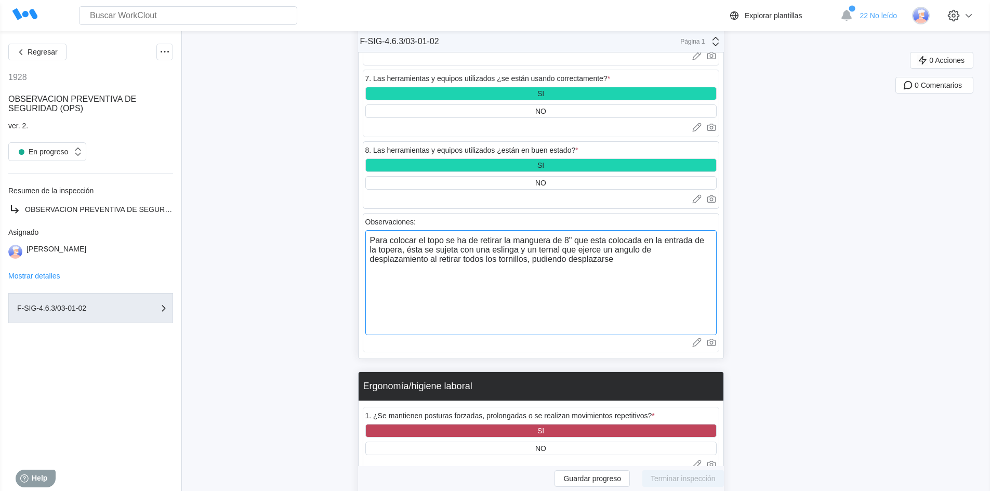
click at [568, 259] on textarea "Para colocar el topo se ha de retirar la manguera de 8" que esta colocada en la…" at bounding box center [540, 282] width 351 height 105
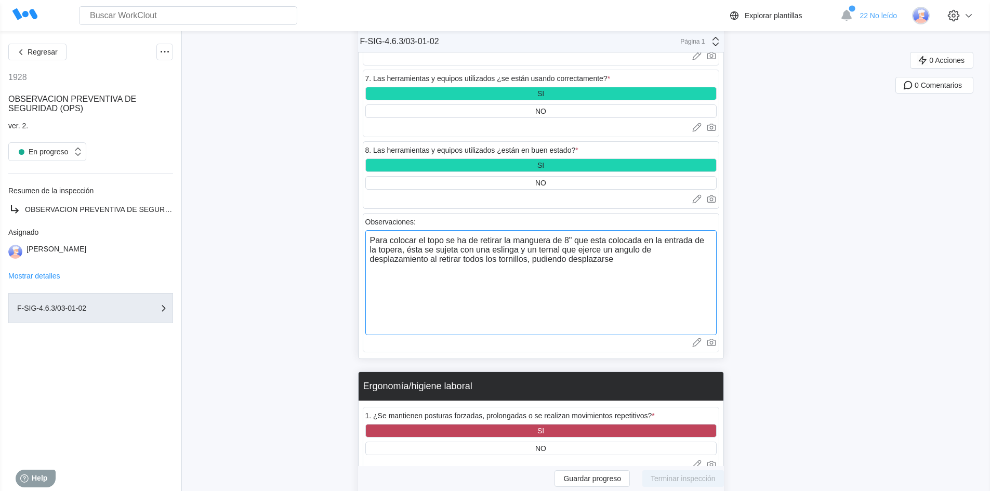
drag, startPoint x: 570, startPoint y: 261, endPoint x: 536, endPoint y: 259, distance: 34.4
click at [536, 259] on textarea "Para colocar el topo se ha de retirar la manguera de 8" que esta colocada en la…" at bounding box center [540, 282] width 351 height 105
click at [587, 260] on textarea "Para colocar el topo se ha de retirar la manguera de 8" que esta colocada en la…" at bounding box center [540, 282] width 351 height 105
click at [567, 261] on textarea "Para colocar el topo se ha de retirar la manguera de 8" que esta colocada en la…" at bounding box center [540, 282] width 351 height 105
click at [622, 248] on textarea "Para colocar el topo se ha de retirar la manguera de 8" que esta colocada en la…" at bounding box center [540, 282] width 351 height 105
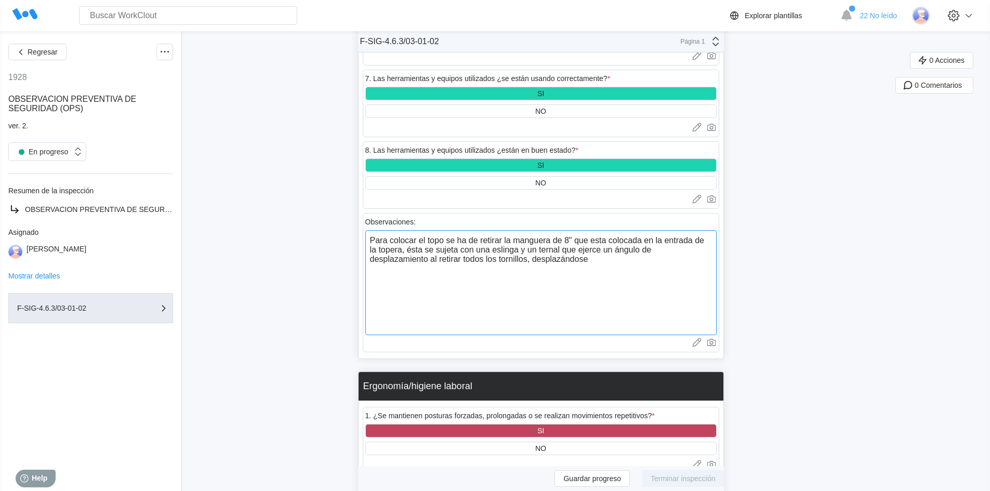
click at [554, 248] on textarea "Para colocar el topo se ha de retirar la manguera de 8" que esta colocada en la…" at bounding box center [540, 282] width 351 height 105
click at [583, 293] on textarea "Para colocar el topo se ha de retirar la manguera de 8" que esta colocada en la…" at bounding box center [540, 282] width 351 height 105
click at [602, 264] on textarea "Para colocar el topo se ha de retirar la manguera de 8" que esta colocada en la…" at bounding box center [540, 282] width 351 height 105
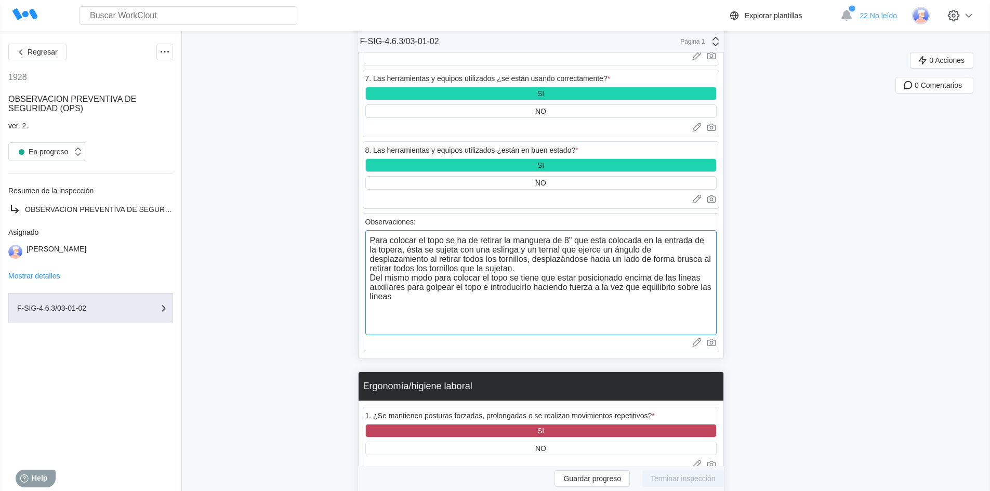
click at [686, 275] on textarea "Para colocar el topo se ha de retirar la manguera de 8" que esta colocada en la…" at bounding box center [540, 282] width 351 height 105
click at [377, 296] on textarea "Para colocar el topo se ha de retirar la manguera de 8" que esta colocada en la…" at bounding box center [540, 282] width 351 height 105
click at [460, 316] on textarea "Para colocar el topo se ha de retirar la manguera de 8" que esta colocada en la…" at bounding box center [540, 282] width 351 height 105
click at [534, 290] on textarea "Para colocar el topo se ha de retirar la manguera de 8" que esta colocada en la…" at bounding box center [540, 282] width 351 height 105
click at [422, 299] on textarea "Para colocar el topo se ha de retirar la manguera de 8" que esta colocada en la…" at bounding box center [540, 282] width 351 height 105
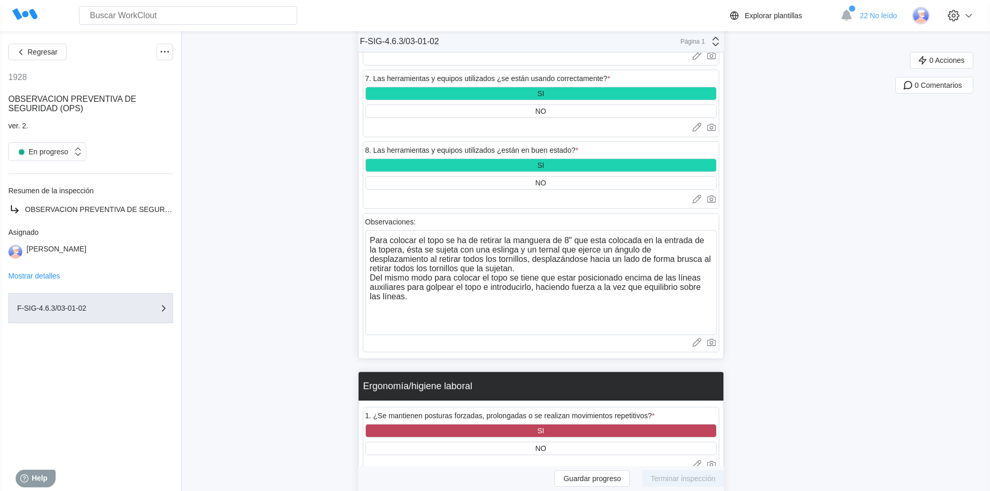
click at [868, 271] on div "Regresar 1928 OBSERVACION PREVENTIVA DE SEGURIDAD (OPS) ver. 2. En progreso Res…" at bounding box center [495, 66] width 990 height 3863
drag, startPoint x: 657, startPoint y: 306, endPoint x: 374, endPoint y: 237, distance: 291.6
click at [374, 237] on textarea "Para colocar el topo se ha de retirar la manguera de 8" que esta colocada en la…" at bounding box center [540, 282] width 351 height 105
click at [626, 321] on textarea "Para colocar el topo se ha de retirar la manguera de 8" que esta colocada en la…" at bounding box center [540, 282] width 351 height 105
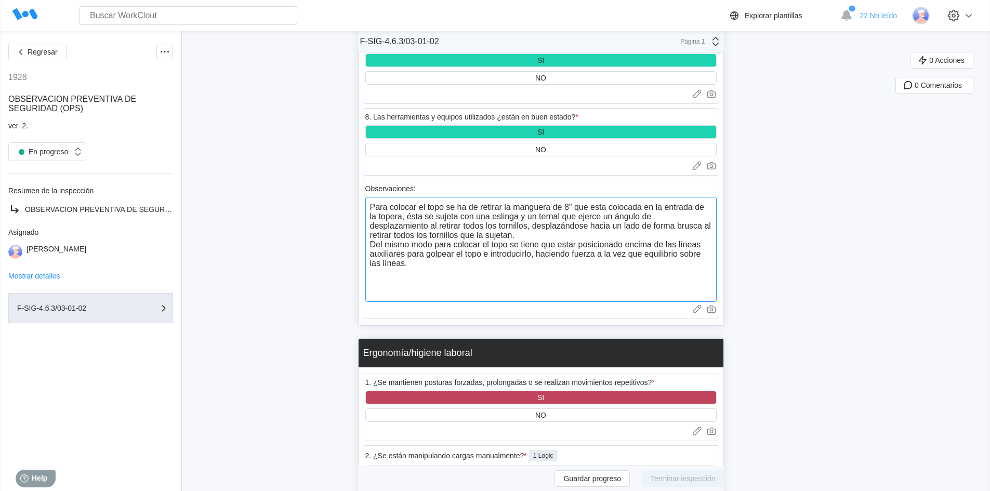
scroll to position [1949, 0]
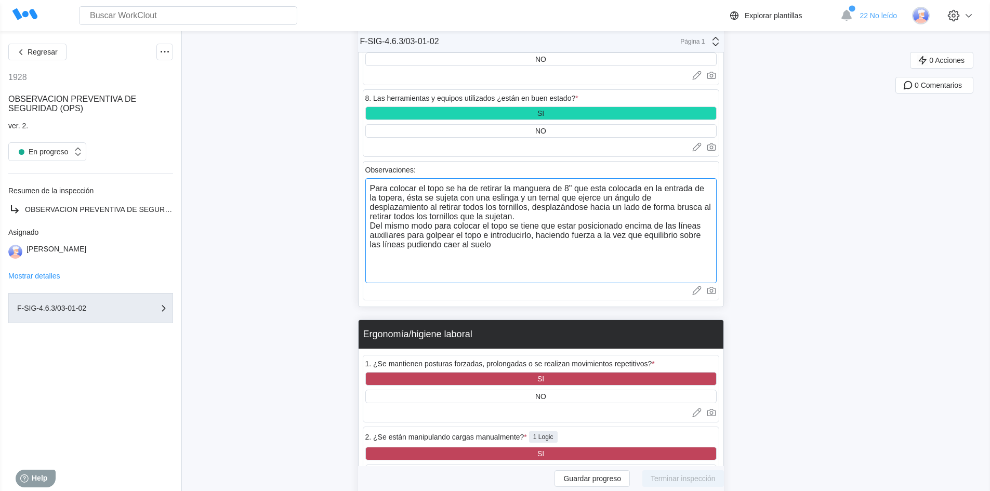
click at [445, 245] on textarea "Para colocar el topo se ha de retirar la manguera de 8" que esta colocada en la…" at bounding box center [540, 230] width 351 height 105
click at [549, 248] on textarea "Para colocar el topo se ha de retirar la manguera de 8" que esta colocada en la…" at bounding box center [540, 230] width 351 height 105
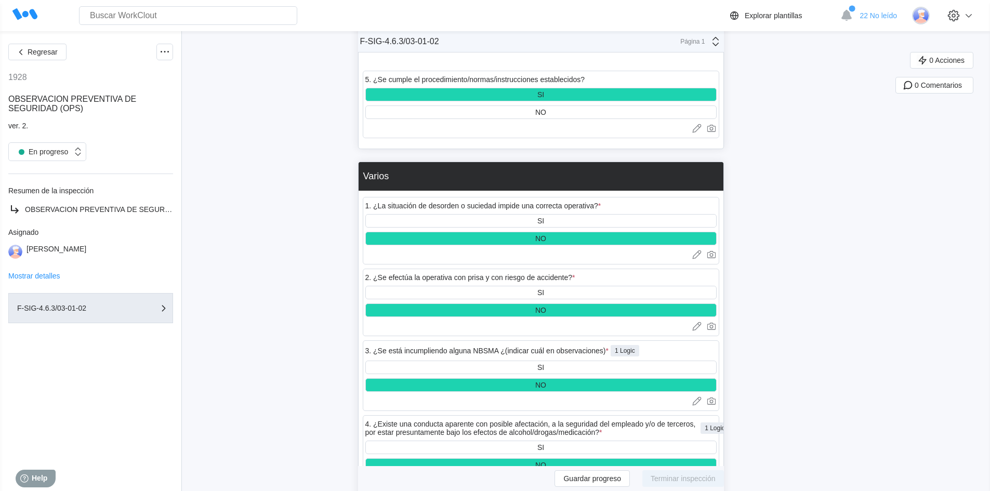
scroll to position [3403, 0]
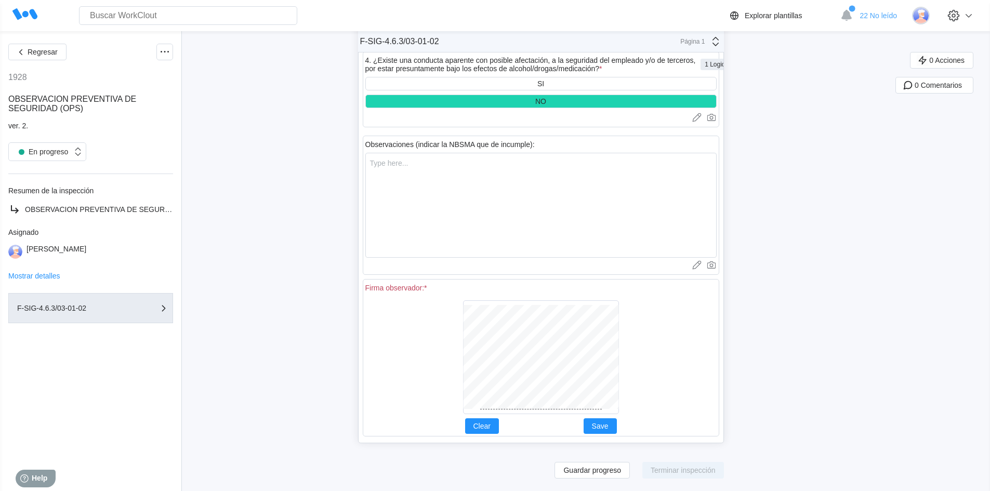
click at [645, 369] on div at bounding box center [540, 357] width 351 height 122
click at [486, 427] on span "Clear" at bounding box center [481, 425] width 17 height 7
click at [601, 426] on span "Save" at bounding box center [600, 425] width 17 height 7
click at [611, 470] on span "Guardar progreso" at bounding box center [592, 470] width 58 height 7
click at [670, 467] on span "Terminar inspección" at bounding box center [682, 470] width 65 height 7
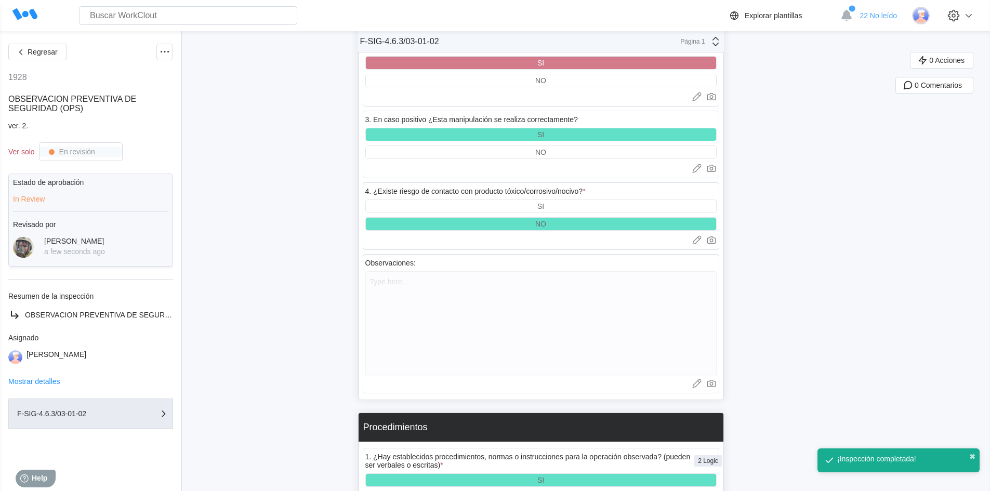
scroll to position [1976, 0]
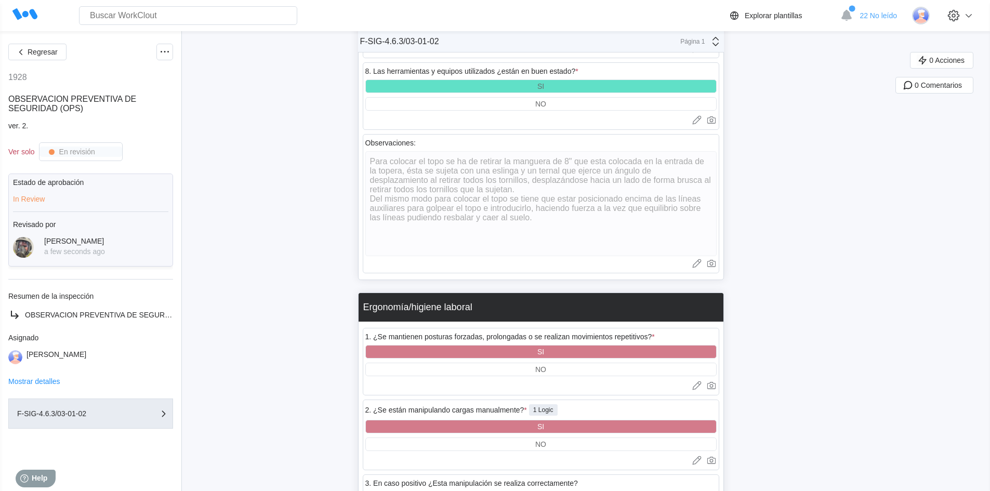
click at [37, 50] on span "Regresar" at bounding box center [43, 51] width 30 height 7
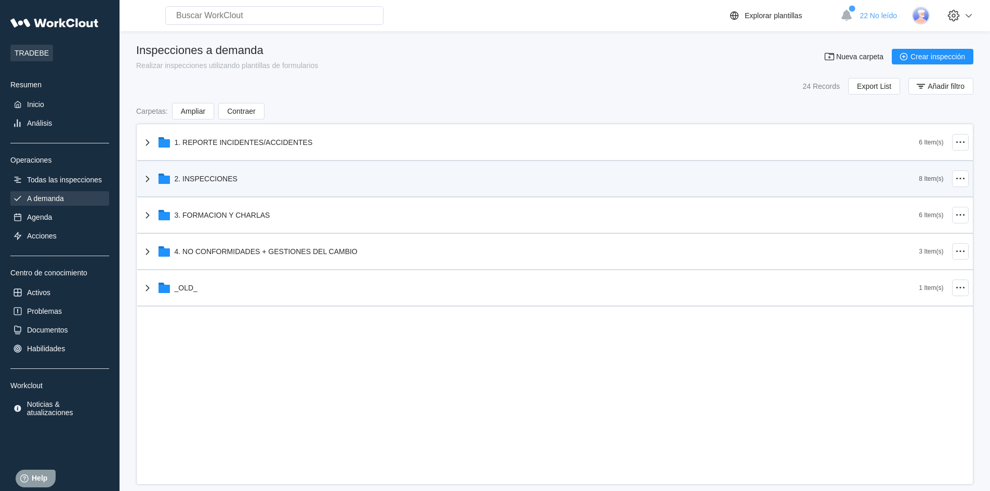
click at [212, 181] on div "2. INSPECCIONES" at bounding box center [206, 179] width 63 height 8
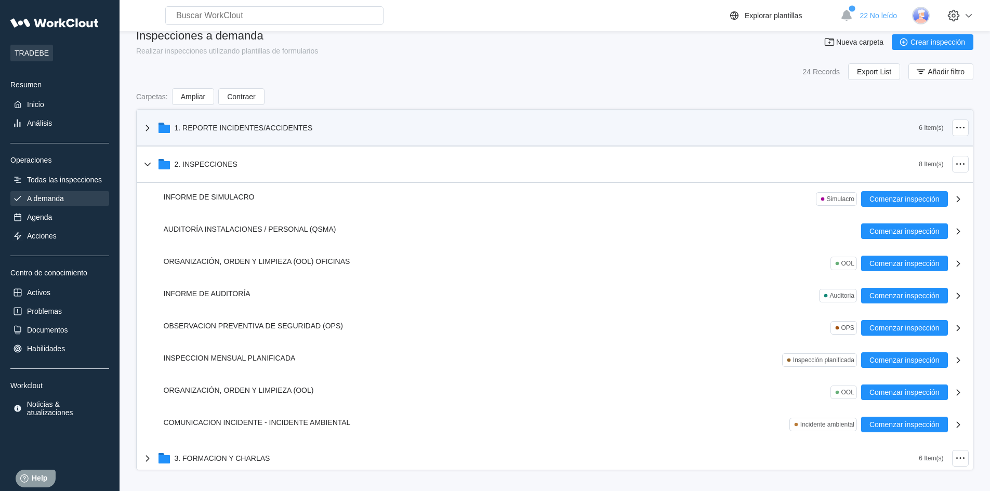
click at [184, 128] on div "1. REPORTE INCIDENTES/ACCIDENTES" at bounding box center [244, 128] width 138 height 8
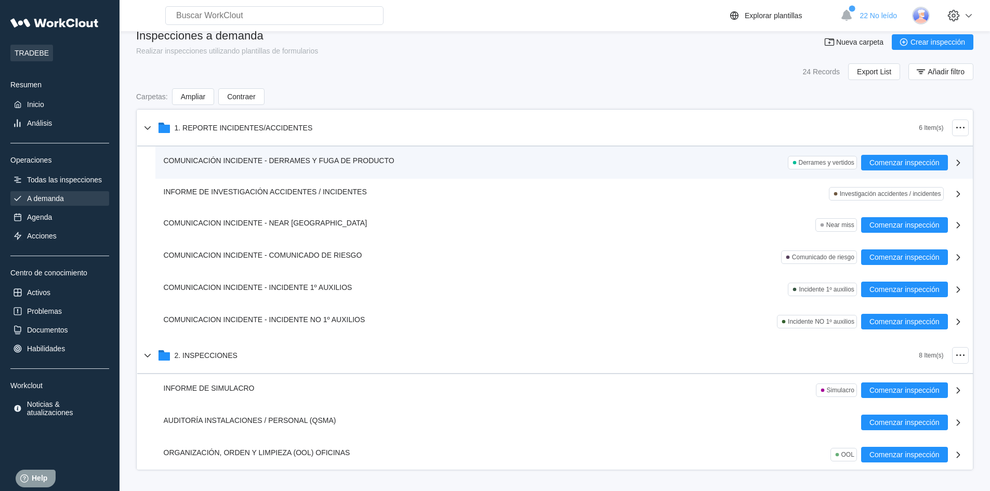
click at [217, 159] on span "COMUNICACIÓN INCIDENTE - DERRAMES Y FUGA DE PRODUCTO" at bounding box center [279, 160] width 231 height 8
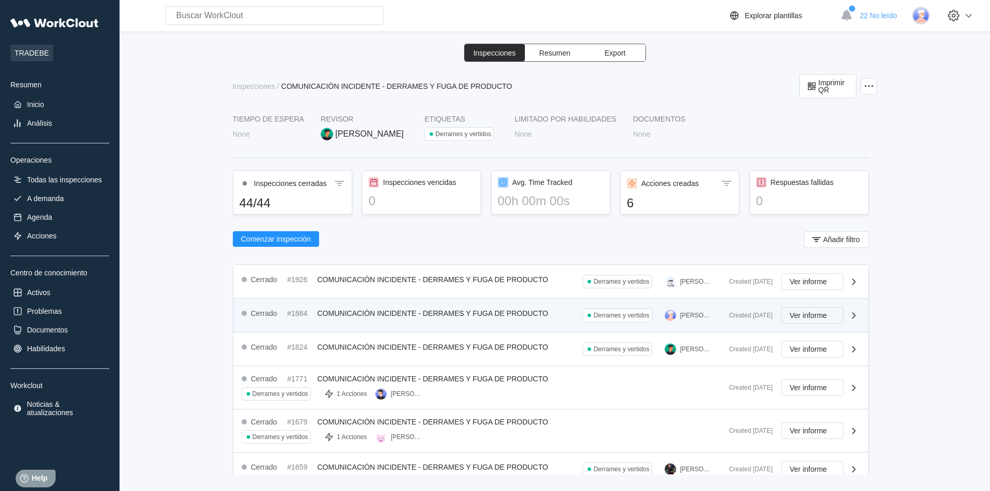
click at [791, 316] on span "Ver informe" at bounding box center [808, 315] width 37 height 7
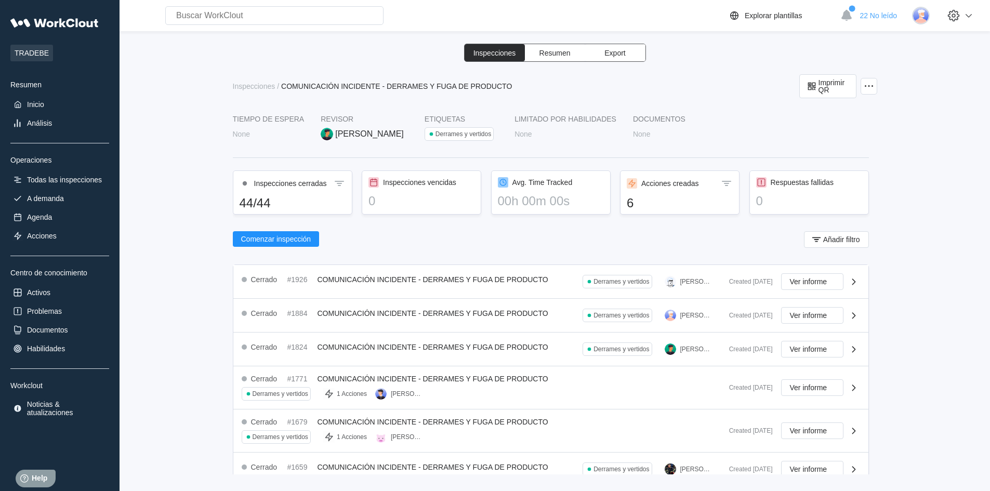
click at [448, 248] on div "Comenzar inspección Añadir filtro" at bounding box center [551, 241] width 636 height 21
click at [168, 242] on div "Inspecciones Resumen Export Inspecciones / COMUNICACIÓN INCIDENTE - DERRAMES Y …" at bounding box center [554, 259] width 837 height 431
click at [177, 199] on div "Inspecciones Resumen Export Inspecciones / COMUNICACIÓN INCIDENTE - DERRAMES Y …" at bounding box center [554, 259] width 837 height 431
click at [38, 177] on div "Todas las inspecciones" at bounding box center [64, 180] width 75 height 8
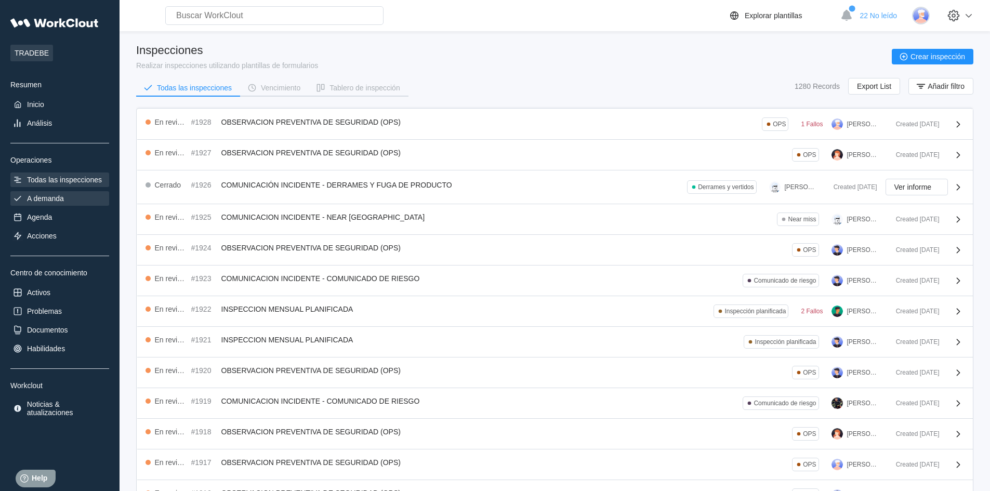
click at [48, 203] on div "A demanda" at bounding box center [59, 198] width 99 height 15
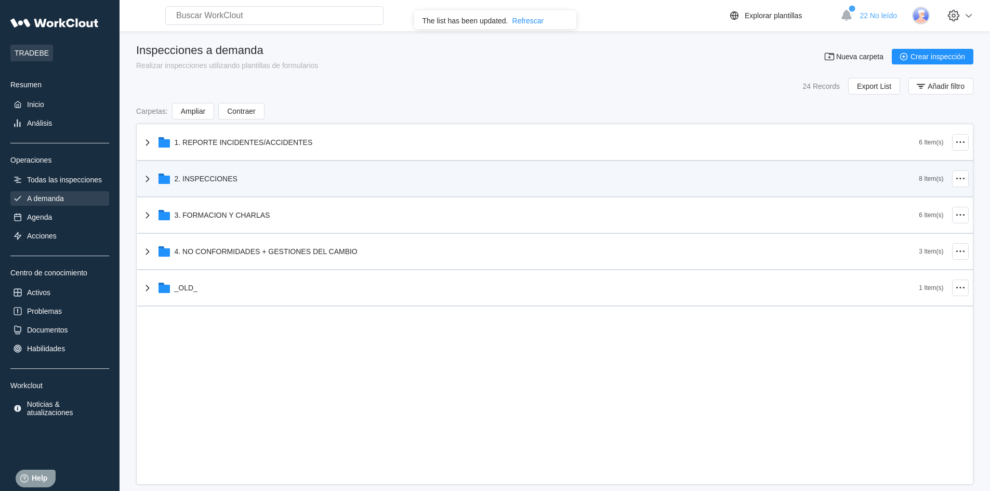
click at [181, 177] on div "2. INSPECCIONES" at bounding box center [206, 179] width 63 height 8
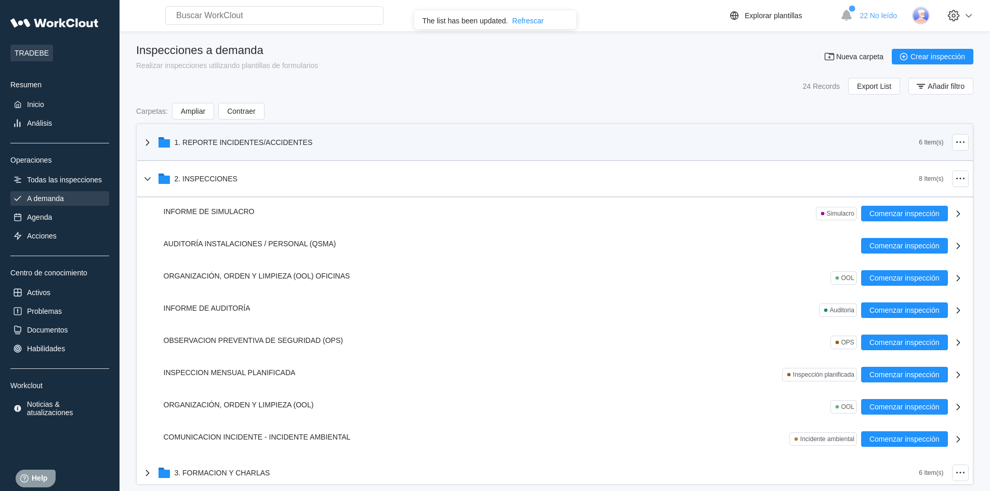
click at [193, 145] on div "1. REPORTE INCIDENTES/ACCIDENTES" at bounding box center [244, 142] width 138 height 8
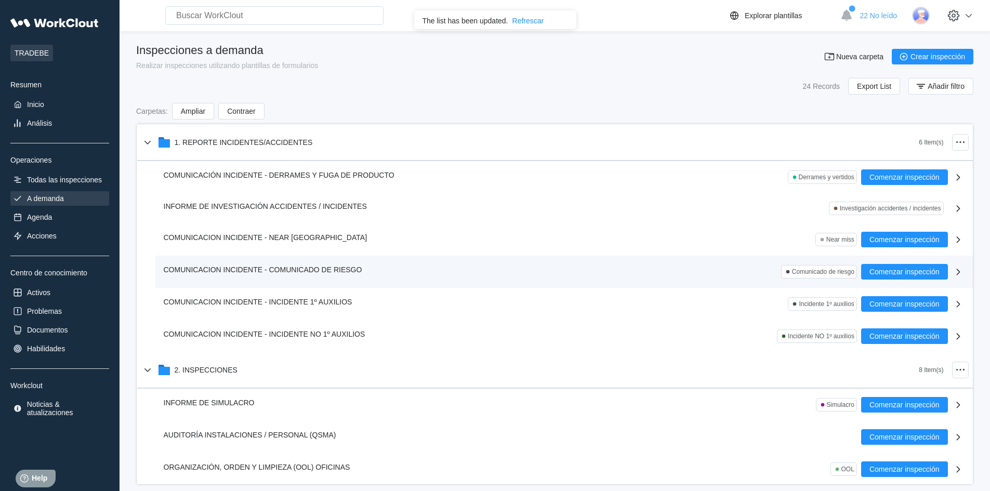
click at [325, 268] on span "COMUNICACION INCIDENTE - COMUNICADO DE RIESGO" at bounding box center [263, 269] width 198 height 8
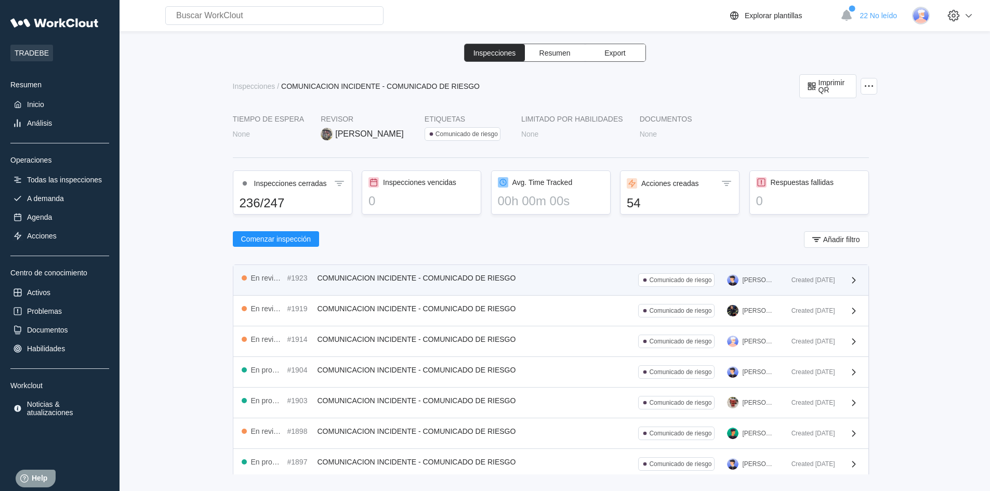
click at [457, 279] on span "COMUNICACION INCIDENTE - COMUNICADO DE RIESGO" at bounding box center [416, 278] width 198 height 8
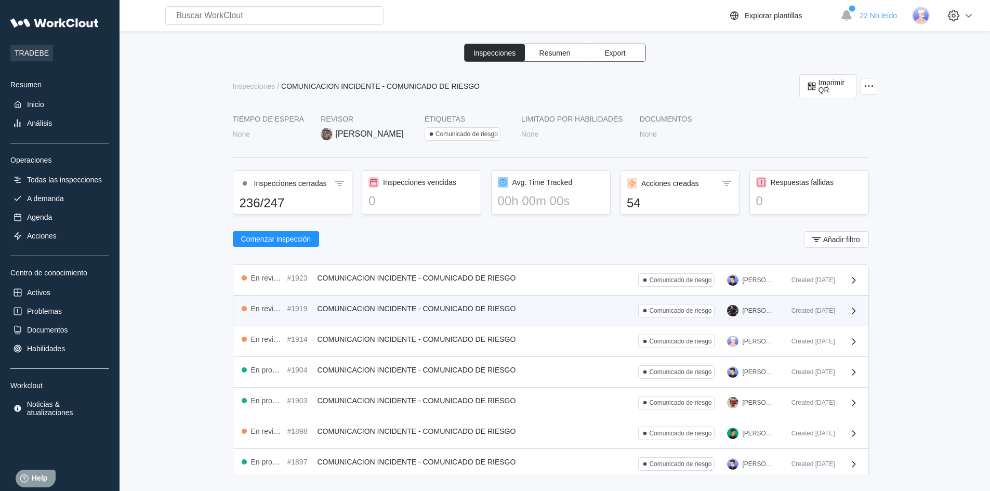
click at [657, 316] on div "Comunicado de riesgo" at bounding box center [676, 311] width 76 height 14
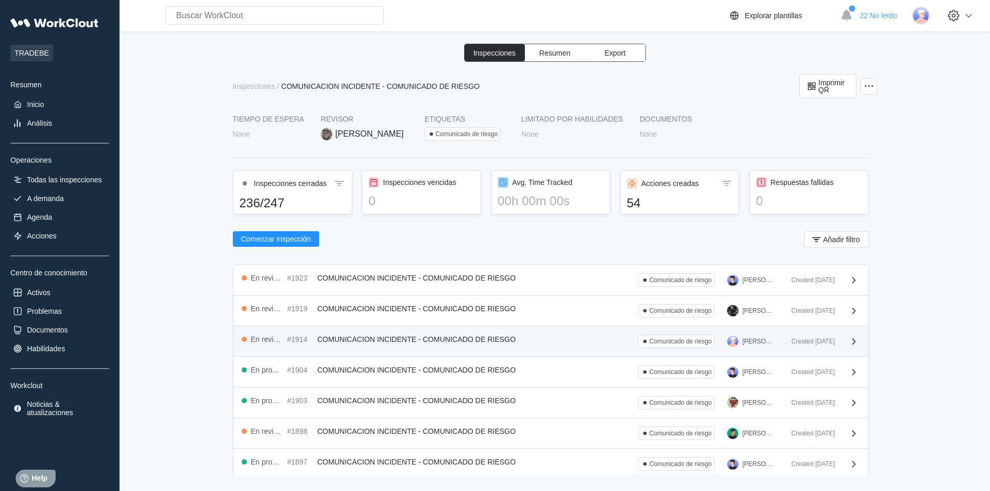
click at [432, 337] on span "COMUNICACION INCIDENTE - COMUNICADO DE RIESGO" at bounding box center [416, 339] width 198 height 8
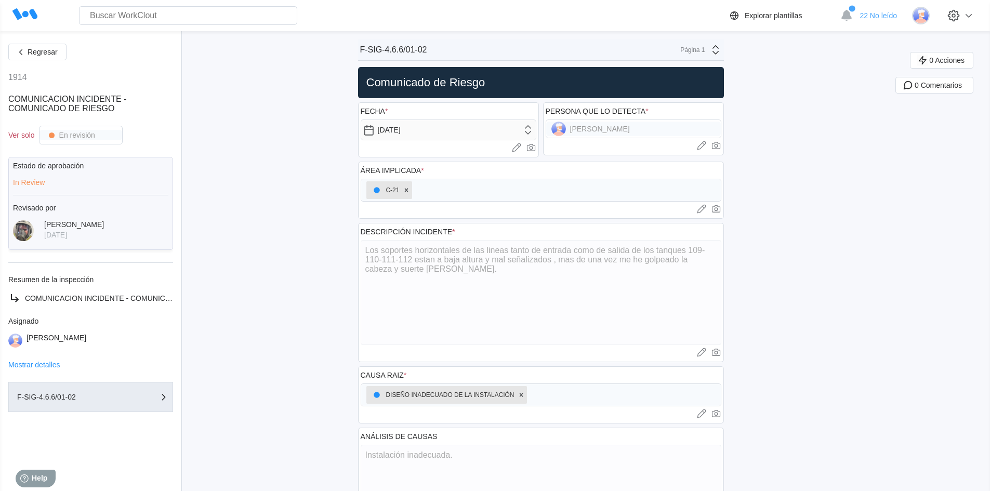
click at [249, 116] on div "Regresar 1914 COMUNICACION INCIDENTE - COMUNICADO DE RIESGO Ver solo En revisió…" at bounding box center [495, 400] width 990 height 739
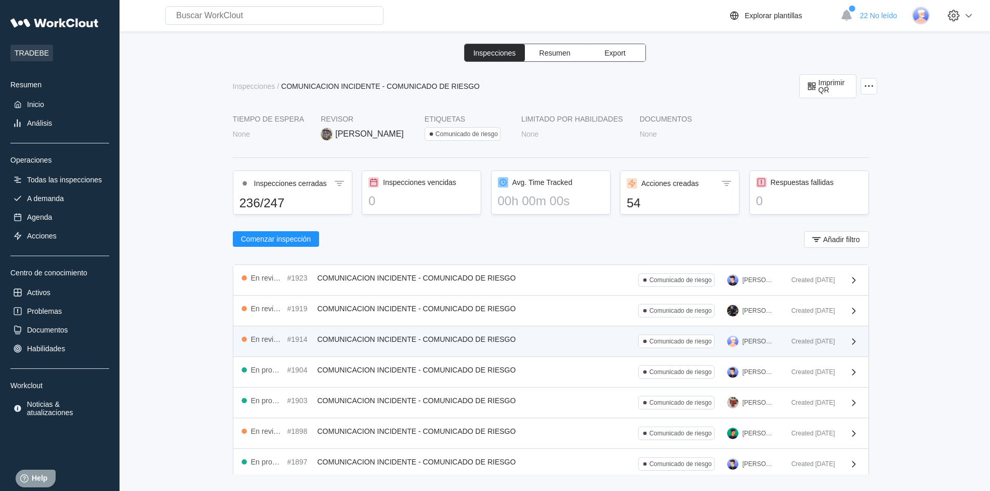
click at [460, 340] on span "COMUNICACION INCIDENTE - COMUNICADO DE RIESGO" at bounding box center [416, 339] width 198 height 8
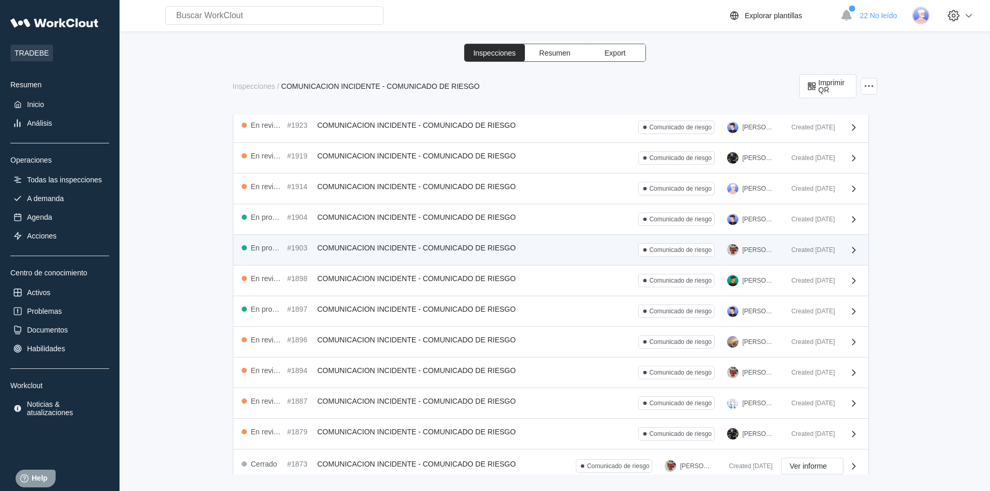
scroll to position [156, 0]
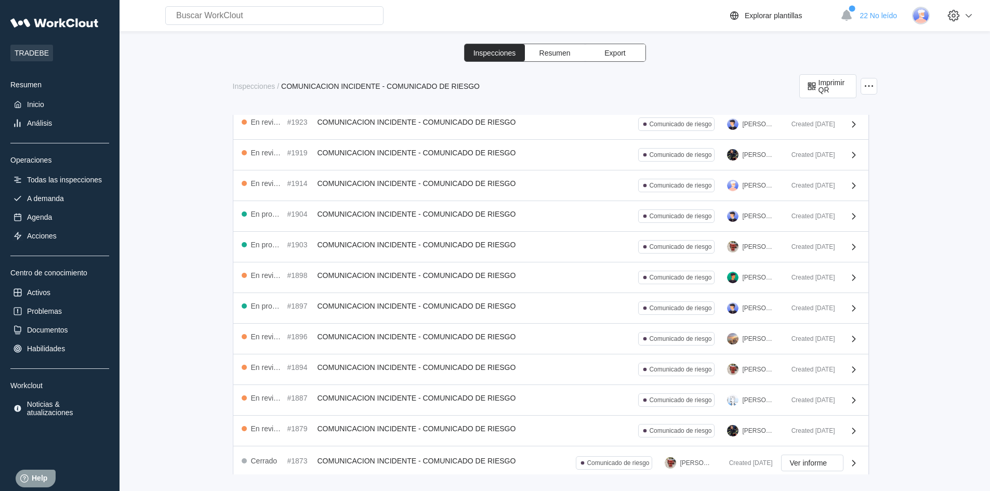
drag, startPoint x: 171, startPoint y: 206, endPoint x: 175, endPoint y: 201, distance: 6.7
click at [174, 203] on div "Inspecciones Resumen Export Inspecciones / COMUNICACION INCIDENTE - COMUNICADO …" at bounding box center [554, 259] width 837 height 431
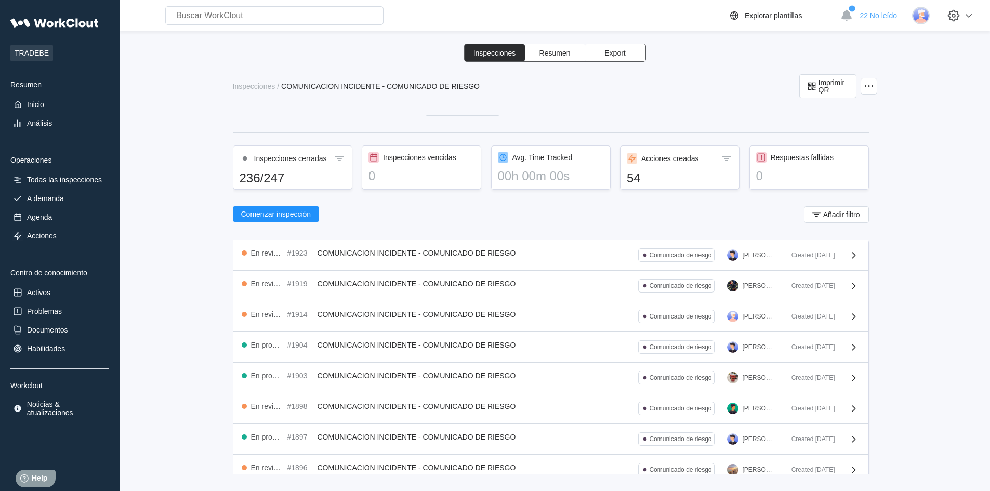
scroll to position [0, 0]
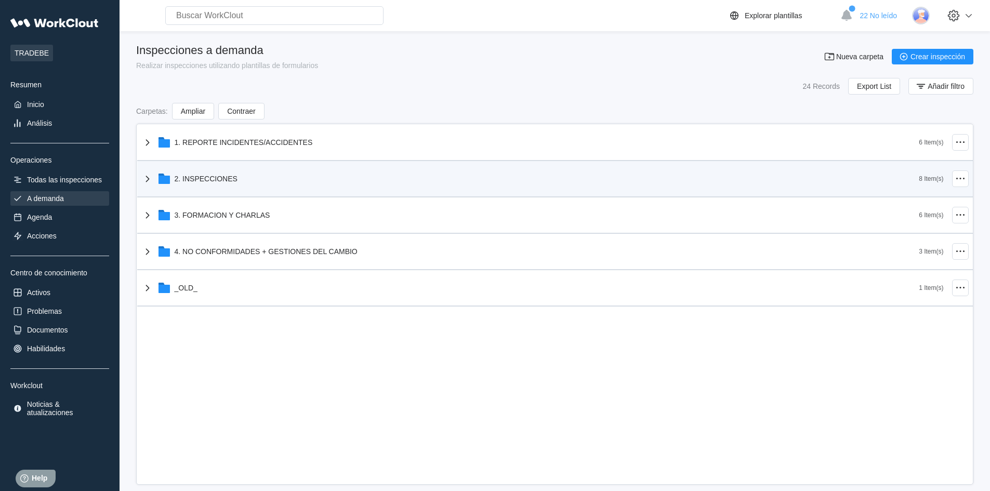
click at [206, 181] on div "2. INSPECCIONES" at bounding box center [206, 179] width 63 height 8
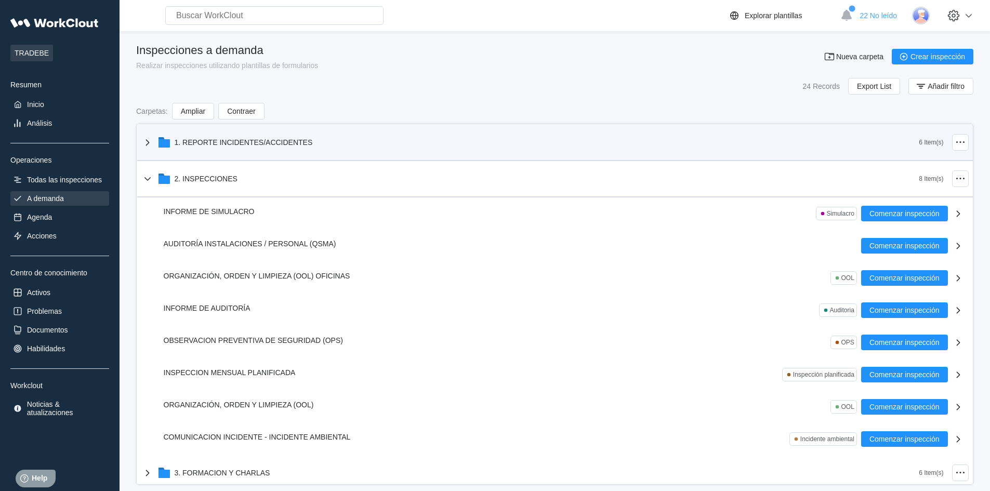
click at [236, 141] on div "1. REPORTE INCIDENTES/ACCIDENTES" at bounding box center [244, 142] width 138 height 8
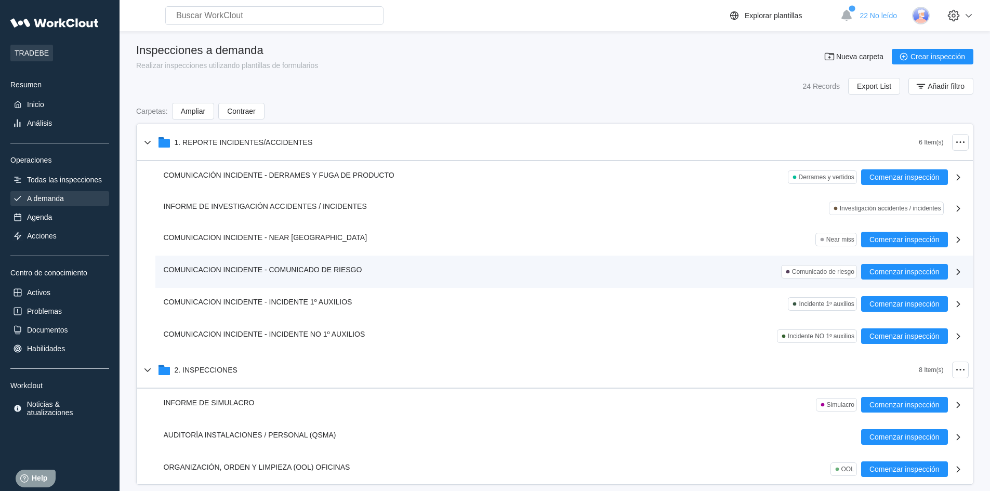
click at [217, 270] on span "COMUNICACION INCIDENTE - COMUNICADO DE RIESGO" at bounding box center [263, 269] width 198 height 8
click at [613, 271] on div "COMUNICACION INCIDENTE - COMUNICADO DE RIESGO Comunicado de riesgo" at bounding box center [512, 272] width 697 height 16
click at [178, 271] on span "COMUNICACION INCIDENTE - COMUNICADO DE RIESGO" at bounding box center [263, 269] width 198 height 8
click at [179, 270] on span "COMUNICACION INCIDENTE - COMUNICADO DE RIESGO" at bounding box center [263, 269] width 198 height 8
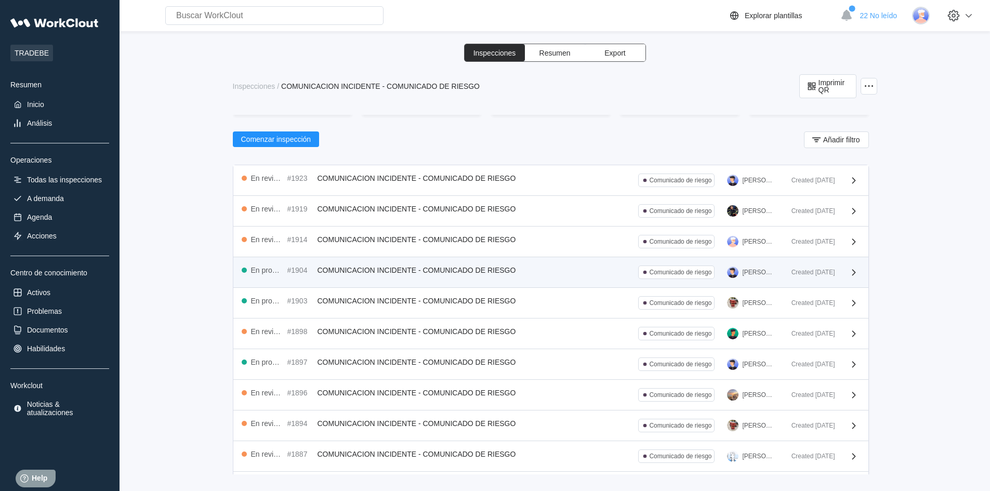
scroll to position [104, 0]
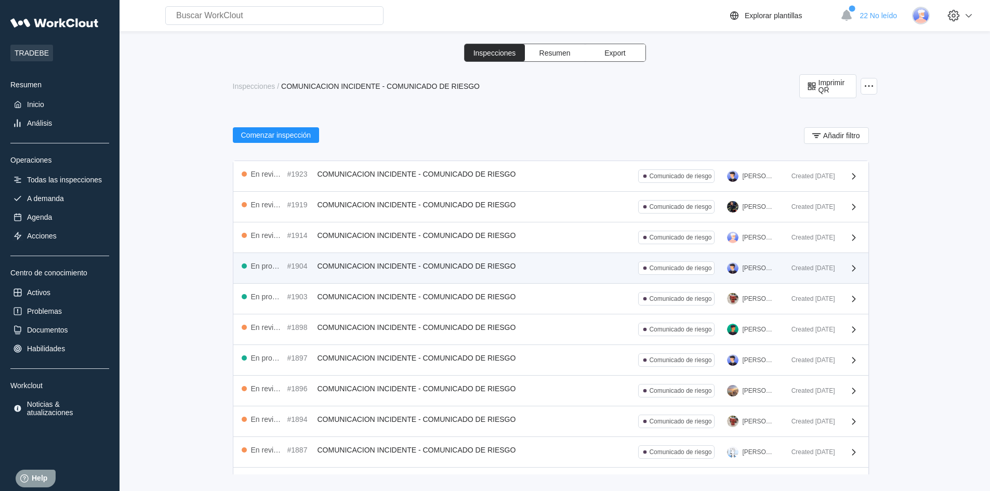
click at [384, 272] on div "En progreso #1904 COMUNICACION INCIDENTE - COMUNICADO DE RIESGO Comunicado de r…" at bounding box center [512, 268] width 541 height 14
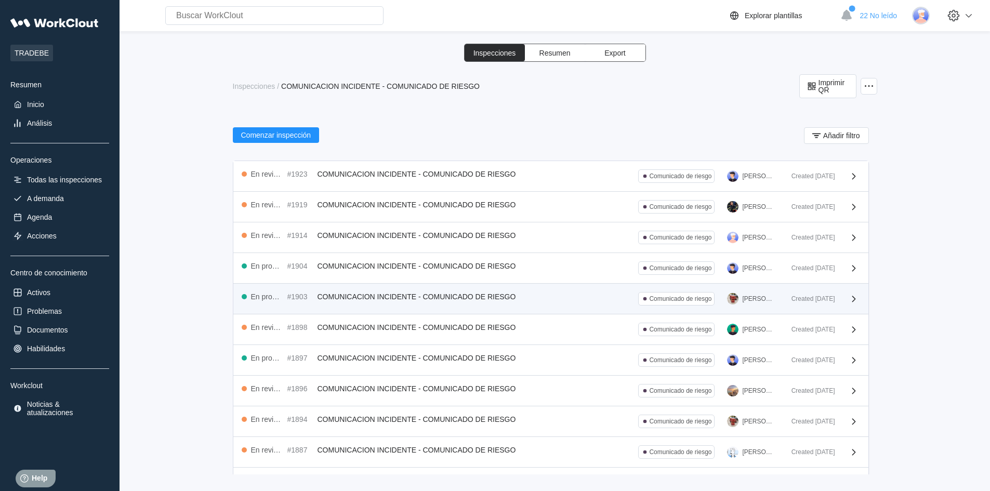
click at [390, 301] on div "En progreso #1903 COMUNICACION INCIDENTE - COMUNICADO DE RIESGO" at bounding box center [381, 296] width 278 height 9
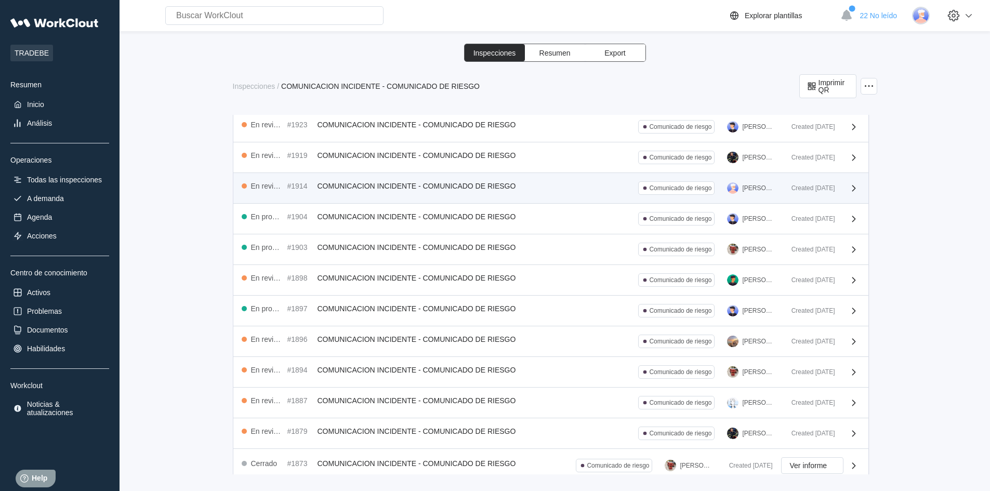
scroll to position [156, 0]
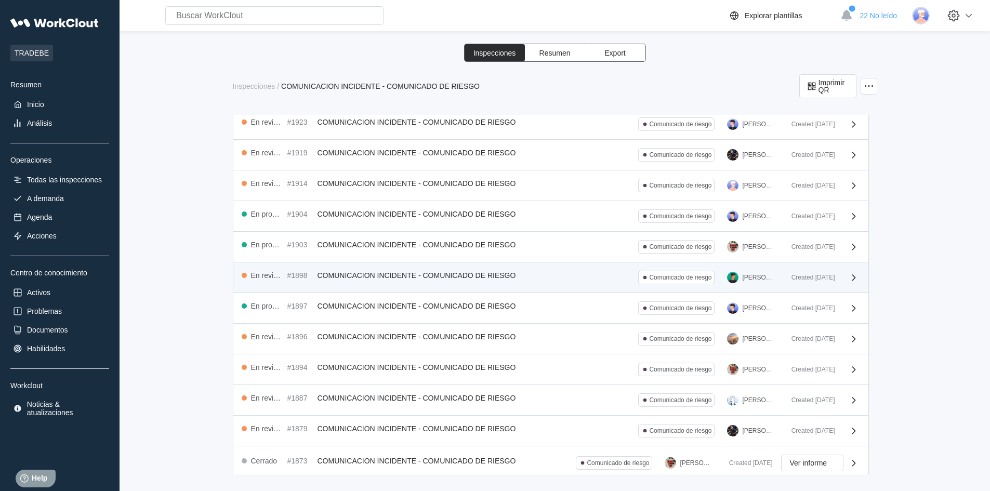
click at [385, 276] on span "COMUNICACION INCIDENTE - COMUNICADO DE RIESGO" at bounding box center [416, 275] width 198 height 8
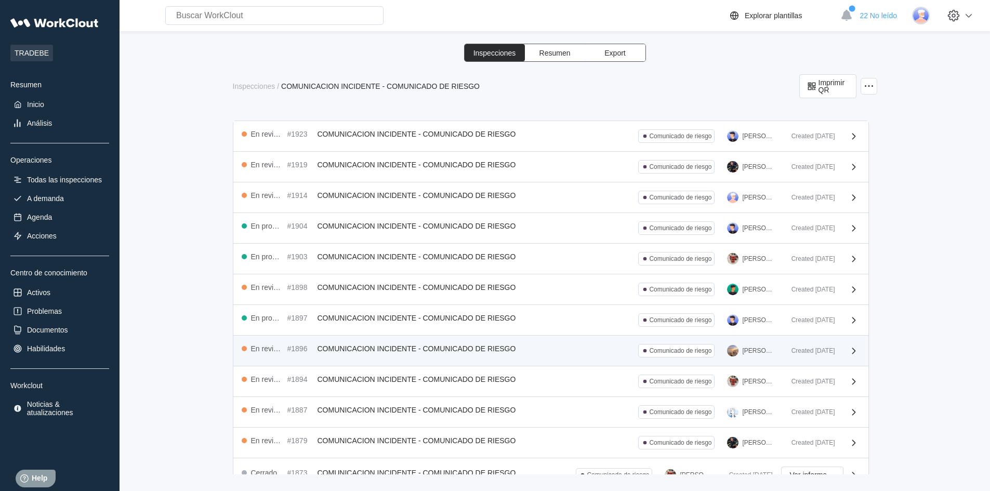
scroll to position [208, 0]
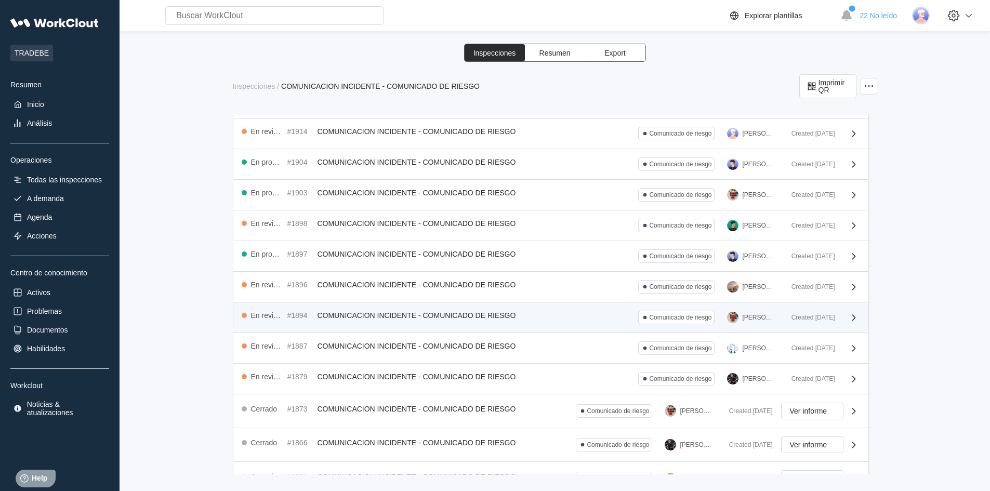
click at [465, 315] on span "COMUNICACION INCIDENTE - COMUNICADO DE RIESGO" at bounding box center [416, 315] width 198 height 8
click at [344, 316] on span "COMUNICACION INCIDENTE - COMUNICADO DE RIESGO" at bounding box center [416, 315] width 198 height 8
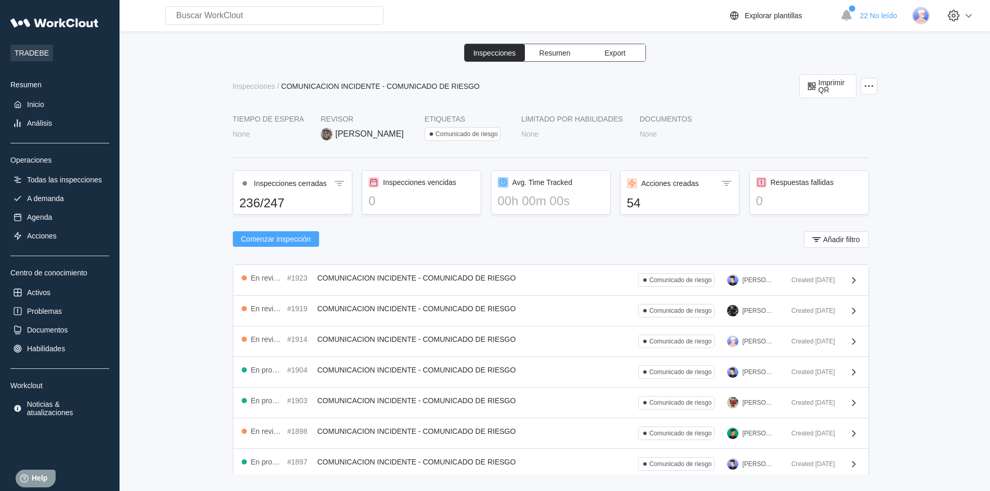
click at [272, 240] on span "Comenzar inspección" at bounding box center [276, 238] width 70 height 7
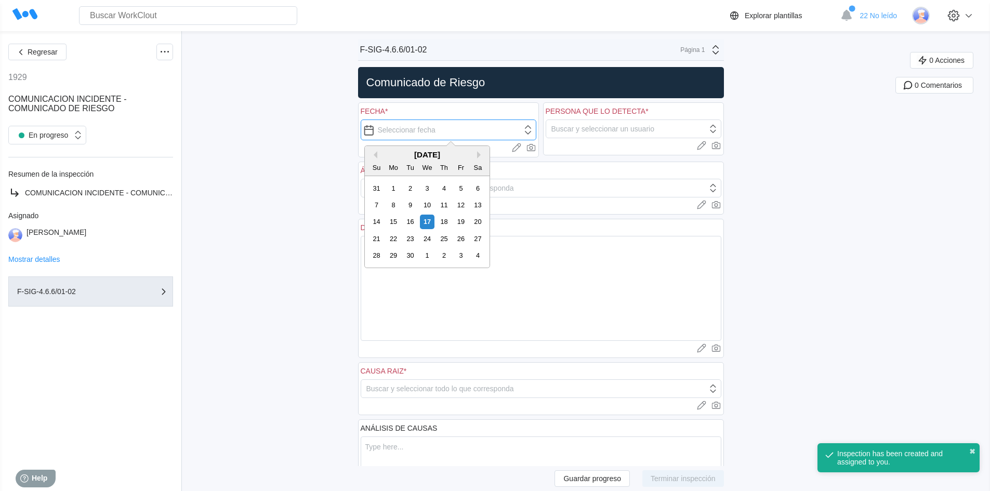
click at [410, 126] on input "text" at bounding box center [449, 129] width 176 height 21
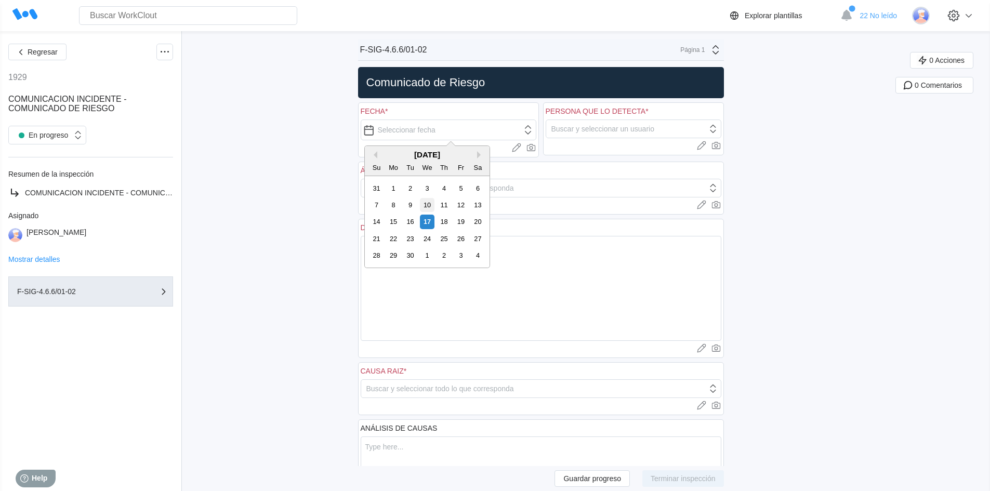
click at [431, 206] on div "10" at bounding box center [427, 205] width 14 height 14
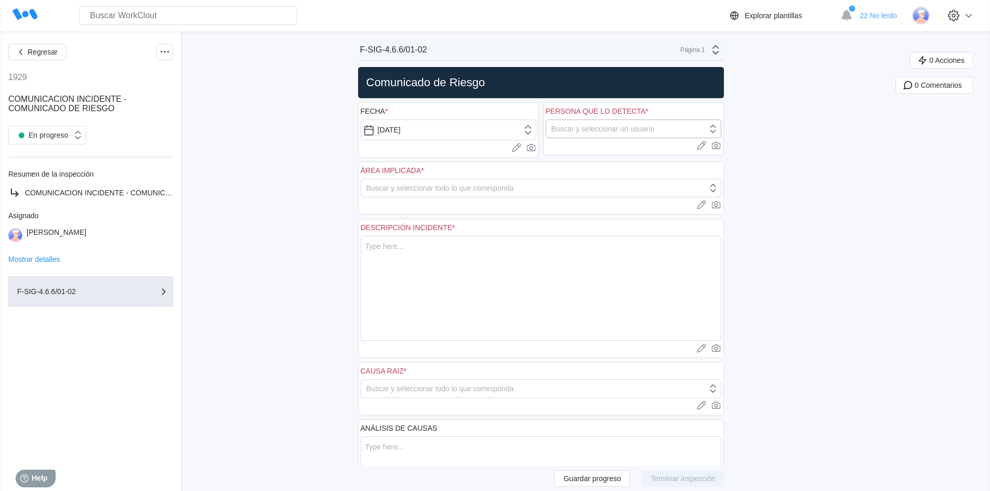
click at [607, 130] on div "Buscar y seleccionar un usuario" at bounding box center [602, 129] width 103 height 8
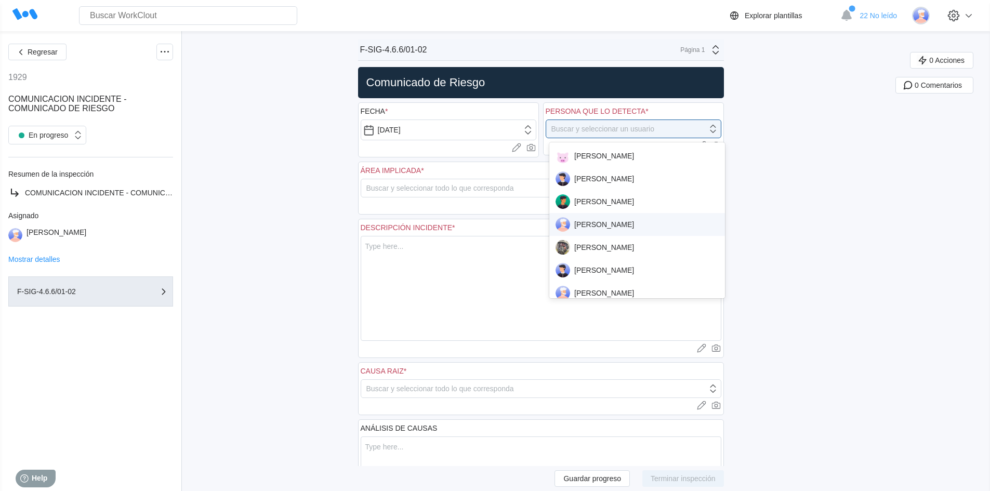
click at [605, 226] on div "[PERSON_NAME]" at bounding box center [636, 224] width 163 height 15
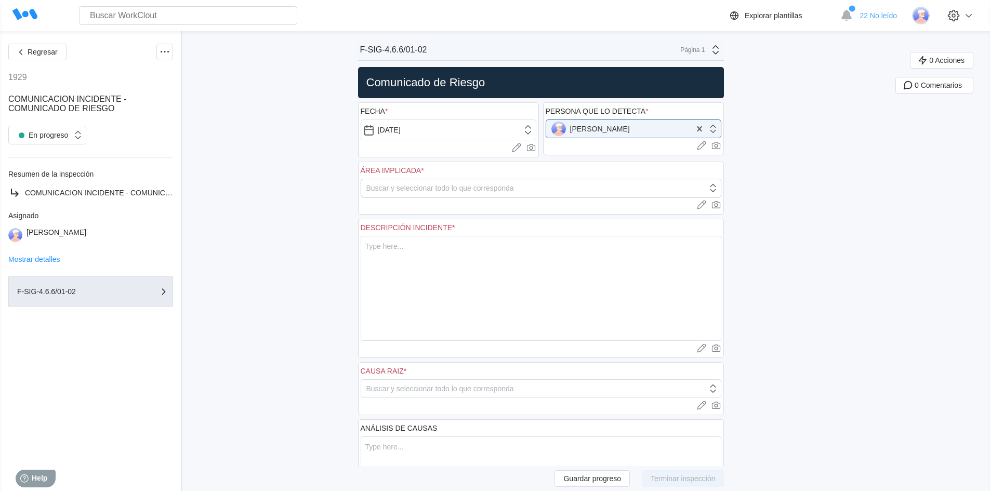
click at [438, 189] on div "Buscar y seleccionar todo lo que corresponda" at bounding box center [440, 188] width 148 height 8
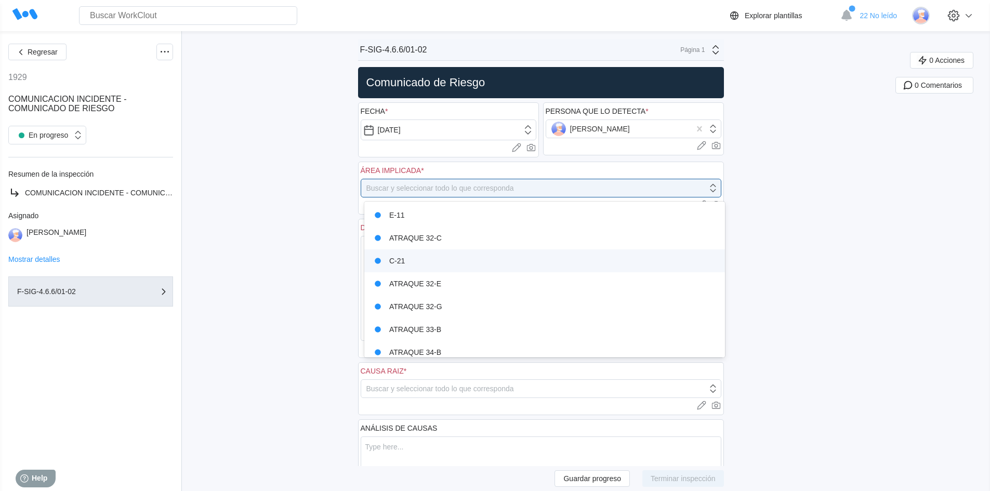
click at [403, 261] on div "C-21" at bounding box center [544, 261] width 348 height 15
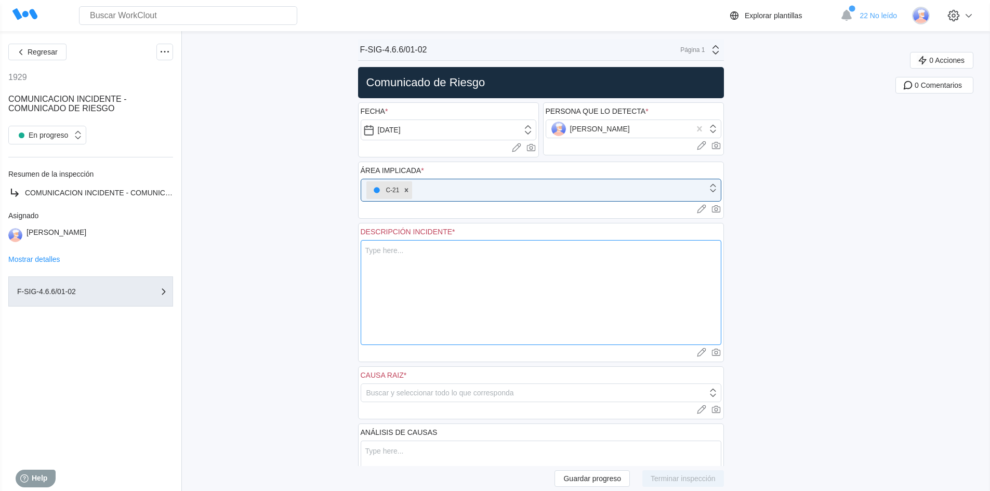
click at [403, 258] on textarea at bounding box center [541, 292] width 361 height 105
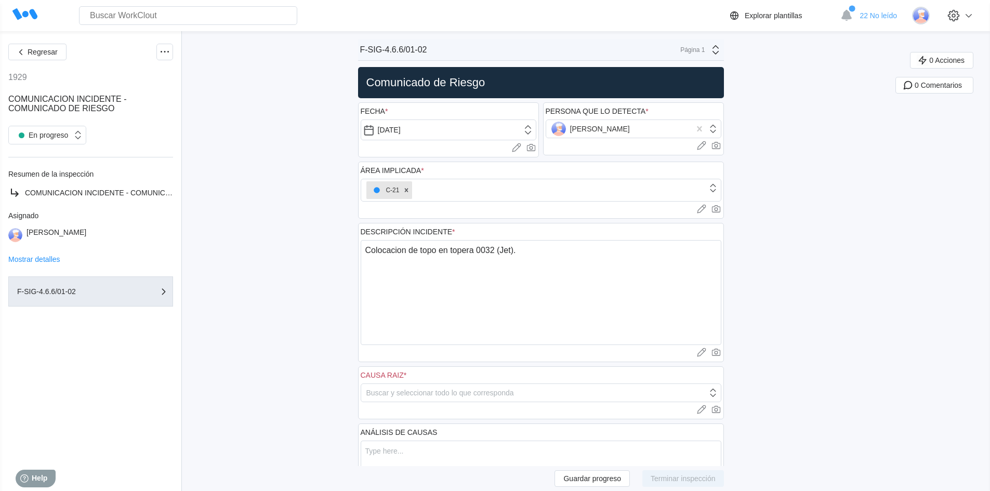
click at [784, 289] on div "Regresar 1929 COMUNICACION INCIDENTE - COMUNICADO DE RIESGO En progreso Resumen…" at bounding box center [495, 409] width 990 height 756
click at [406, 251] on textarea "Colocacion de topo en topera 0032 (Jet)." at bounding box center [541, 292] width 361 height 105
click at [540, 255] on textarea "Colocación de topo en topera 0032 (Jet)." at bounding box center [541, 292] width 361 height 105
click at [387, 283] on textarea "Colocación de topo en topera 0032 (Jet)." at bounding box center [541, 292] width 361 height 105
paste textarea "Para colocar el topo se ha de retirar la manguera de 8" que está colocada en la…"
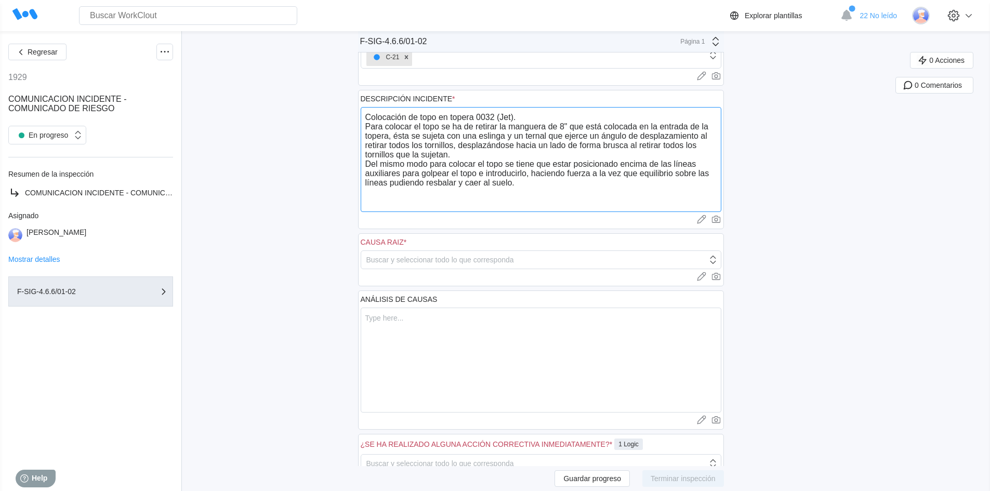
scroll to position [156, 0]
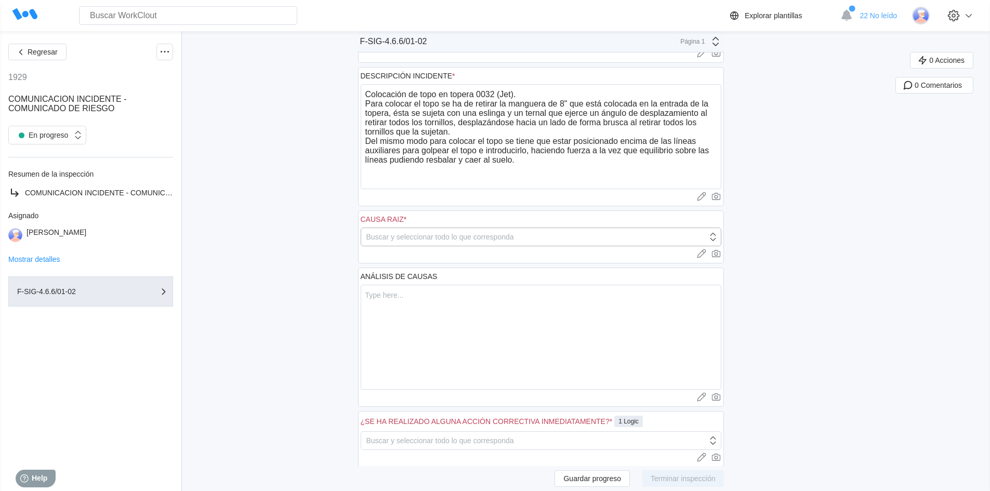
click at [537, 238] on div "Buscar y seleccionar todo lo que corresponda" at bounding box center [534, 237] width 346 height 15
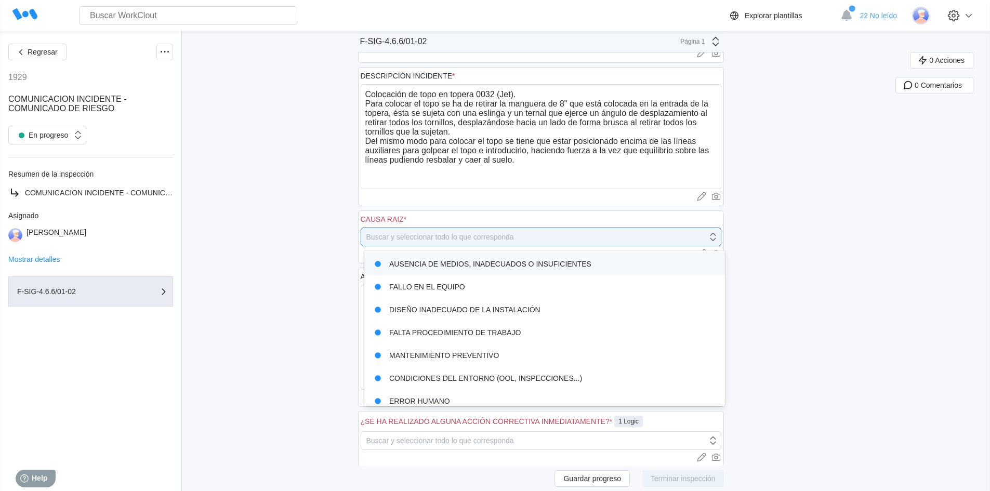
click at [486, 267] on div "AUSENCIA DE MEDIOS, INADECUADOS O INSUFICIENTES" at bounding box center [544, 264] width 348 height 15
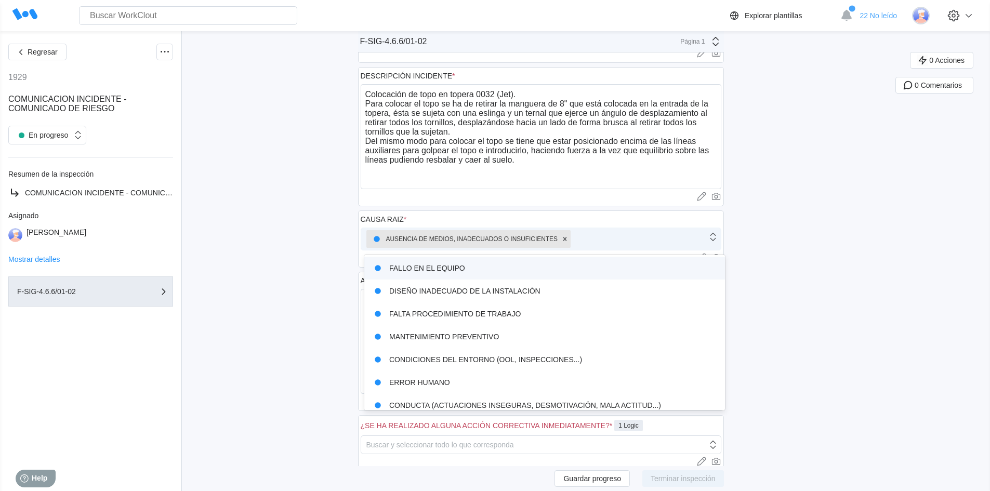
click at [620, 237] on div "AUSENCIA DE MEDIOS, INADECUADOS O INSUFICIENTES" at bounding box center [534, 239] width 346 height 22
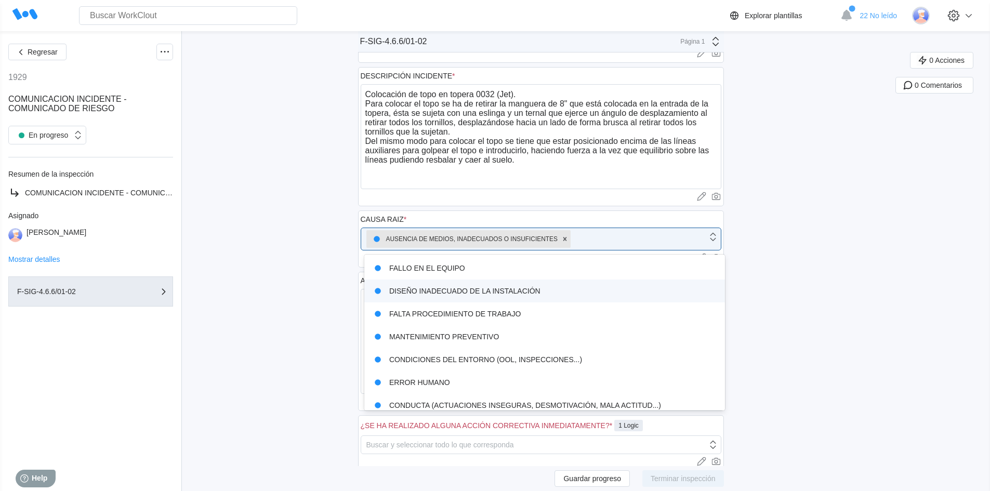
click at [512, 290] on div "DISEÑO INADECUADO DE LA INSTALACIÓN" at bounding box center [544, 291] width 348 height 15
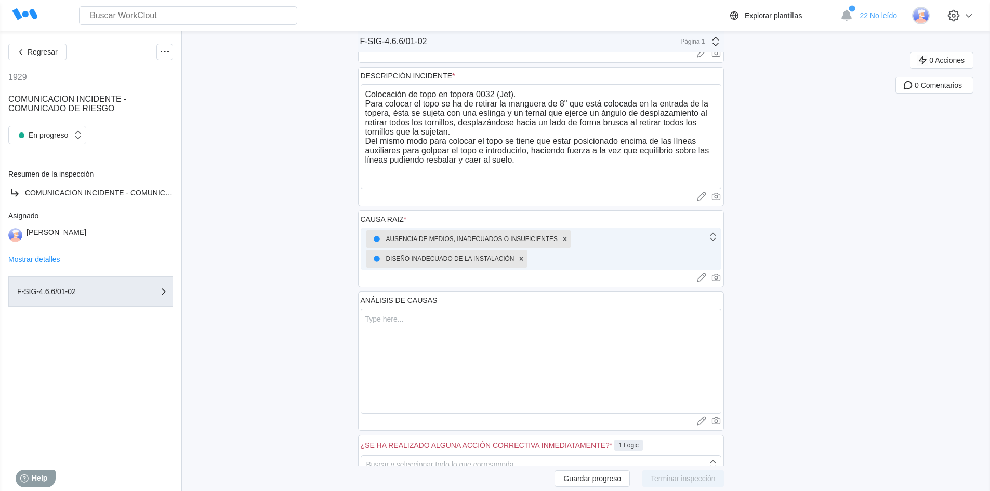
click at [611, 247] on div "AUSENCIA DE MEDIOS, INADECUADOS O INSUFICIENTES DISEÑO INADECUADO DE LA INSTALA…" at bounding box center [534, 249] width 346 height 42
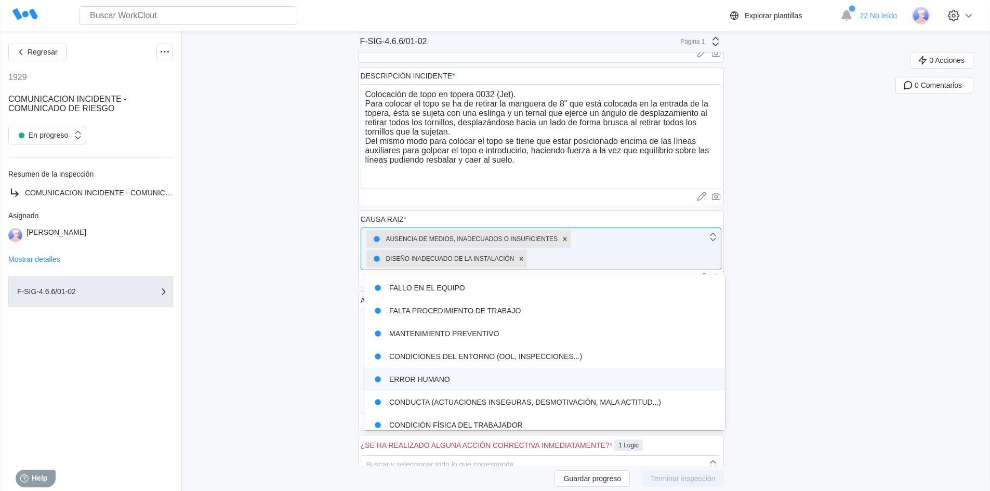
scroll to position [52, 0]
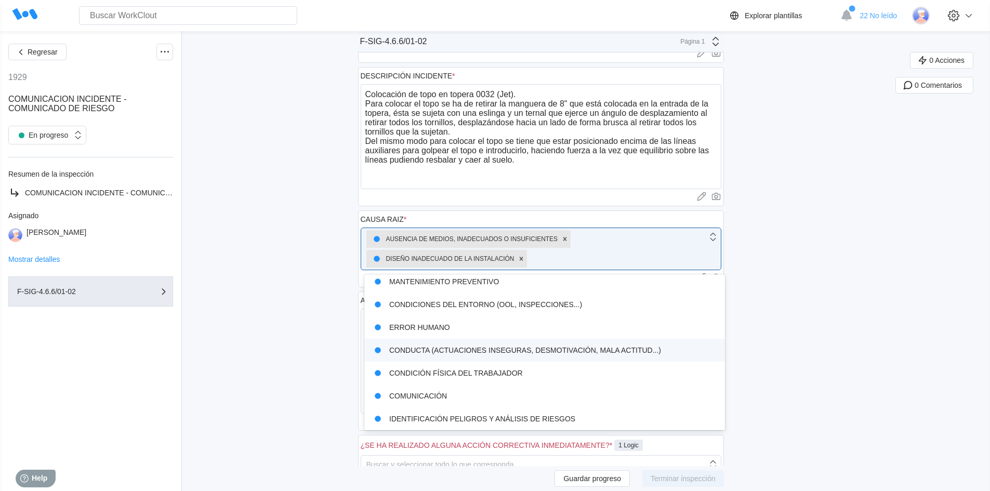
click at [487, 352] on div "CONDUCTA (ACTUACIONES INSEGURAS, DESMOTIVACIÓN, MALA ACTITUD...)" at bounding box center [544, 350] width 348 height 15
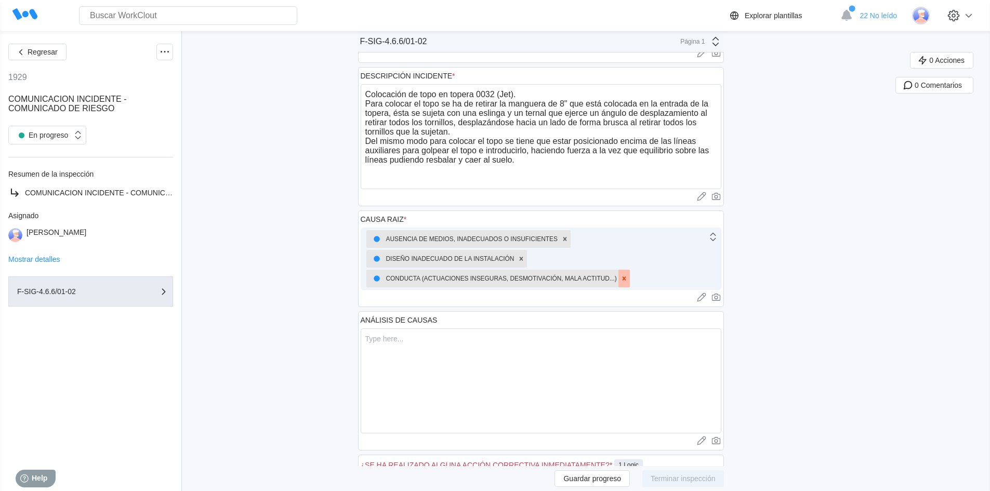
click at [625, 278] on icon at bounding box center [624, 278] width 4 height 4
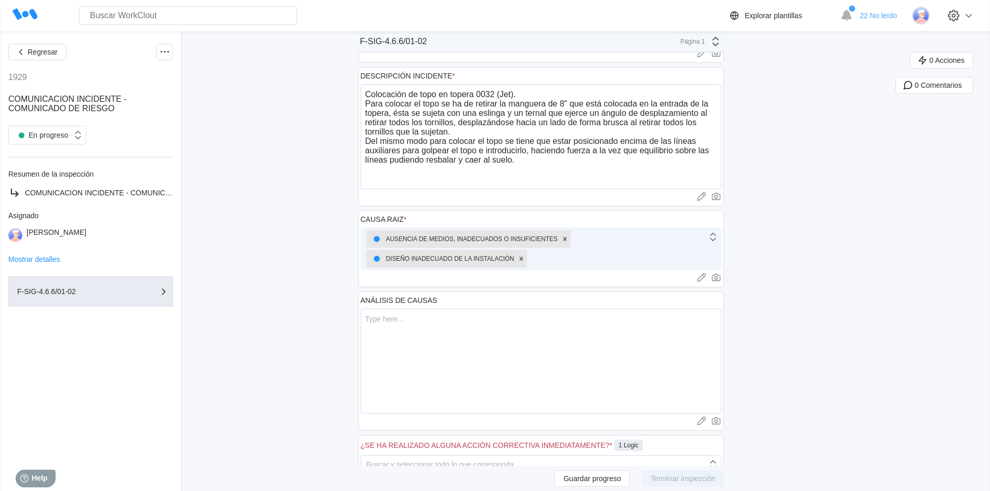
click at [608, 264] on div "AUSENCIA DE MEDIOS, INADECUADOS O INSUFICIENTES DISEÑO INADECUADO DE LA INSTALA…" at bounding box center [534, 249] width 346 height 42
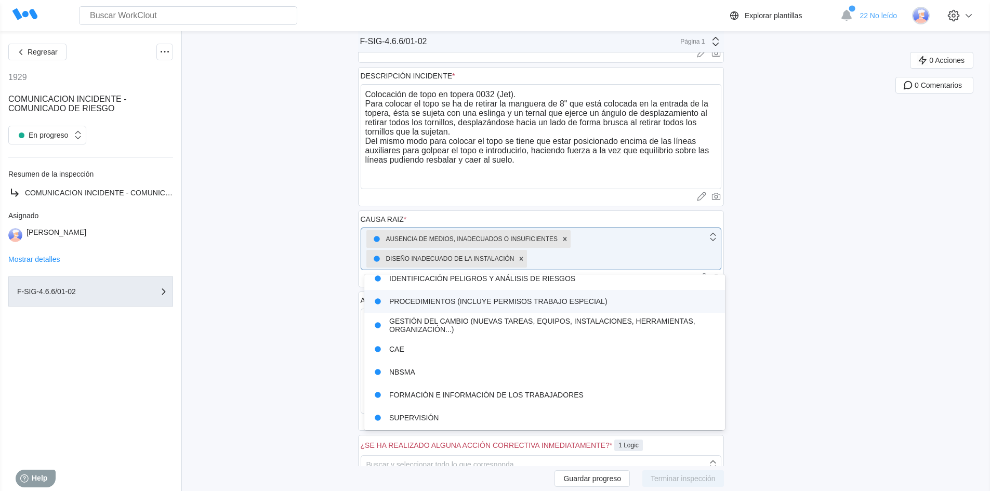
scroll to position [208, 0]
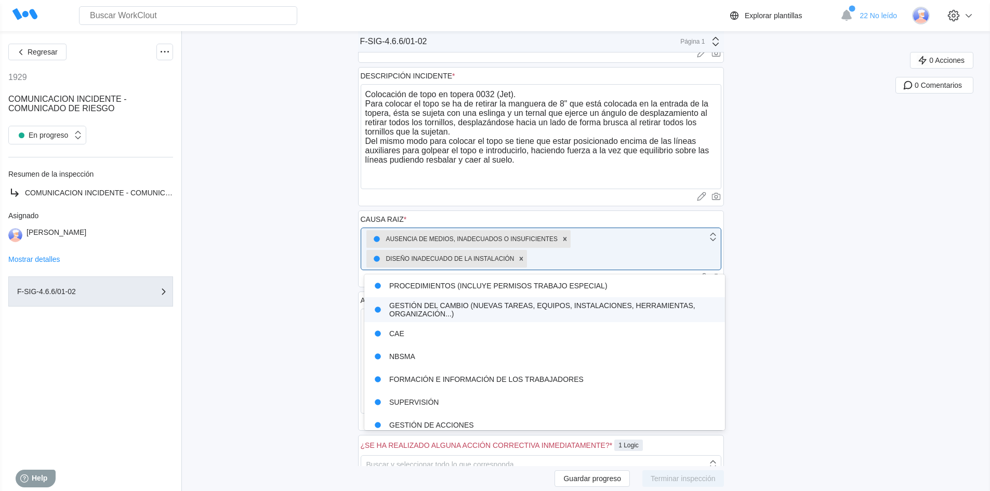
click at [435, 313] on div "GESTIÓN DEL CAMBIO (NUEVAS TAREAS, EQUIPOS, INSTALACIONES, HERRAMIENTAS, ORGANI…" at bounding box center [544, 309] width 348 height 17
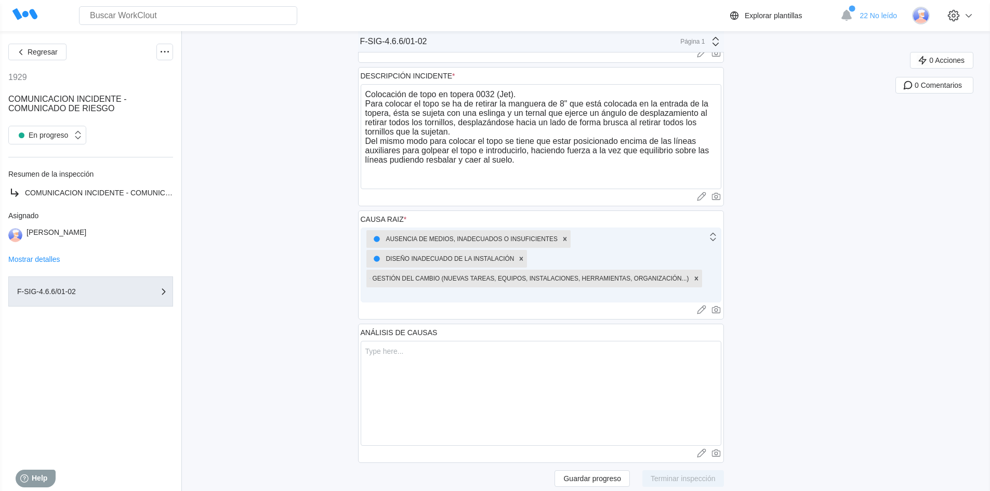
click at [454, 296] on div "AUSENCIA DE MEDIOS, INADECUADOS O INSUFICIENTES DISEÑO INADECUADO DE LA INSTALA…" at bounding box center [534, 265] width 346 height 74
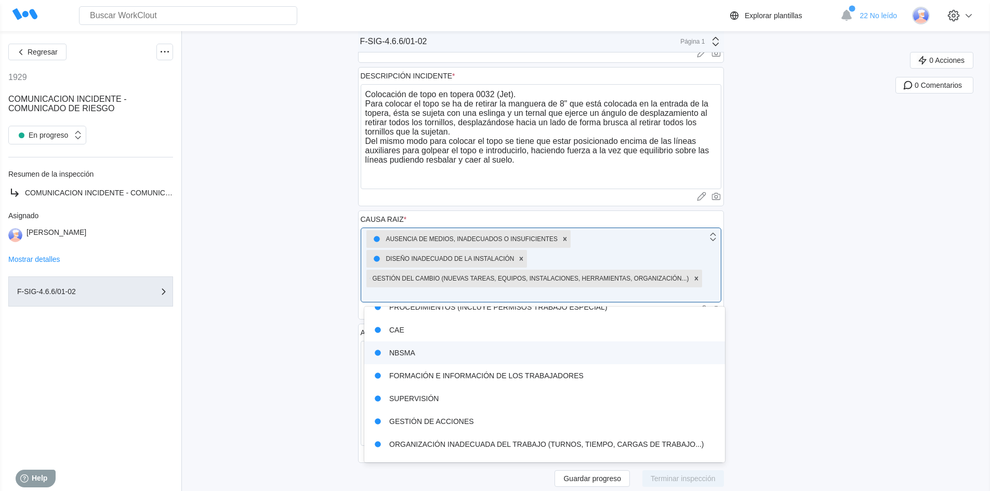
scroll to position [237, 0]
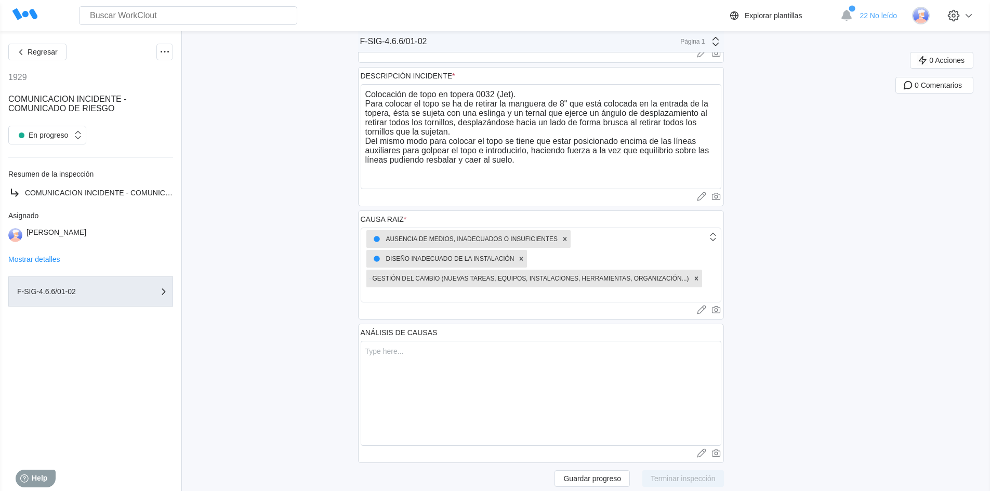
drag, startPoint x: 896, startPoint y: 324, endPoint x: 889, endPoint y: 327, distance: 7.2
click at [896, 324] on div "Regresar 1929 COMUNICACION INCIDENTE - COMUNICADO DE RIESGO En progreso Resumen…" at bounding box center [495, 281] width 990 height 812
click at [456, 355] on textarea at bounding box center [541, 393] width 361 height 105
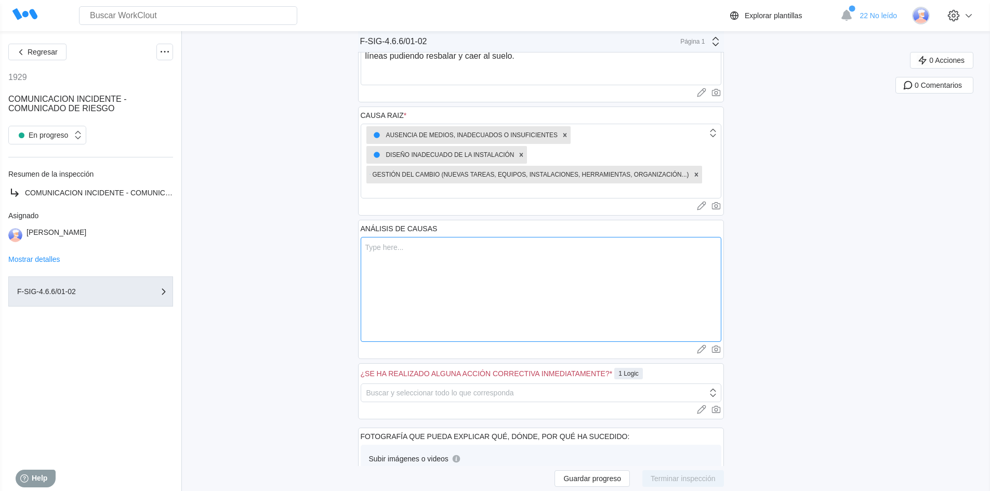
scroll to position [352, 0]
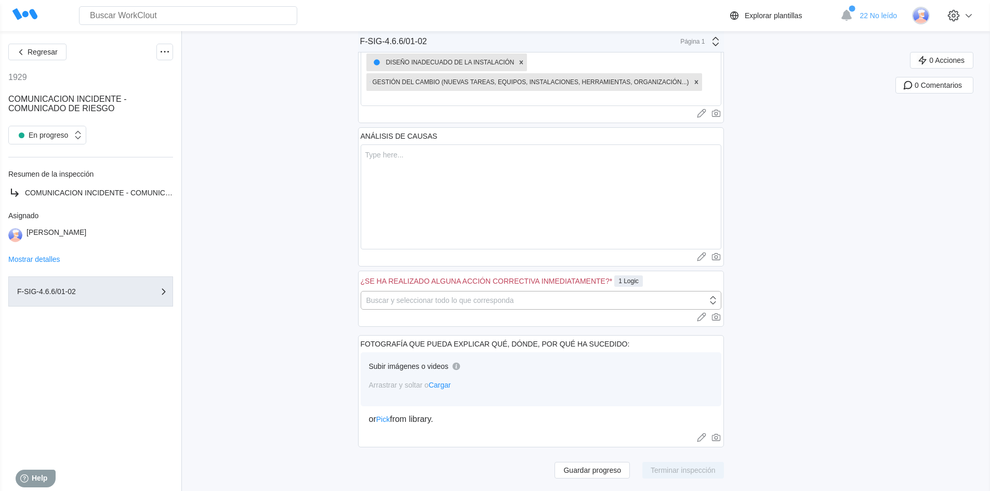
click at [584, 300] on div "Buscar y seleccionar todo lo que corresponda" at bounding box center [534, 300] width 346 height 15
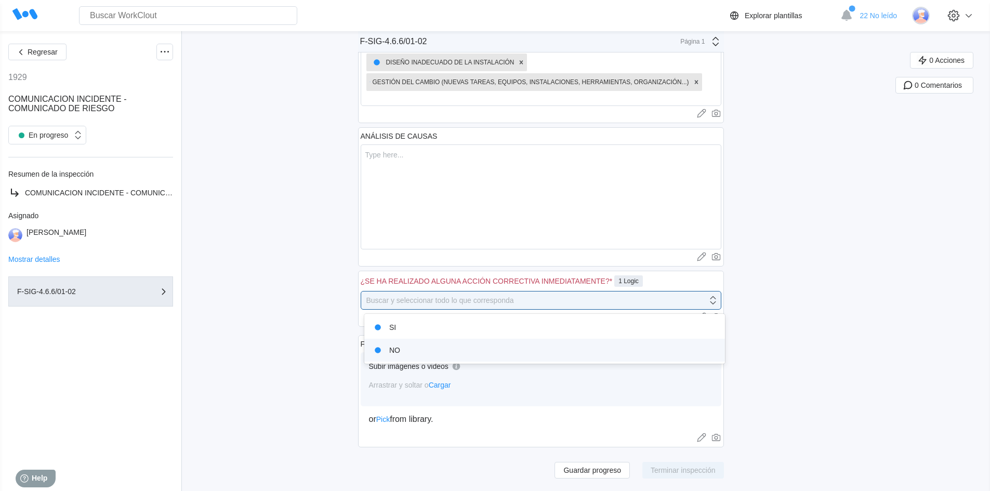
click at [467, 352] on div "NO" at bounding box center [544, 350] width 348 height 15
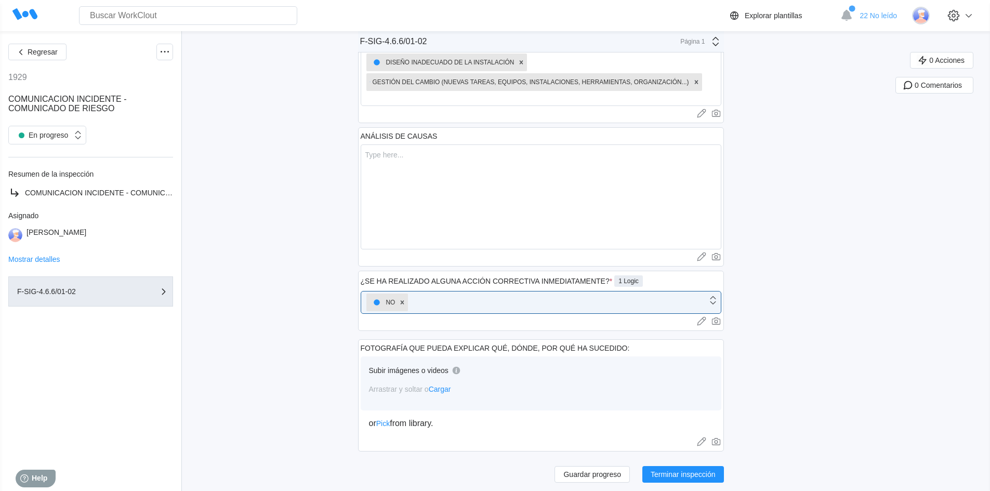
click at [841, 285] on div "Regresar 1929 COMUNICACION INCIDENTE - COMUNICADO DE RIESGO En progreso Resumen…" at bounding box center [495, 87] width 990 height 816
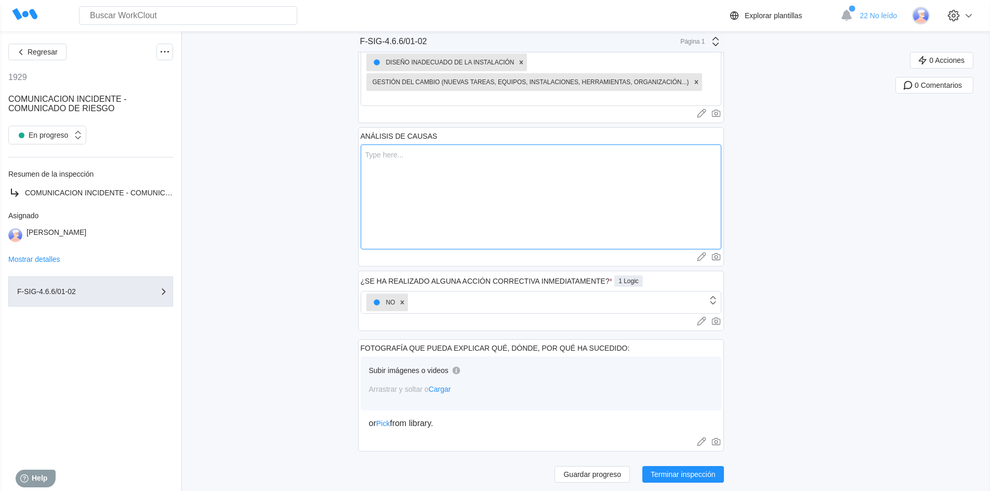
click at [416, 158] on textarea at bounding box center [541, 196] width 361 height 105
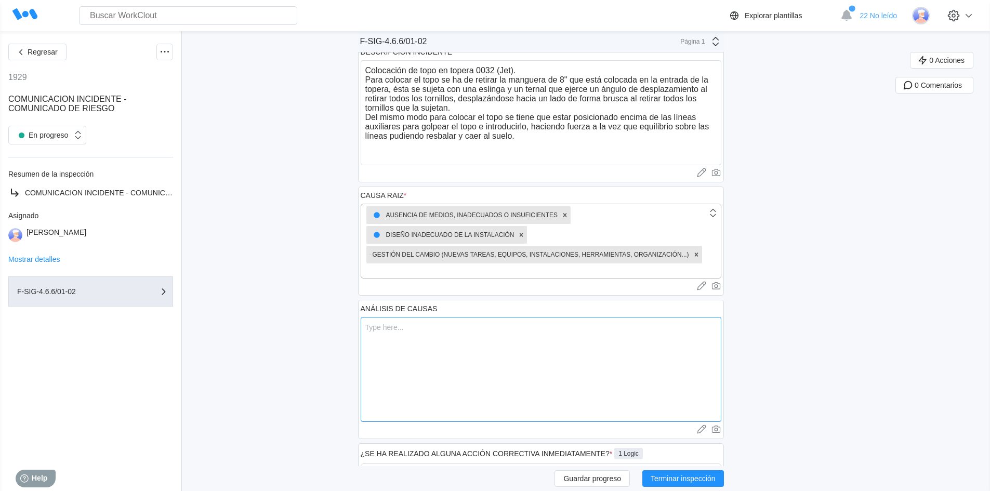
scroll to position [196, 0]
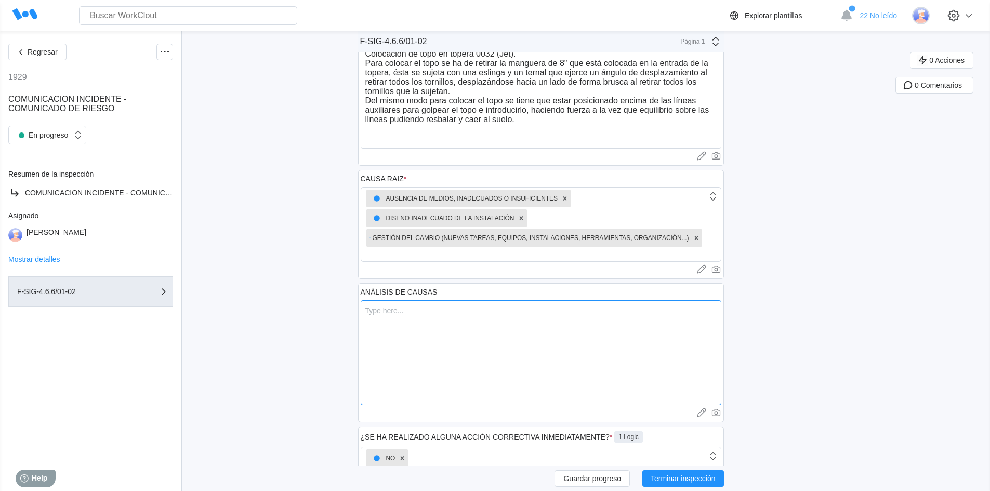
click at [430, 312] on textarea at bounding box center [541, 352] width 361 height 105
click at [456, 309] on textarea "Tener que estar posicionsado" at bounding box center [541, 352] width 361 height 105
click at [457, 311] on textarea "Tener que estar posicionsado" at bounding box center [541, 352] width 361 height 105
click at [484, 309] on textarea "Tener que estar posicionado" at bounding box center [541, 352] width 361 height 105
click at [533, 312] on textarea "Tener que estar posicionado encima de las lineas auxiliares para colocar el top…" at bounding box center [541, 352] width 361 height 105
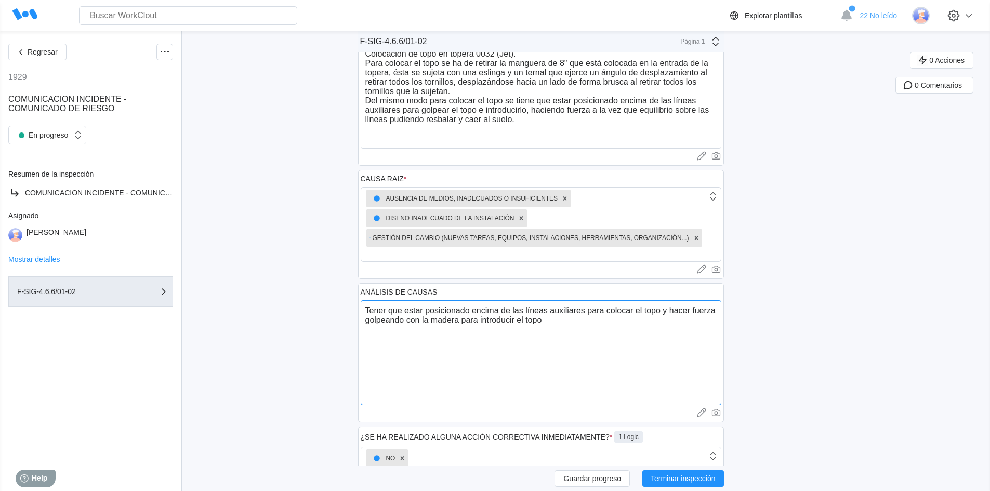
click at [564, 325] on textarea "Tener que estar posicionado encima de las líneas auxiliares para colocar el top…" at bounding box center [541, 352] width 361 height 105
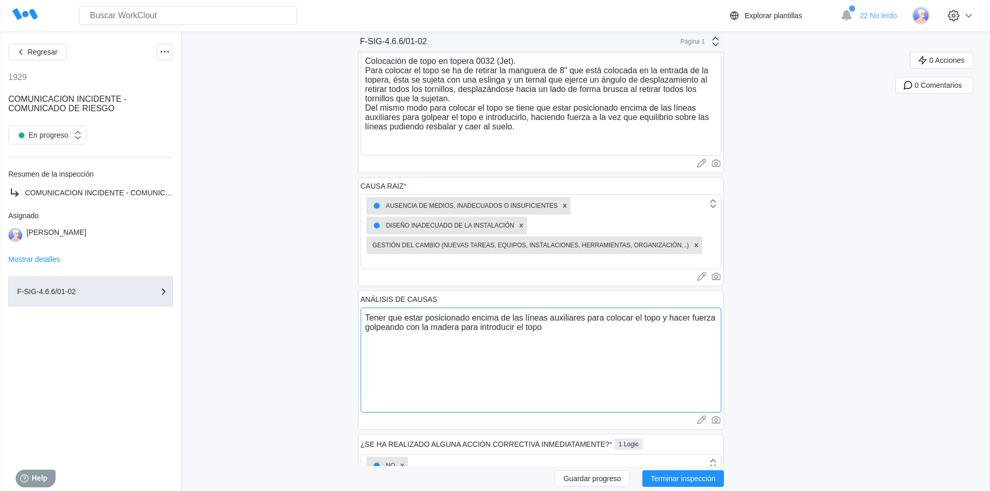
scroll to position [41, 0]
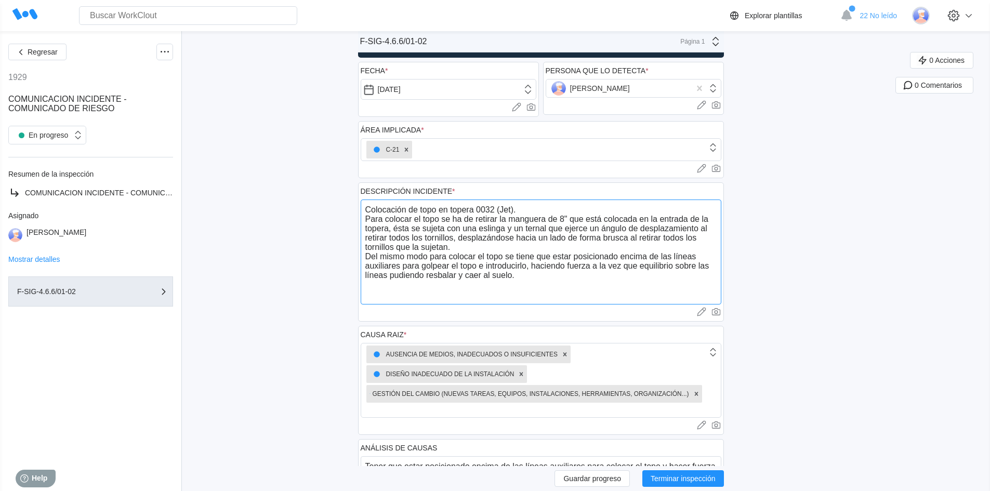
click at [531, 276] on textarea "Colocación de topo en topera 0032 (Jet). Para colocar el topo se ha de retirar …" at bounding box center [541, 251] width 361 height 105
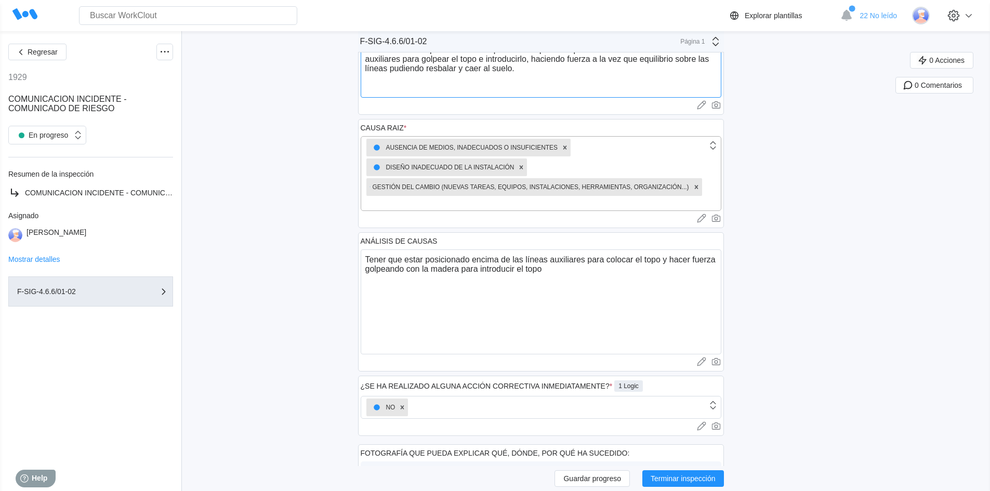
scroll to position [248, 0]
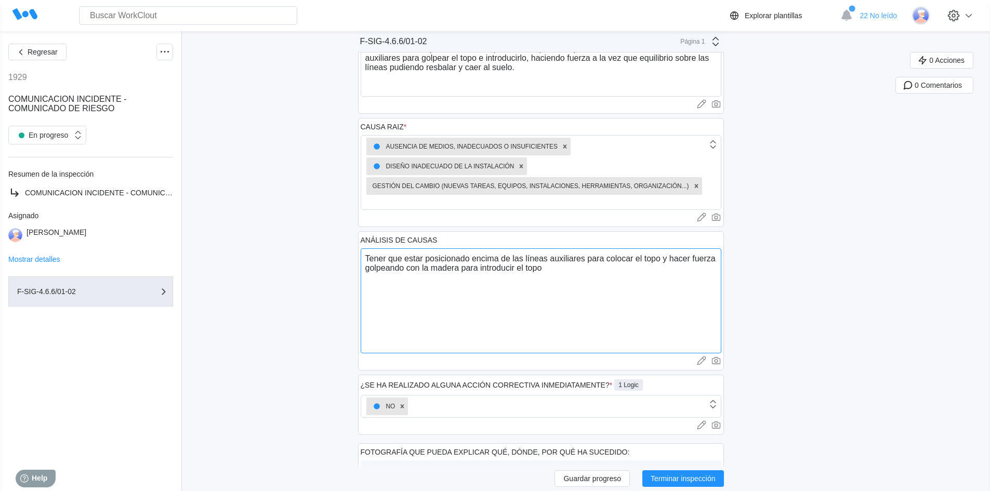
click at [553, 269] on textarea "Tener que estar posicionado encima de las líneas auxiliares para colocar el top…" at bounding box center [541, 300] width 361 height 105
click at [374, 277] on textarea "Tener que estar posicionado encima de las líneas auxiliares para colocar el top…" at bounding box center [541, 300] width 361 height 105
click at [443, 280] on textarea "Tener que estar posicionado encima de las líneas auxiliares para colocar el top…" at bounding box center [541, 300] width 361 height 105
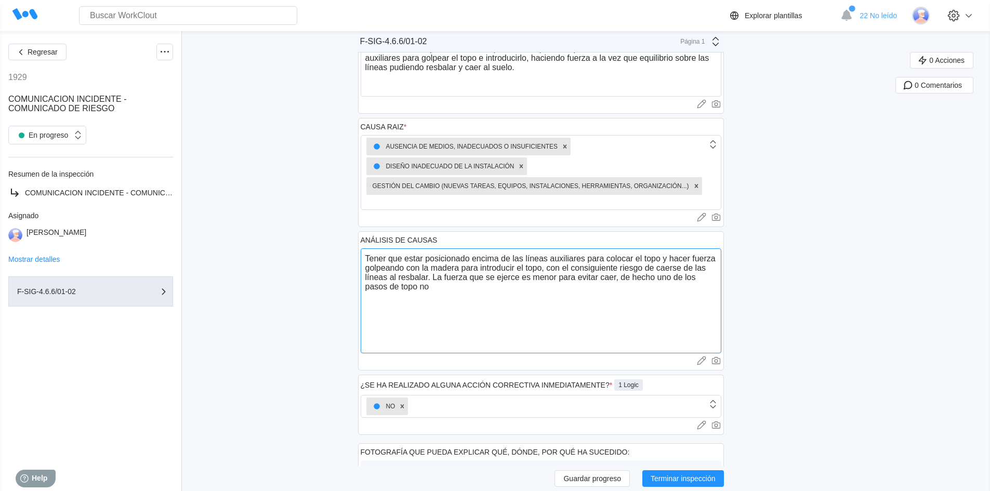
click at [663, 275] on textarea "Tener que estar posicionado encima de las líneas auxiliares para colocar el top…" at bounding box center [541, 300] width 361 height 105
click at [445, 288] on textarea "Tener que estar posicionado encima de las líneas auxiliares para colocar el top…" at bounding box center [541, 300] width 361 height 105
click at [419, 286] on textarea "Tener que estar posicionado encima de las líneas auxiliares para colocar el top…" at bounding box center [541, 300] width 361 height 105
click at [449, 287] on textarea "Tener que estar posicionado encima de las líneas auxiliares para colocar el top…" at bounding box center [541, 300] width 361 height 105
click at [452, 287] on textarea "Tener que estar posicionado encima de las líneas auxiliares para colocar el top…" at bounding box center [541, 300] width 361 height 105
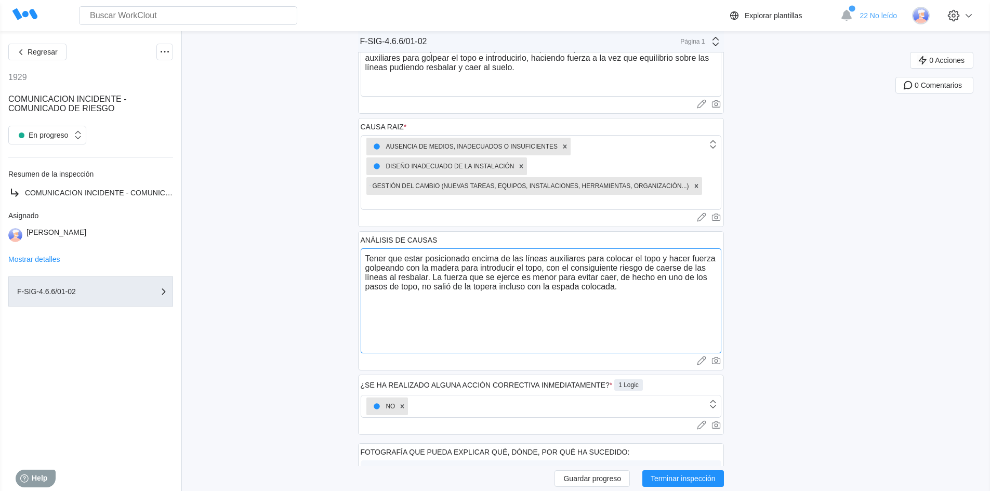
click at [421, 308] on textarea "Tener que estar posicionado encima de las líneas auxiliares para colocar el top…" at bounding box center [541, 300] width 361 height 105
click at [629, 286] on textarea "Tener que estar posicionado encima de las líneas auxiliares para colocar el top…" at bounding box center [541, 300] width 361 height 105
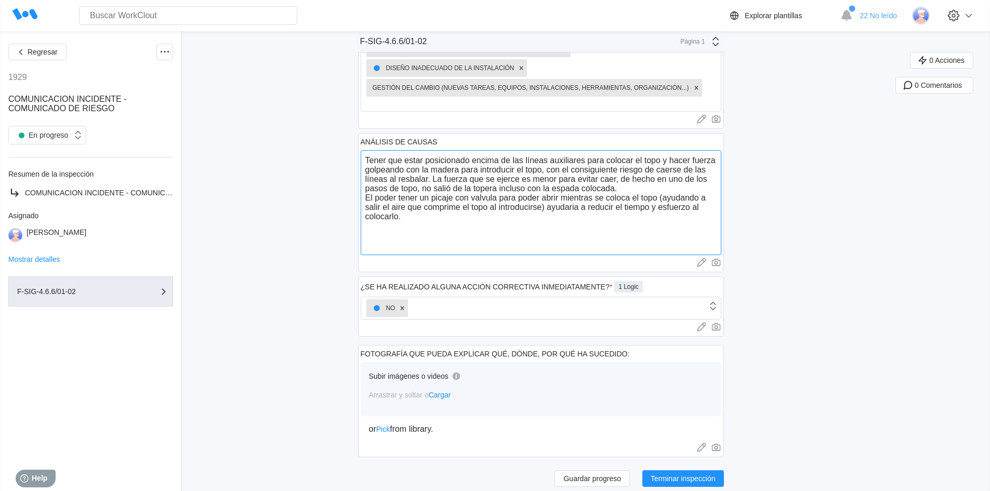
scroll to position [356, 0]
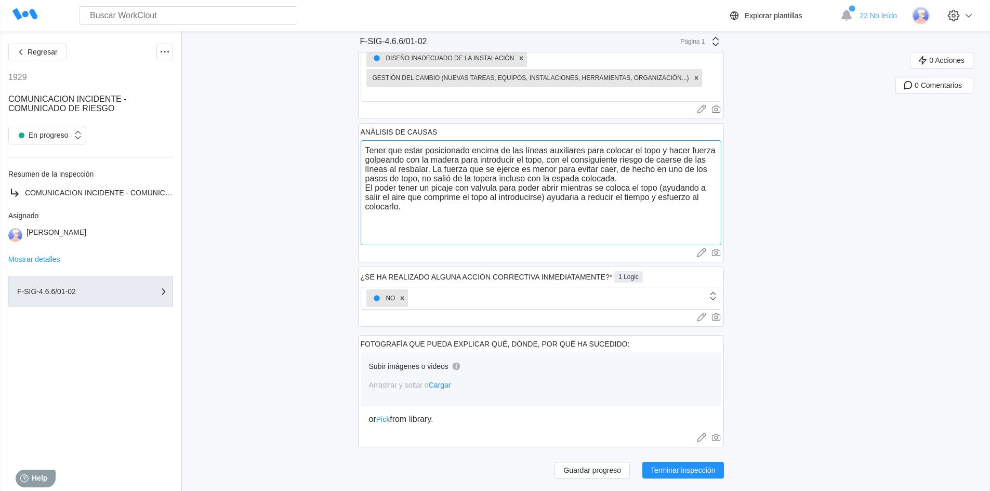
click at [451, 187] on textarea "Tener que estar posicionado encima de las líneas auxiliares para colocar el top…" at bounding box center [541, 192] width 361 height 105
click at [482, 185] on textarea "Tener que estar posicionado encima de las líneas auxiliares para colocar el top…" at bounding box center [541, 192] width 361 height 105
click at [578, 196] on textarea "Tener que estar posicionado encima de las líneas auxiliares para colocar el top…" at bounding box center [541, 192] width 361 height 105
click at [414, 232] on textarea "Tener que estar posicionado encima de las líneas auxiliares para colocar el top…" at bounding box center [541, 192] width 361 height 105
click at [271, 239] on div "Regresar 1929 COMUNICACION INCIDENTE - COMUNICADO DE RIESGO En progreso Resumen…" at bounding box center [495, 83] width 990 height 816
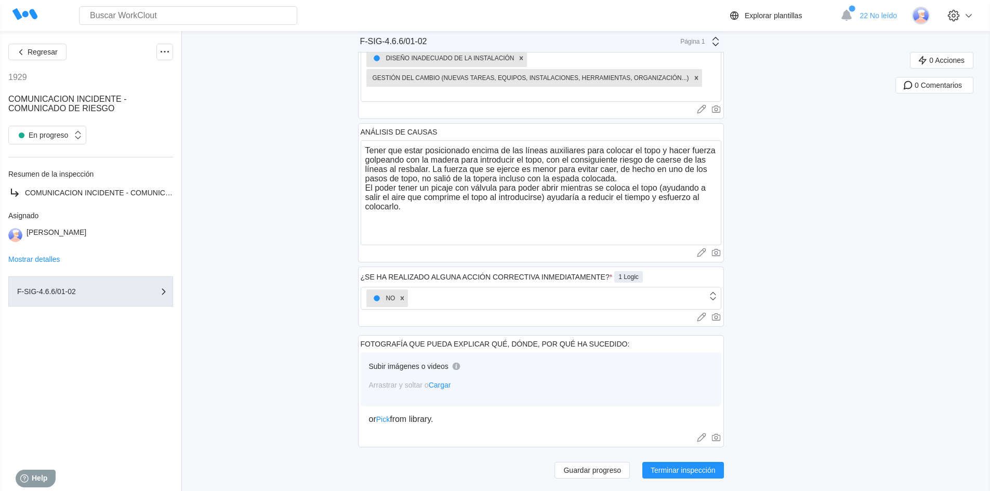
click at [871, 257] on div "Regresar 1929 COMUNICACION INCIDENTE - COMUNICADO DE RIESGO En progreso Resumen…" at bounding box center [495, 83] width 990 height 816
